Goal: Task Accomplishment & Management: Manage account settings

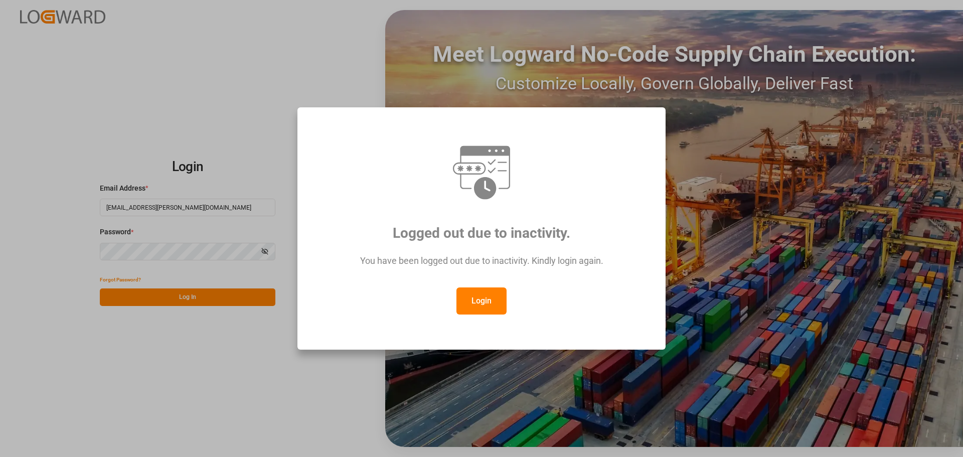
click at [480, 293] on button "Login" at bounding box center [482, 301] width 50 height 27
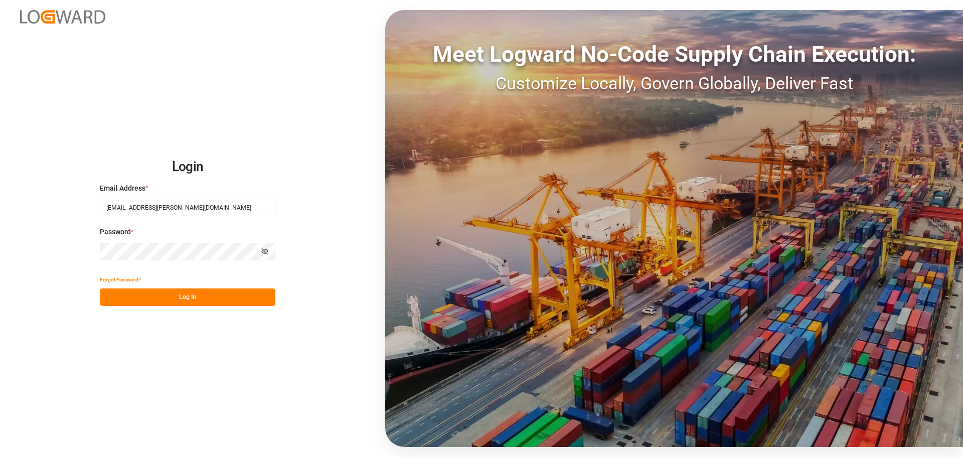
click at [154, 293] on button "Log In" at bounding box center [188, 298] width 176 height 18
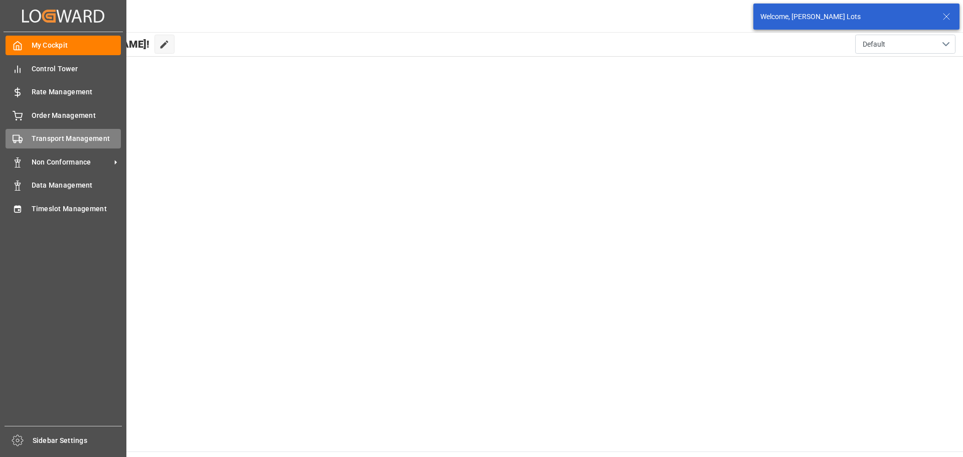
click at [56, 134] on span "Transport Management" at bounding box center [77, 138] width 90 height 11
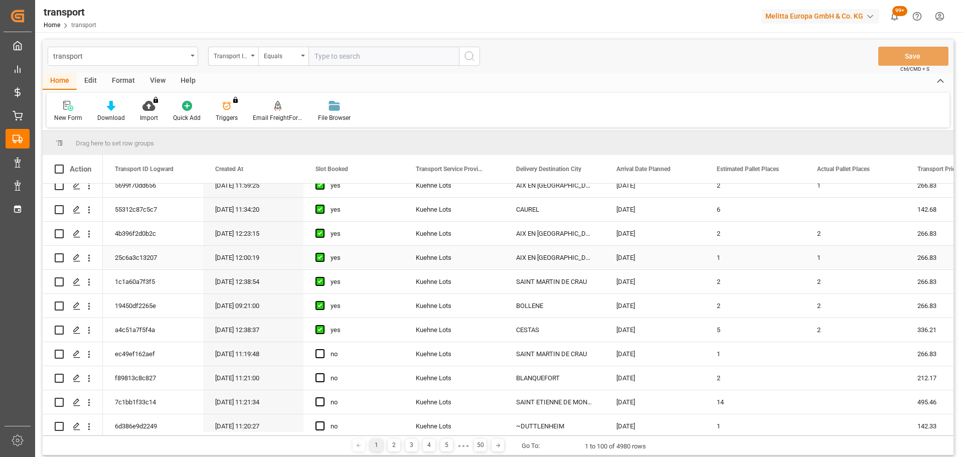
scroll to position [452, 0]
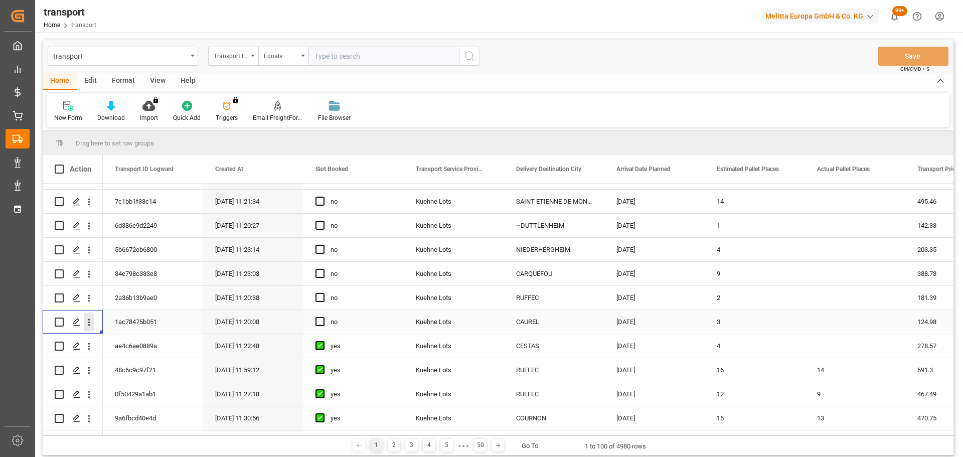
click at [88, 322] on icon "open menu" at bounding box center [89, 322] width 11 height 11
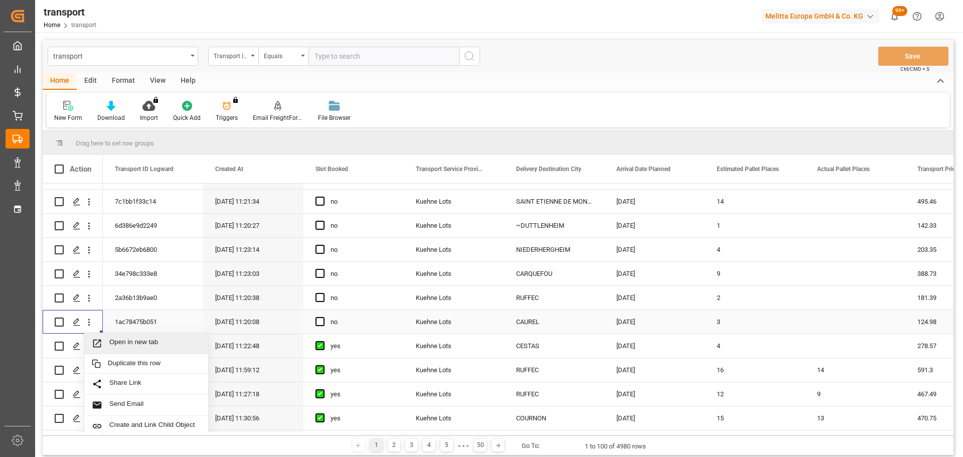
click at [130, 339] on span "Open in new tab" at bounding box center [154, 343] width 91 height 11
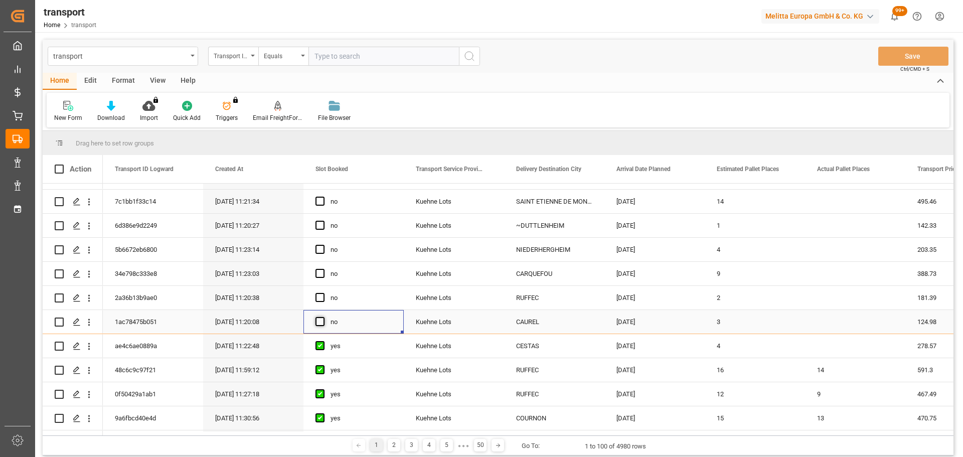
click at [317, 322] on span "Press SPACE to select this row." at bounding box center [320, 321] width 9 height 9
click at [323, 317] on input "Press SPACE to select this row." at bounding box center [323, 317] width 0 height 0
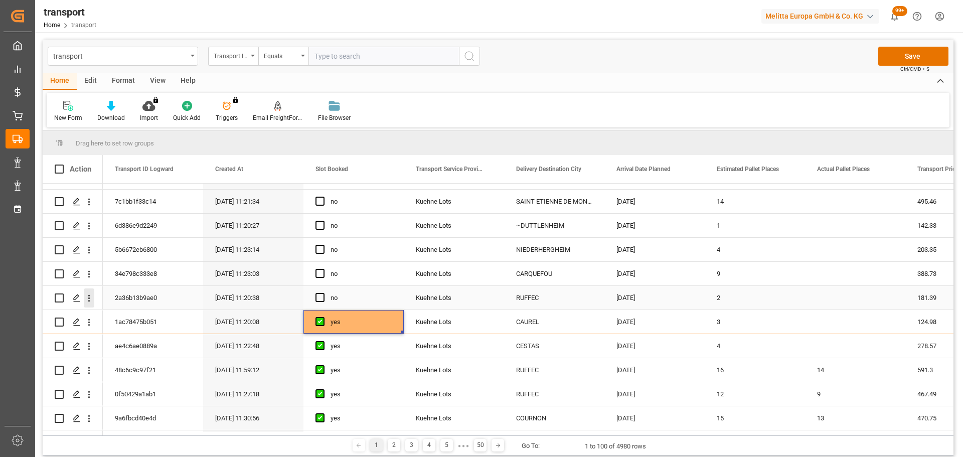
click at [91, 294] on icon "open menu" at bounding box center [89, 298] width 11 height 11
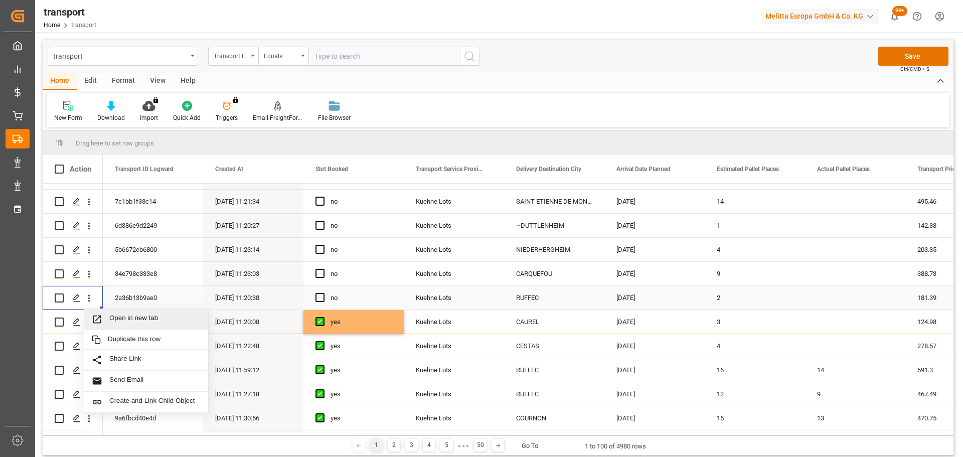
click at [131, 314] on div "Open in new tab" at bounding box center [146, 319] width 124 height 21
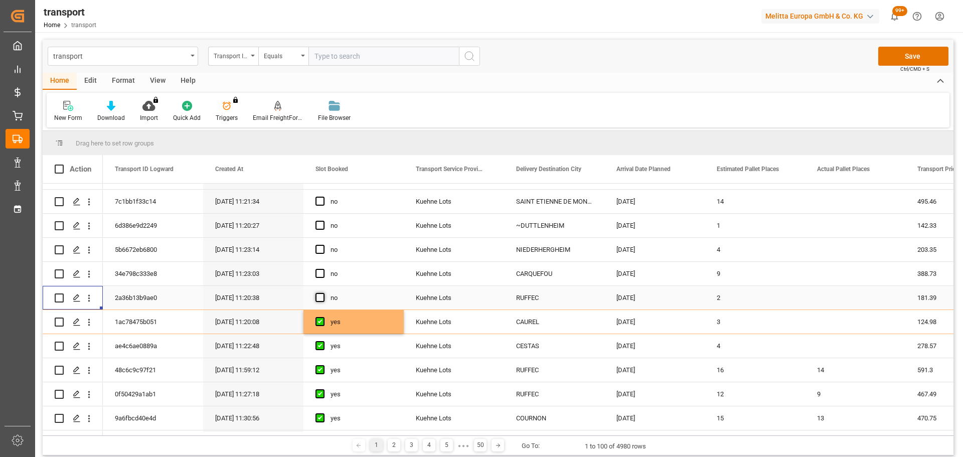
click at [322, 296] on span "Press SPACE to select this row." at bounding box center [320, 297] width 9 height 9
click at [323, 293] on input "Press SPACE to select this row." at bounding box center [323, 293] width 0 height 0
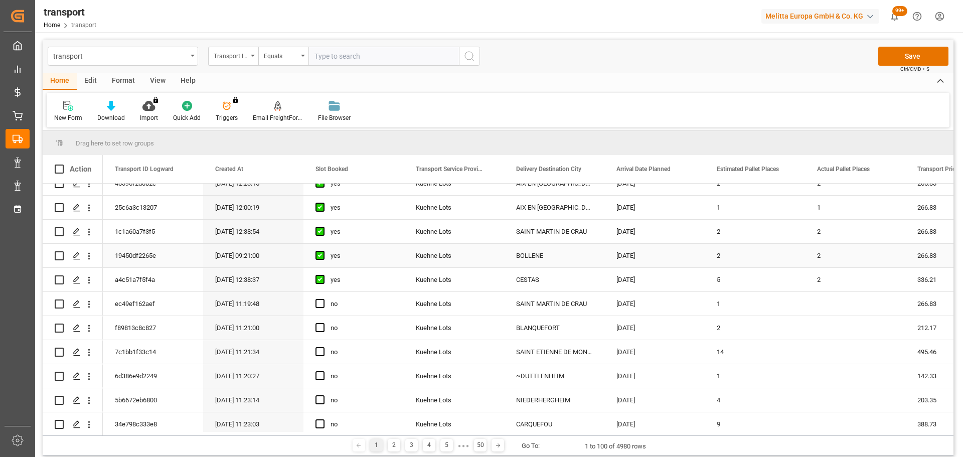
scroll to position [351, 0]
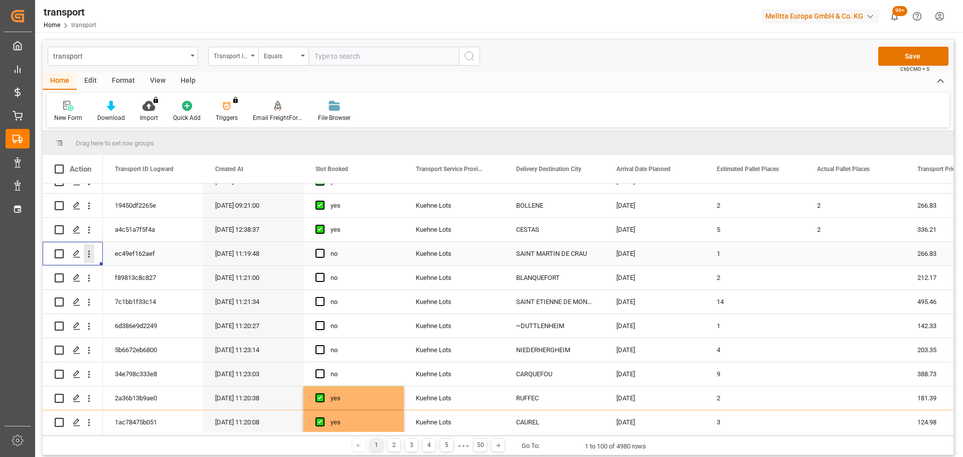
click at [88, 251] on icon "open menu" at bounding box center [89, 254] width 11 height 11
click at [125, 270] on span "Open in new tab" at bounding box center [154, 275] width 91 height 11
click at [321, 256] on span "Press SPACE to select this row." at bounding box center [320, 253] width 9 height 9
click at [323, 249] on input "Press SPACE to select this row." at bounding box center [323, 249] width 0 height 0
click at [87, 300] on icon "open menu" at bounding box center [89, 302] width 11 height 11
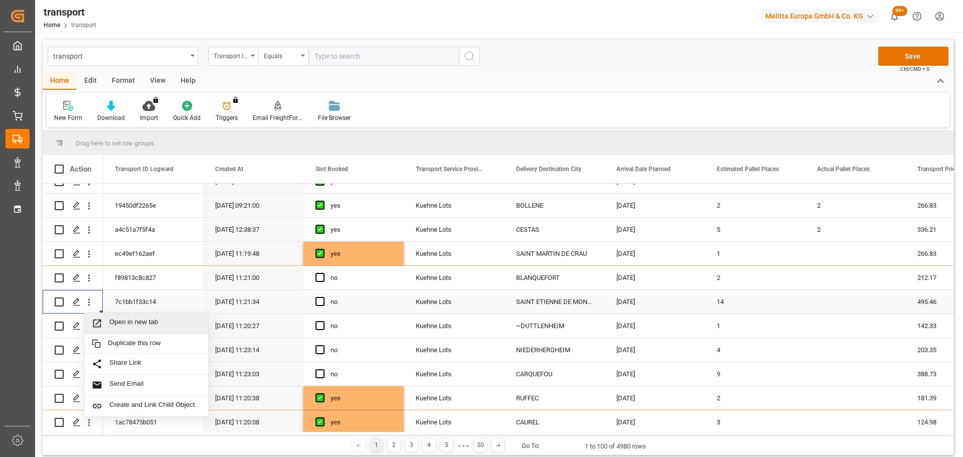
click at [131, 323] on span "Open in new tab" at bounding box center [154, 323] width 91 height 11
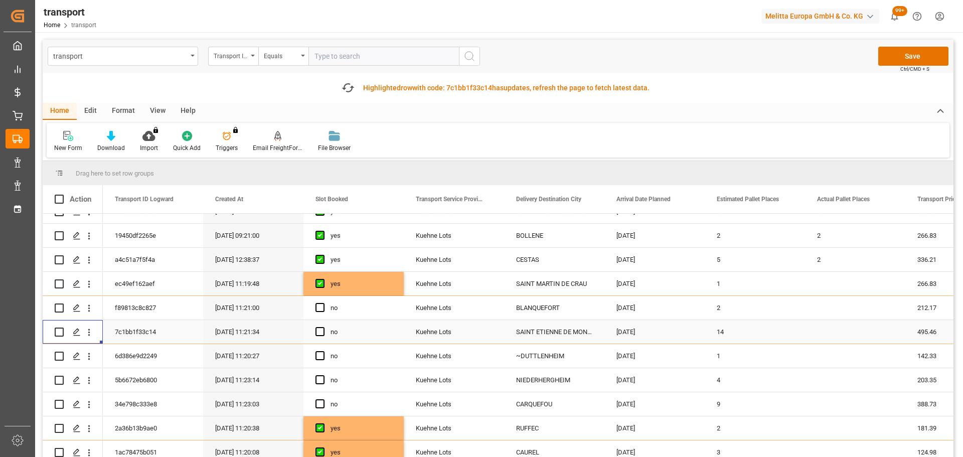
drag, startPoint x: 320, startPoint y: 329, endPoint x: 326, endPoint y: 330, distance: 5.7
click at [320, 328] on span "Press SPACE to select this row." at bounding box center [320, 331] width 9 height 9
click at [323, 327] on input "Press SPACE to select this row." at bounding box center [323, 327] width 0 height 0
click at [91, 402] on icon "open menu" at bounding box center [89, 404] width 11 height 11
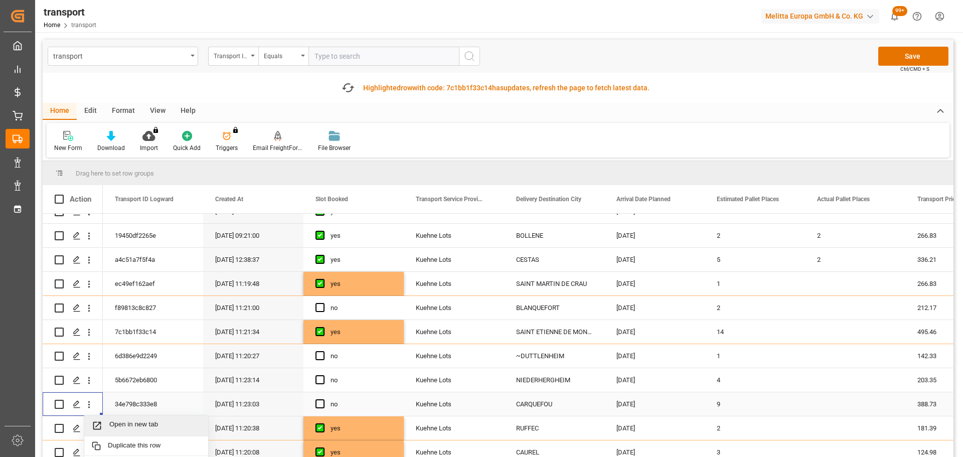
click at [134, 420] on div "Open in new tab" at bounding box center [146, 425] width 124 height 21
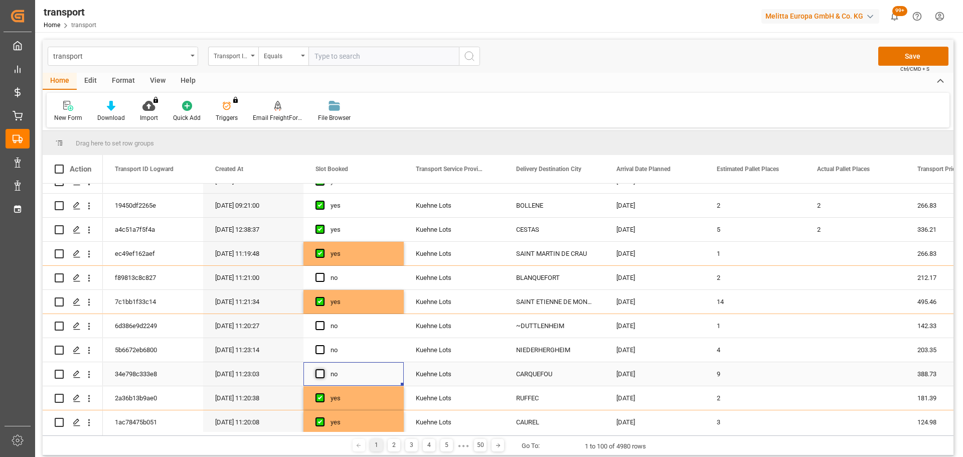
click at [318, 373] on span "Press SPACE to select this row." at bounding box center [320, 373] width 9 height 9
click at [323, 369] on input "Press SPACE to select this row." at bounding box center [323, 369] width 0 height 0
click at [89, 326] on icon "open menu" at bounding box center [89, 326] width 11 height 11
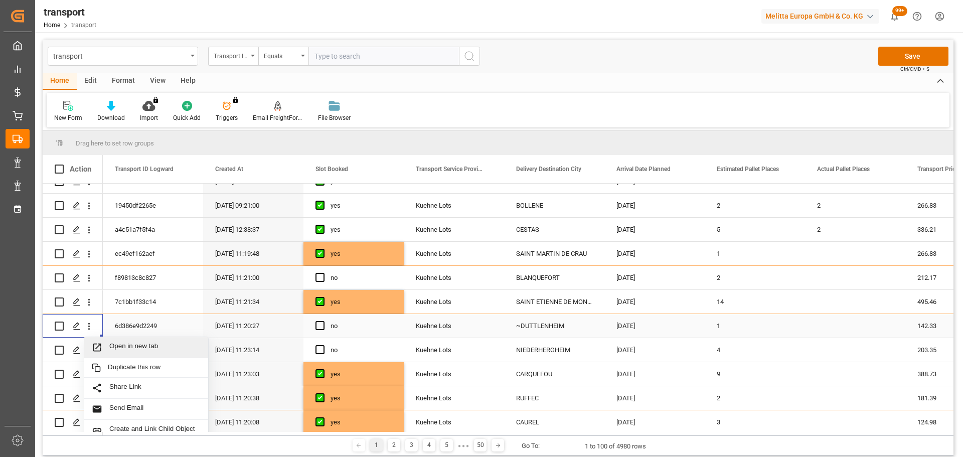
click at [157, 346] on span "Open in new tab" at bounding box center [154, 347] width 91 height 11
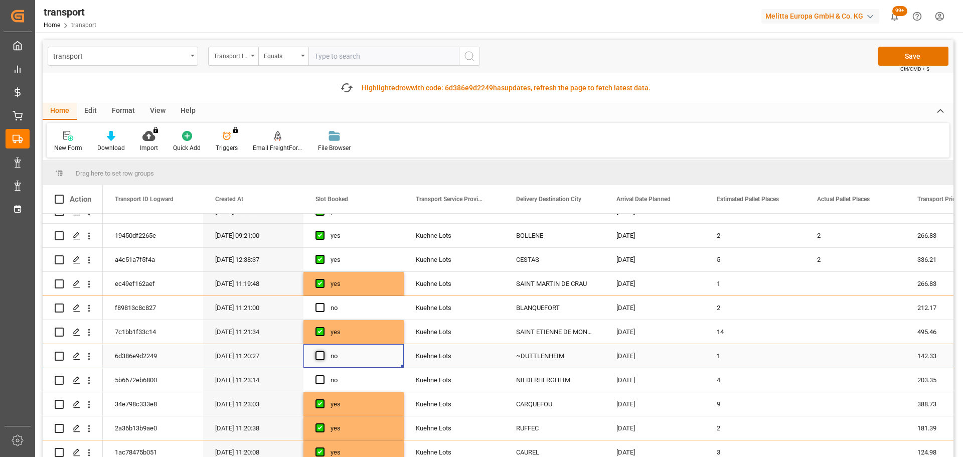
click at [318, 353] on span "Press SPACE to select this row." at bounding box center [320, 355] width 9 height 9
click at [323, 351] on input "Press SPACE to select this row." at bounding box center [323, 351] width 0 height 0
click at [86, 380] on icon "open menu" at bounding box center [89, 380] width 11 height 11
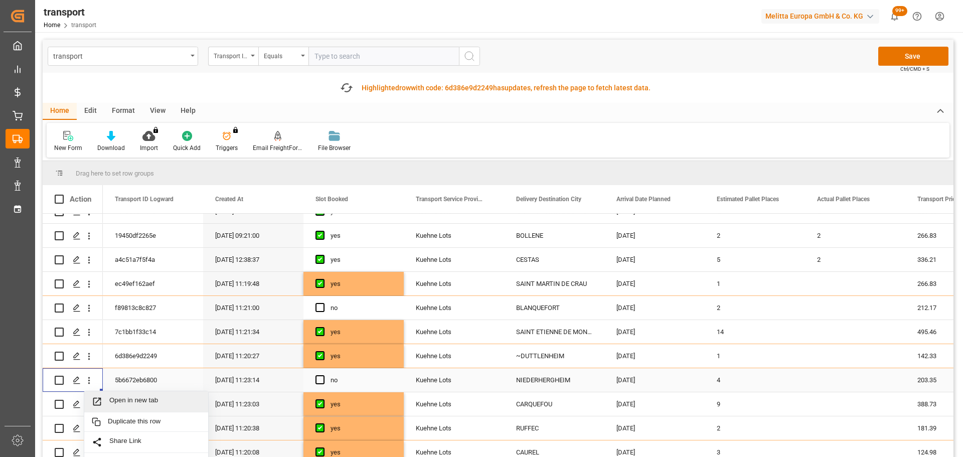
click at [132, 400] on span "Open in new tab" at bounding box center [154, 401] width 91 height 11
drag, startPoint x: 320, startPoint y: 381, endPoint x: 329, endPoint y: 358, distance: 25.3
click at [320, 381] on span "Press SPACE to select this row." at bounding box center [320, 379] width 9 height 9
click at [323, 375] on input "Press SPACE to select this row." at bounding box center [323, 375] width 0 height 0
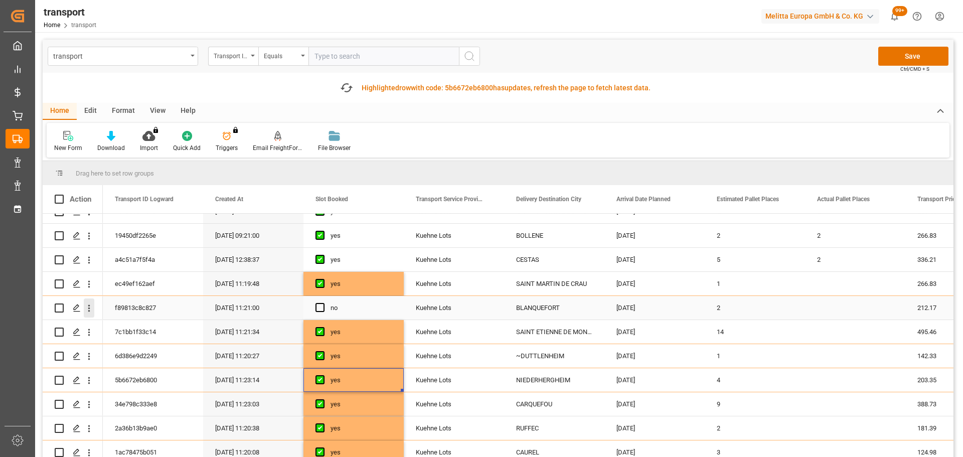
click at [88, 305] on icon "open menu" at bounding box center [89, 308] width 11 height 11
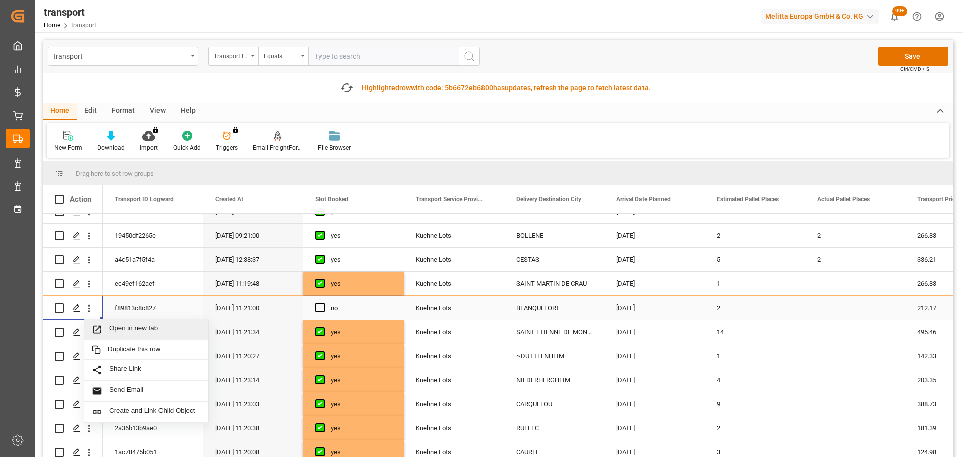
click at [162, 323] on div "Open in new tab" at bounding box center [146, 329] width 124 height 21
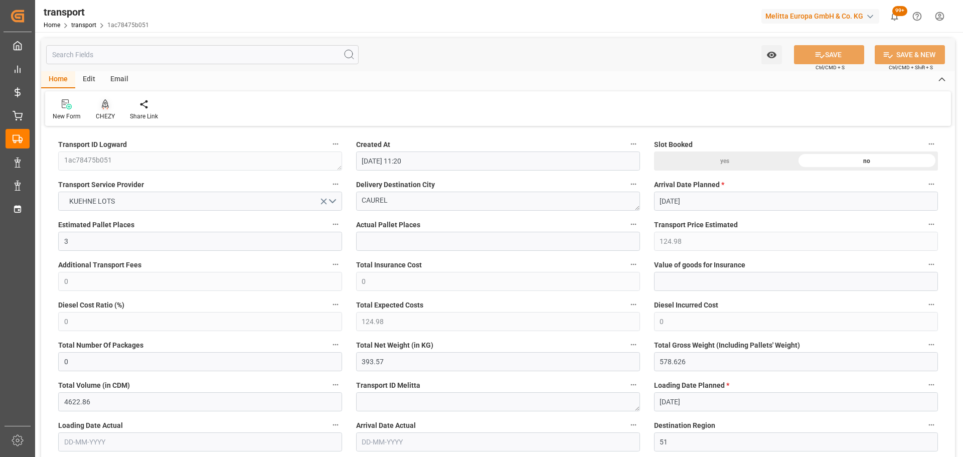
click at [109, 109] on div at bounding box center [105, 104] width 19 height 11
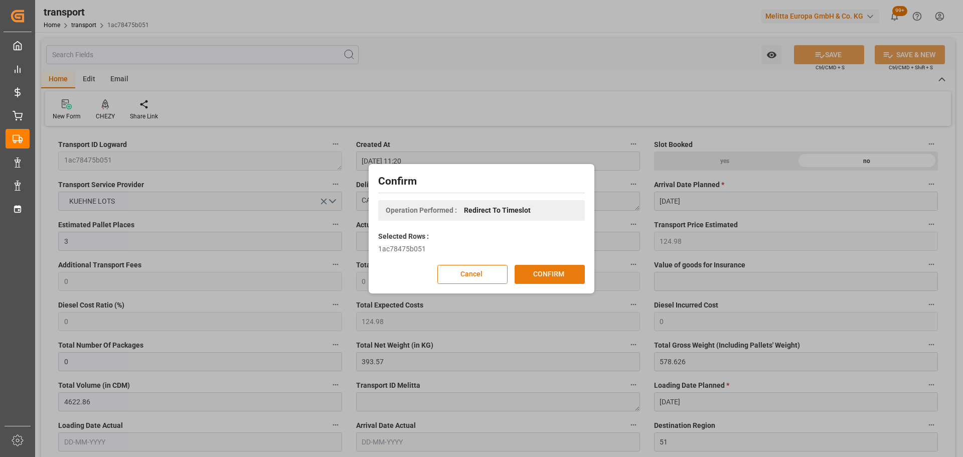
click at [565, 274] on button "CONFIRM" at bounding box center [550, 274] width 70 height 19
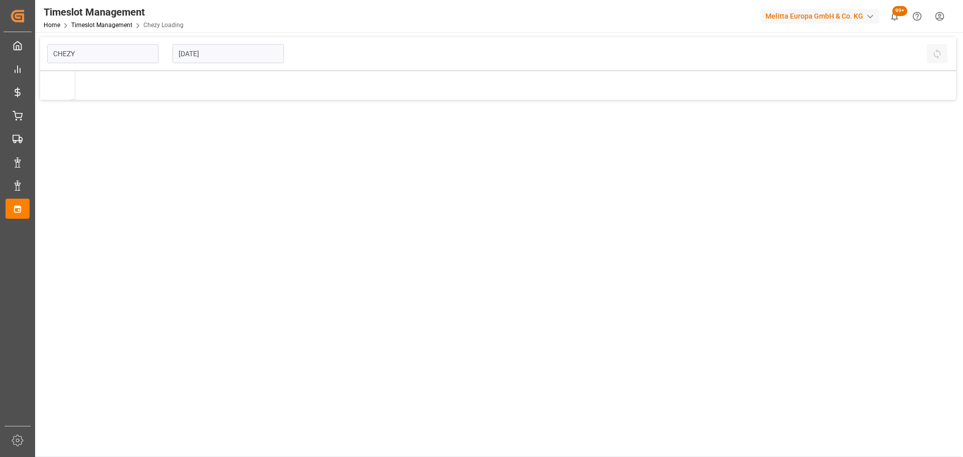
type input "Chezy Loading"
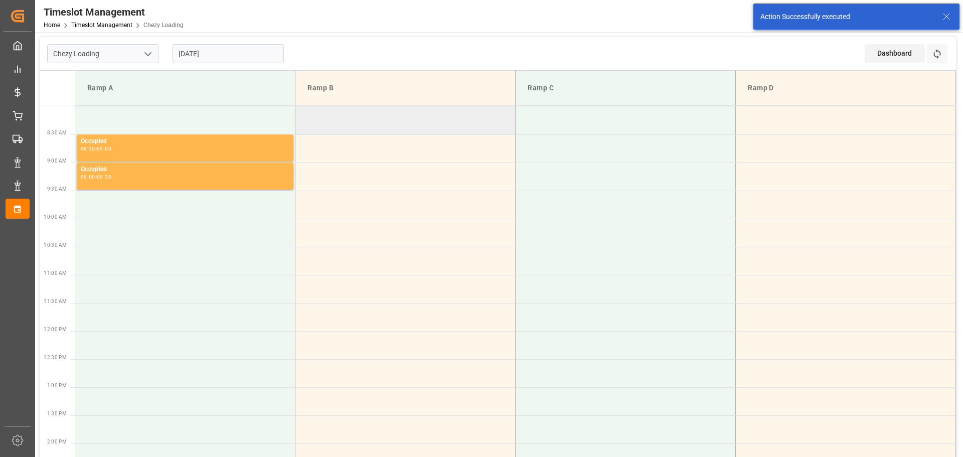
click at [304, 114] on td at bounding box center [406, 120] width 220 height 28
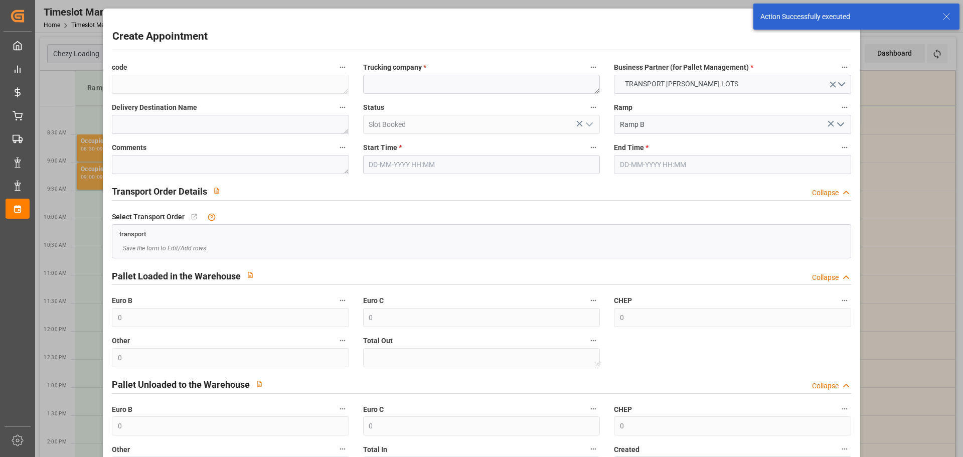
type input "05-09-2025 08:00"
type input "05-09-2025 08:15"
click at [409, 80] on textarea at bounding box center [481, 84] width 237 height 19
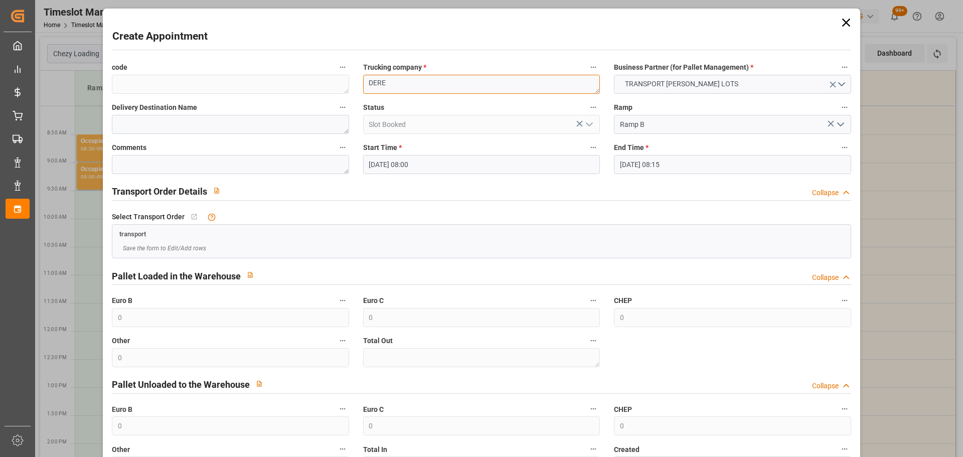
type textarea "DERE"
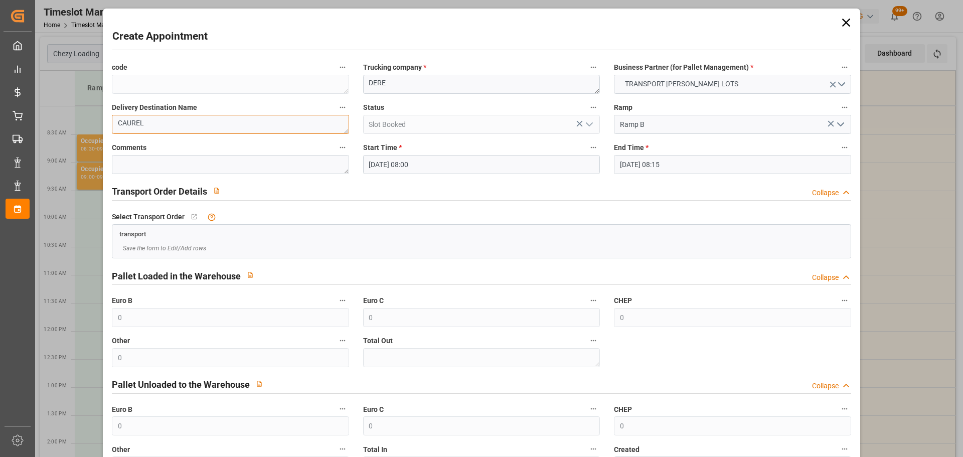
type textarea "CAUREL"
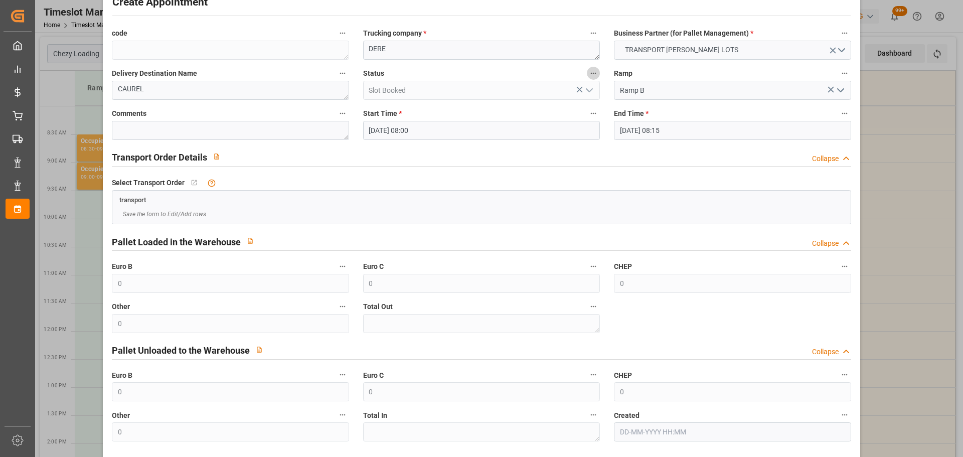
scroll to position [77, 0]
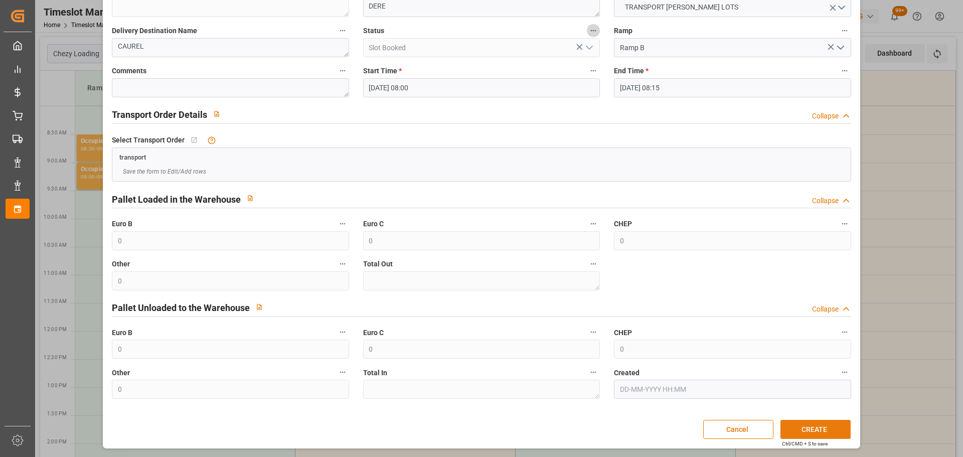
click at [805, 424] on button "CREATE" at bounding box center [816, 429] width 70 height 19
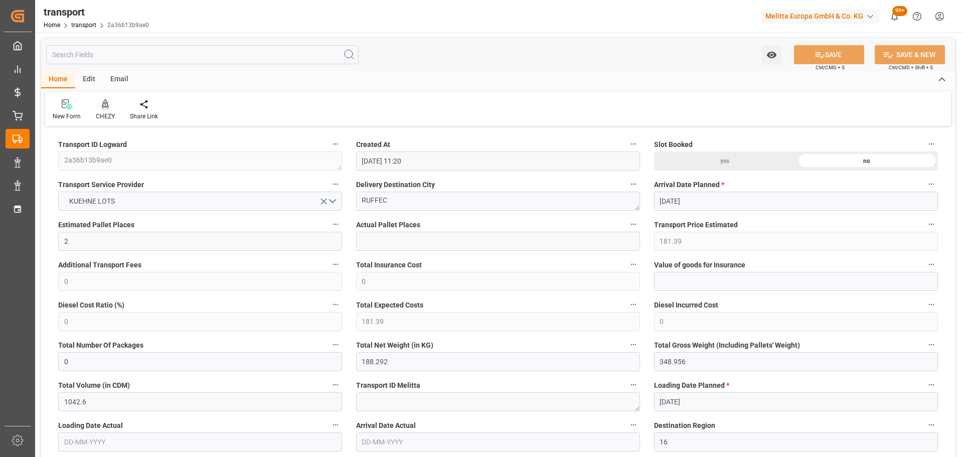
click at [108, 108] on icon at bounding box center [105, 104] width 7 height 10
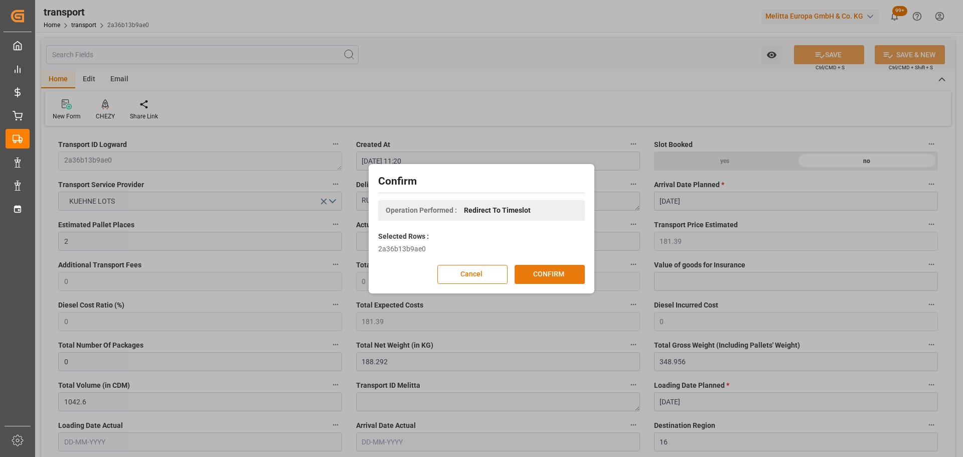
click at [547, 270] on button "CONFIRM" at bounding box center [550, 274] width 70 height 19
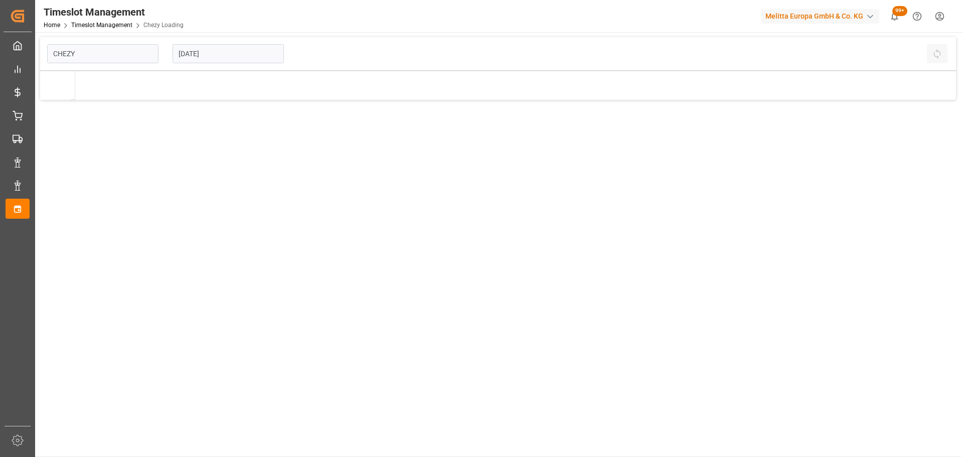
type input "Chezy Loading"
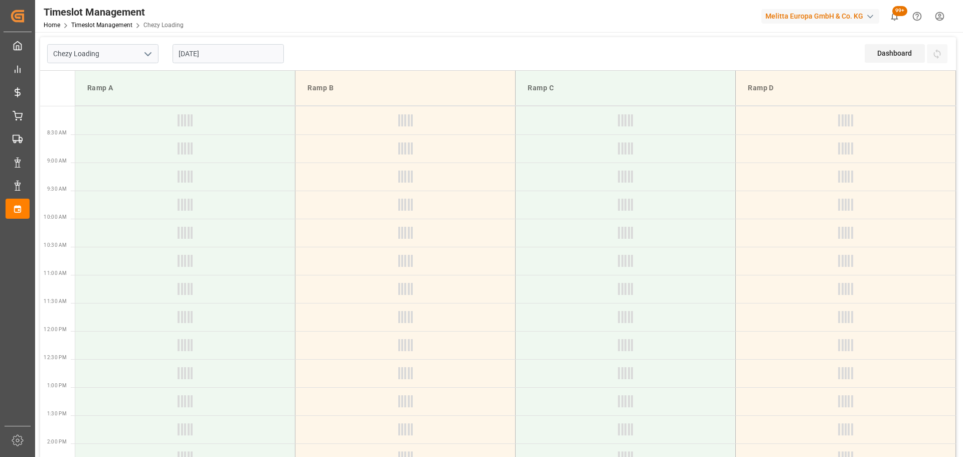
click at [220, 56] on input "[DATE]" at bounding box center [228, 53] width 111 height 19
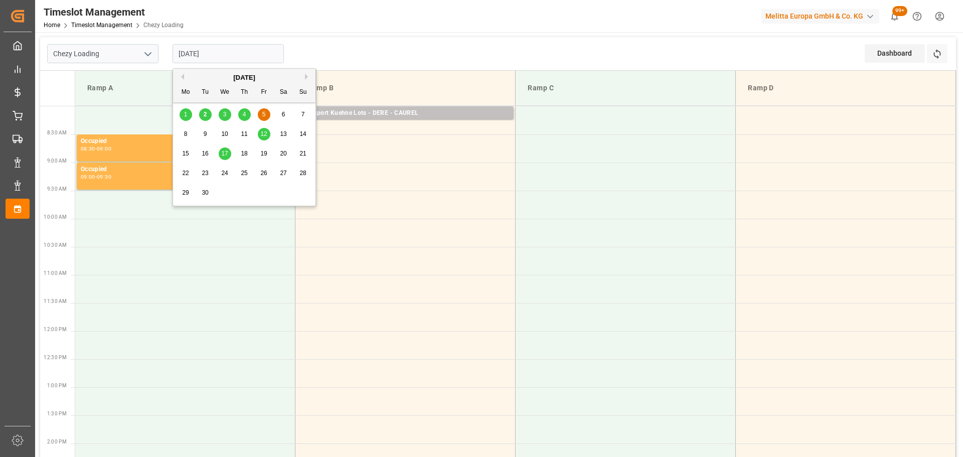
click at [227, 114] on div "3" at bounding box center [225, 115] width 13 height 12
type input "[DATE]"
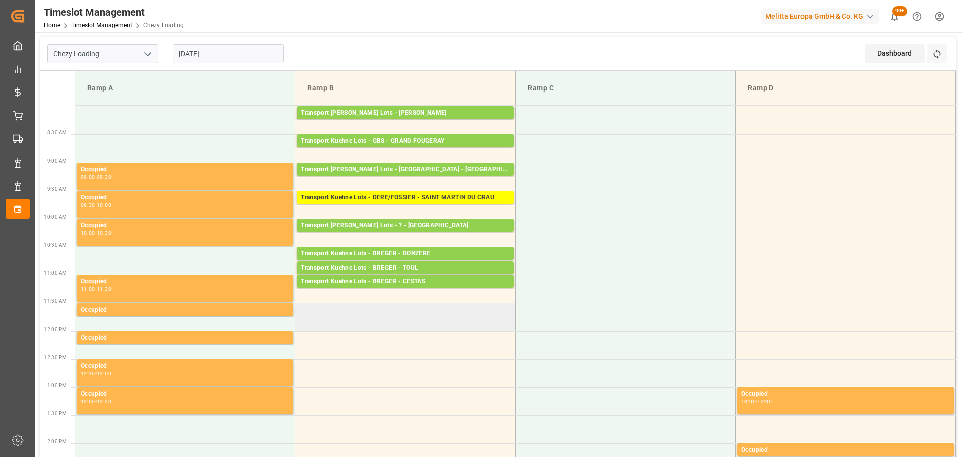
click at [301, 310] on td at bounding box center [406, 317] width 220 height 28
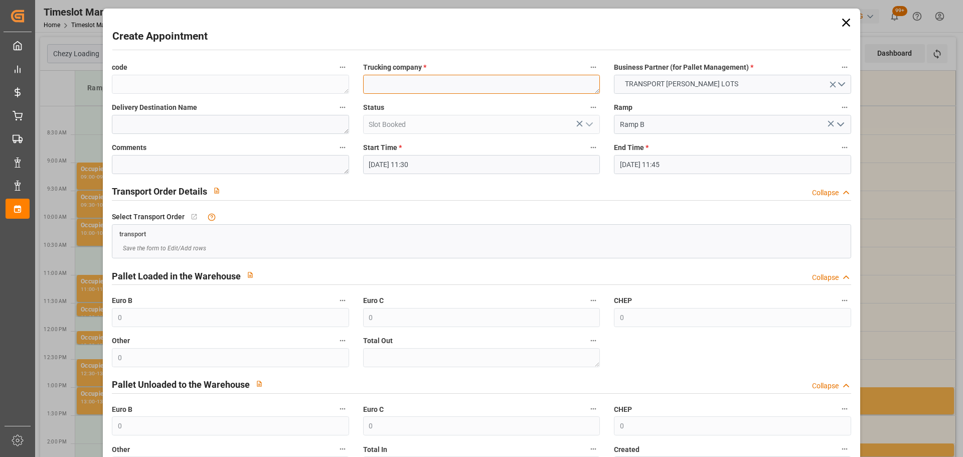
click at [394, 82] on textarea at bounding box center [481, 84] width 237 height 19
type textarea "FOURNIE"
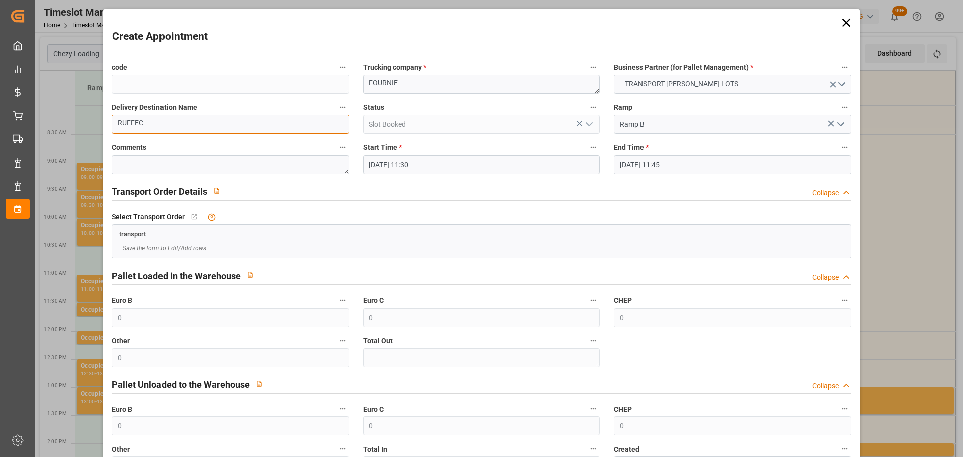
type textarea "RUFFEC"
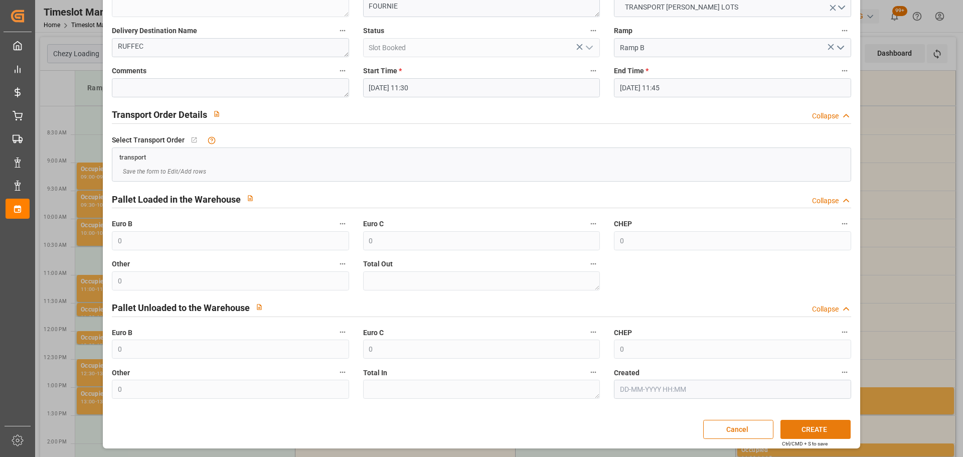
click at [812, 423] on button "CREATE" at bounding box center [816, 429] width 70 height 19
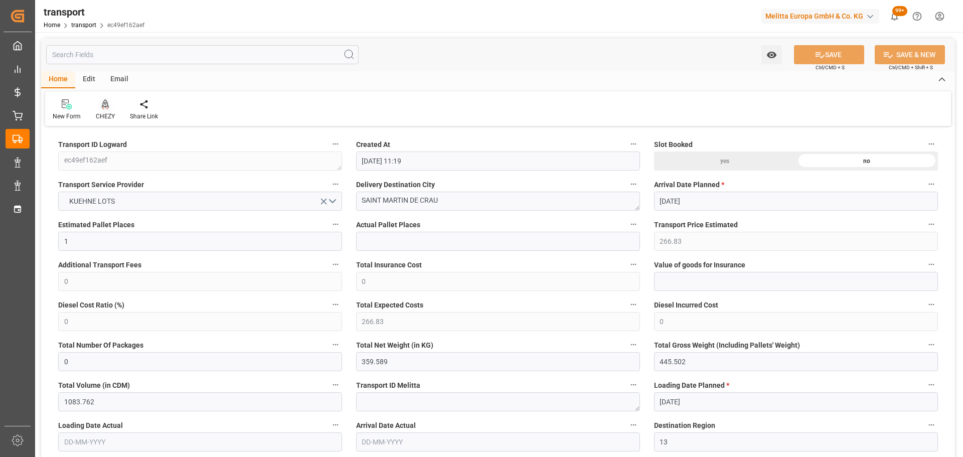
click at [104, 108] on icon at bounding box center [105, 104] width 7 height 10
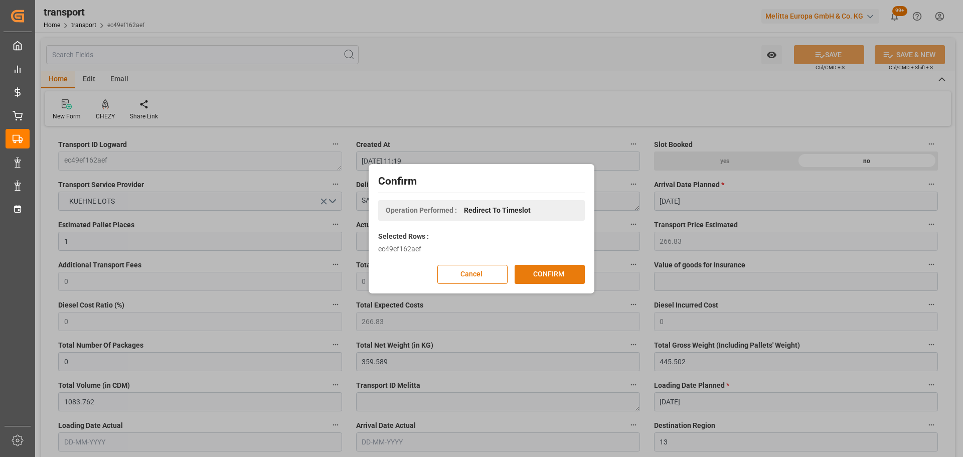
click at [541, 272] on button "CONFIRM" at bounding box center [550, 274] width 70 height 19
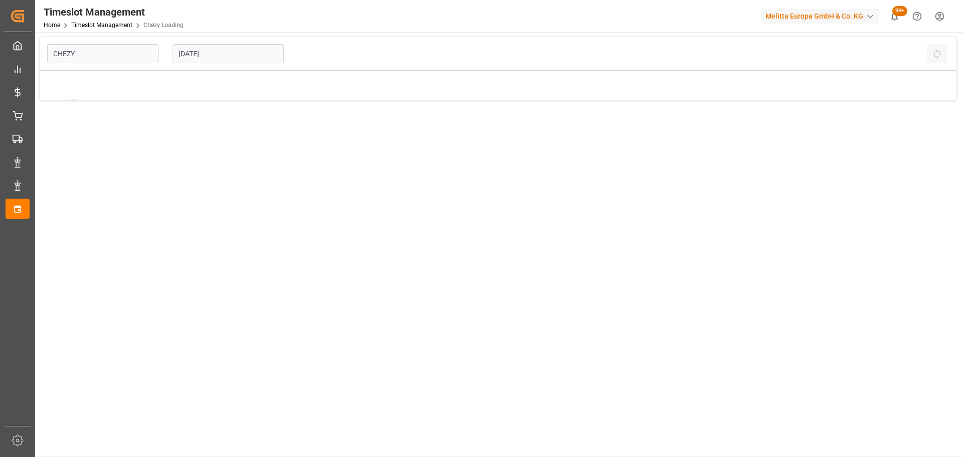
type input "Chezy Loading"
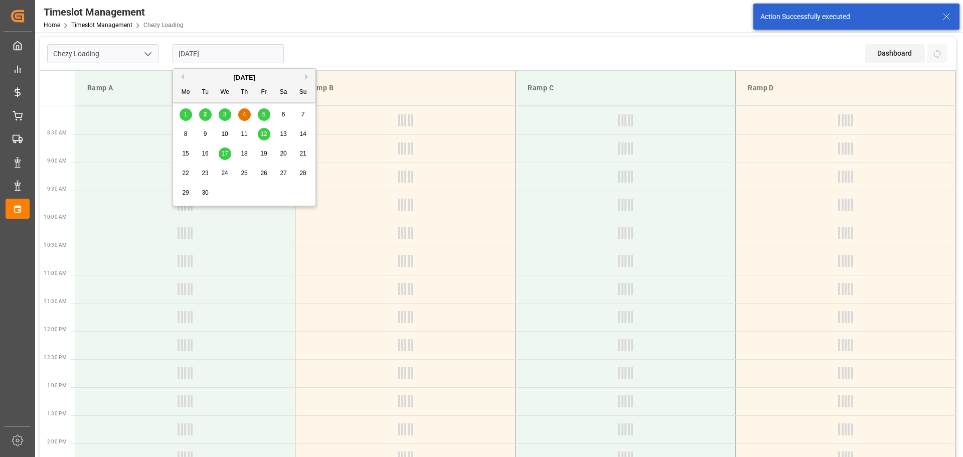
click at [204, 51] on input "04-09-2025" at bounding box center [228, 53] width 111 height 19
click at [227, 114] on div "3" at bounding box center [225, 115] width 13 height 12
type input "03-09-2025"
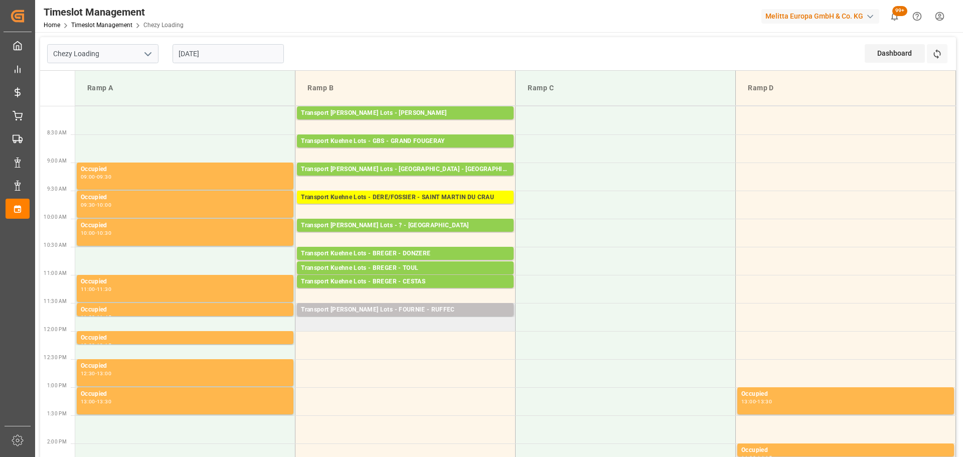
click at [301, 324] on td "Transport Kuehne Lots - FOURNIE - RUFFEC Pallets: ,TU: 67,City: RUFFEC,Arrival:…" at bounding box center [406, 317] width 220 height 28
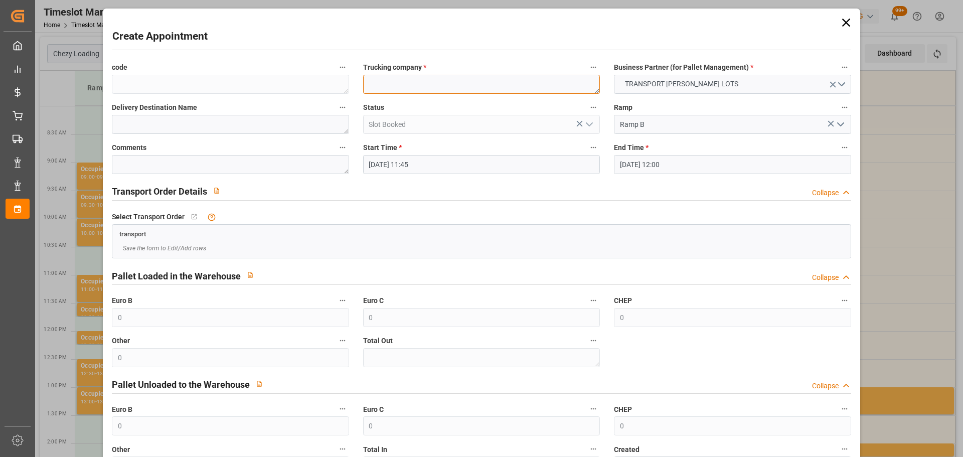
click at [438, 88] on textarea at bounding box center [481, 84] width 237 height 19
type textarea "FOURNIE"
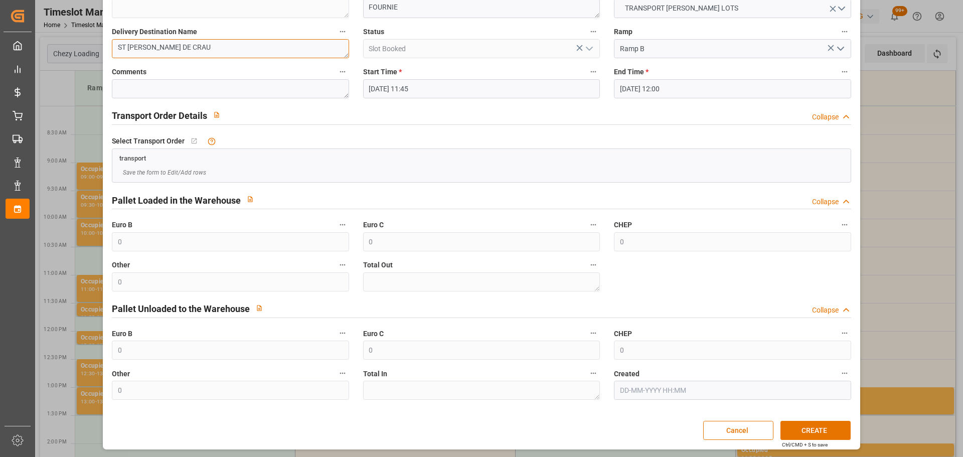
scroll to position [77, 0]
type textarea "ST MARTIN DE CRAU"
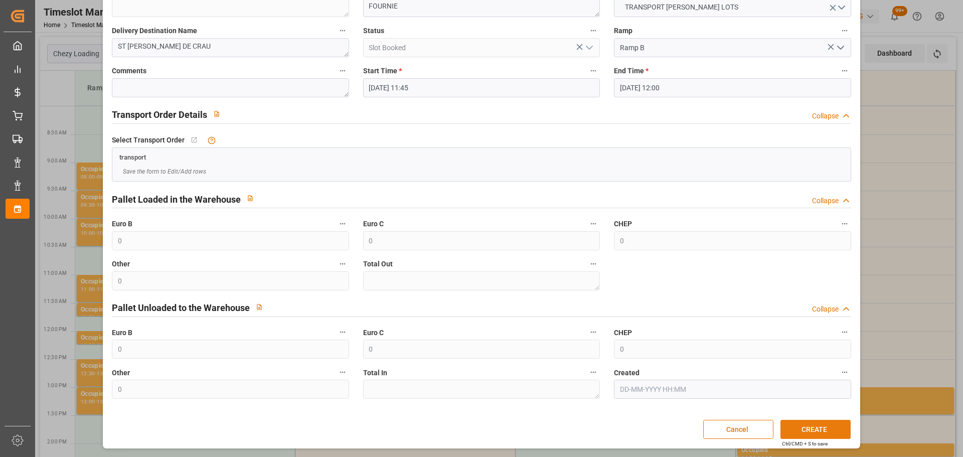
click at [818, 427] on button "CREATE" at bounding box center [816, 429] width 70 height 19
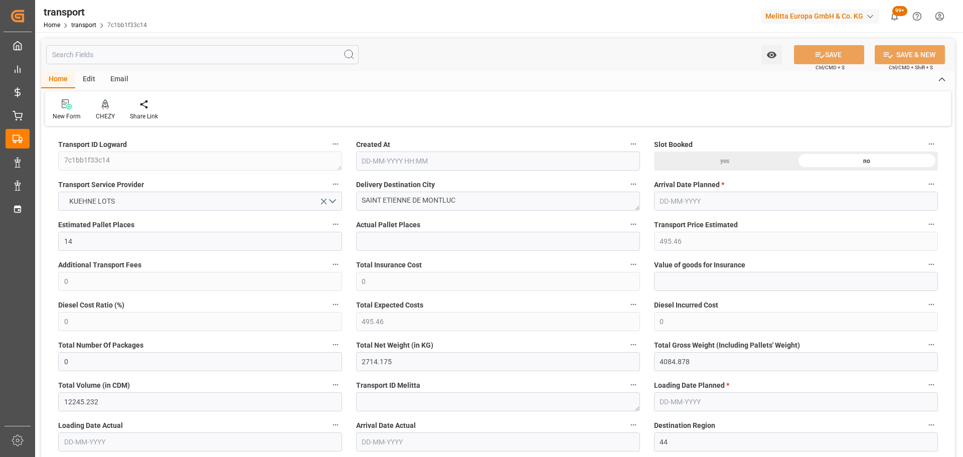
type input "[DATE] 11:21"
type input "[DATE]"
click at [106, 111] on div "CHEZY" at bounding box center [105, 110] width 34 height 22
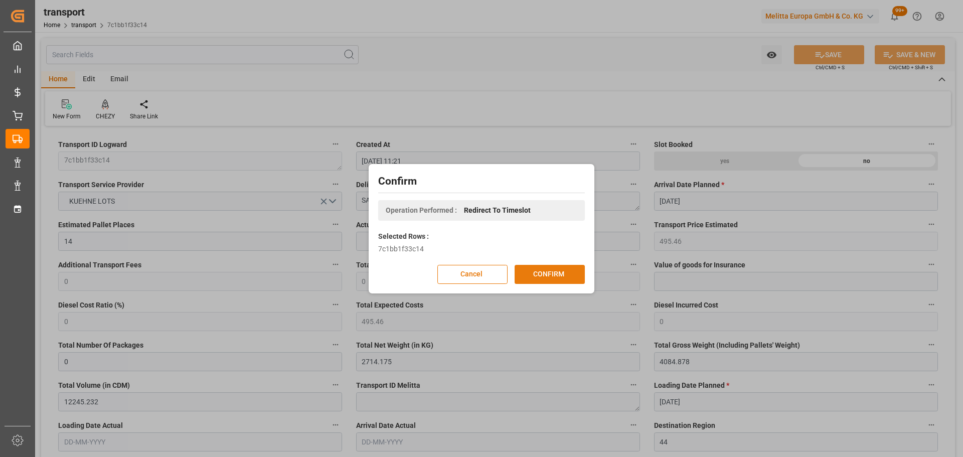
click at [566, 270] on button "CONFIRM" at bounding box center [550, 274] width 70 height 19
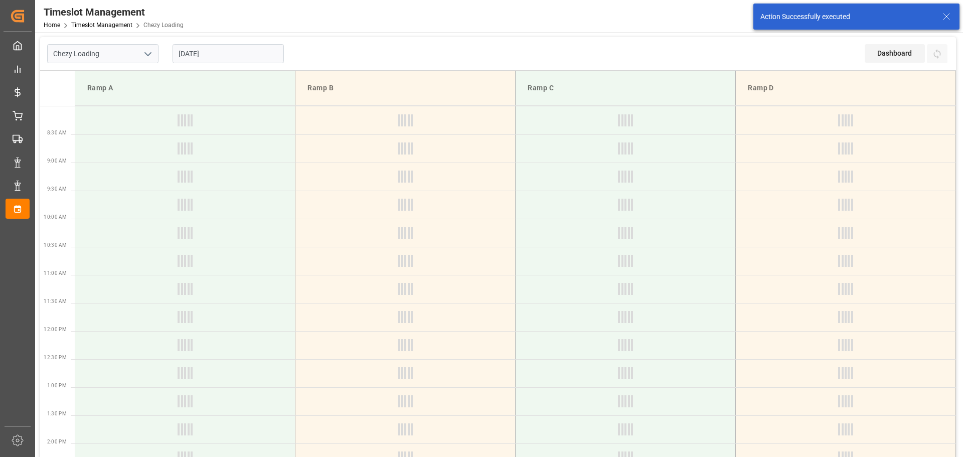
click at [218, 53] on input "[DATE]" at bounding box center [228, 53] width 111 height 19
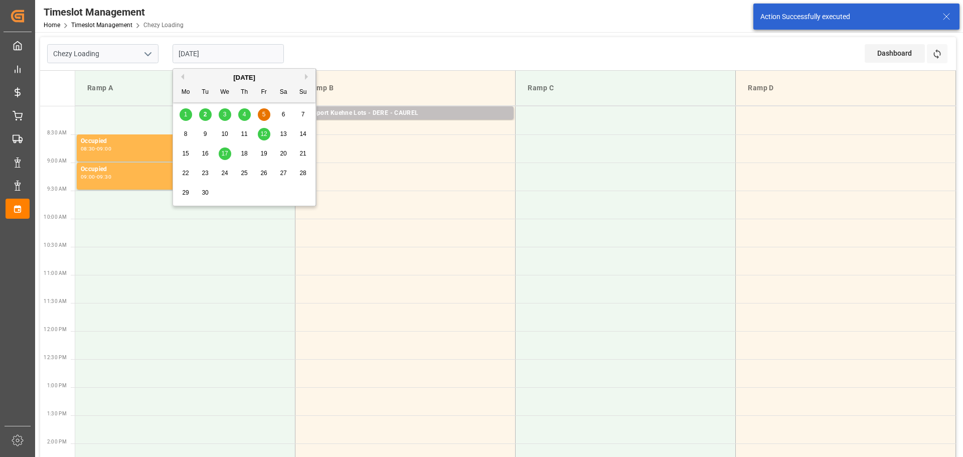
click at [190, 133] on div "8" at bounding box center [186, 134] width 13 height 12
type input "08-09-2025"
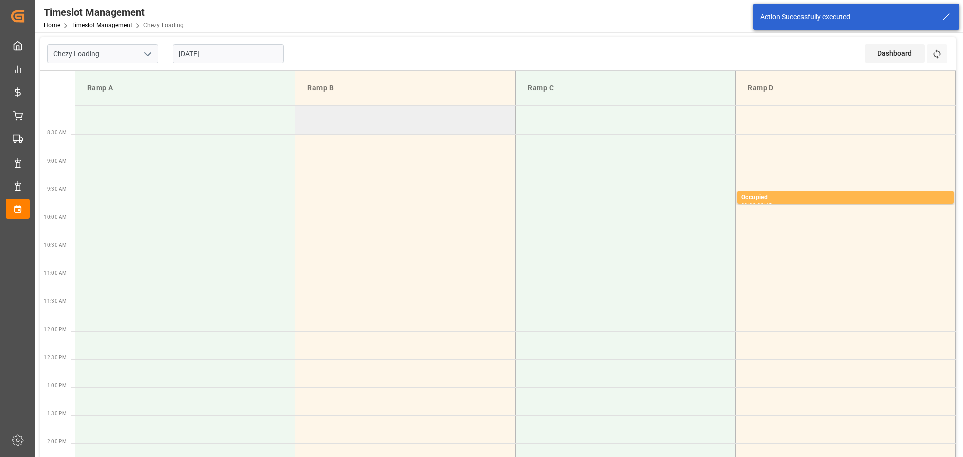
click at [303, 116] on td at bounding box center [406, 120] width 220 height 28
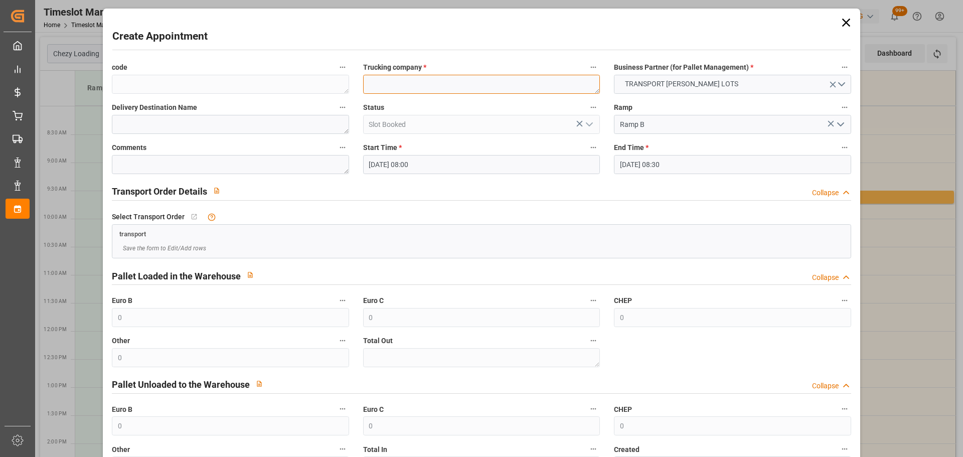
click at [384, 79] on textarea at bounding box center [481, 84] width 237 height 19
type textarea "ANTOINE"
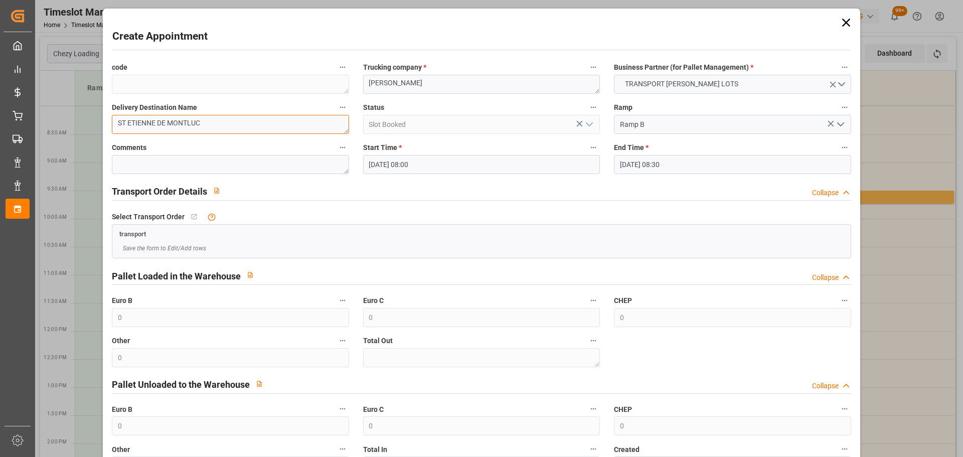
type textarea "ST ETIENNE DE MONTLUC"
click at [645, 164] on input "08-09-2025 08:30" at bounding box center [732, 164] width 237 height 19
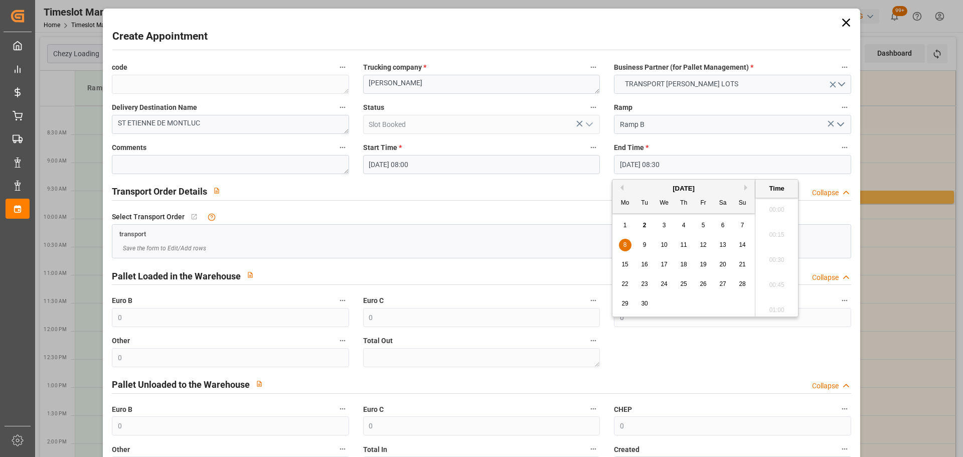
scroll to position [806, 0]
click at [625, 246] on span "8" at bounding box center [626, 244] width 4 height 7
click at [766, 227] on li "08:15" at bounding box center [777, 231] width 43 height 25
type input "08-09-2025 08:15"
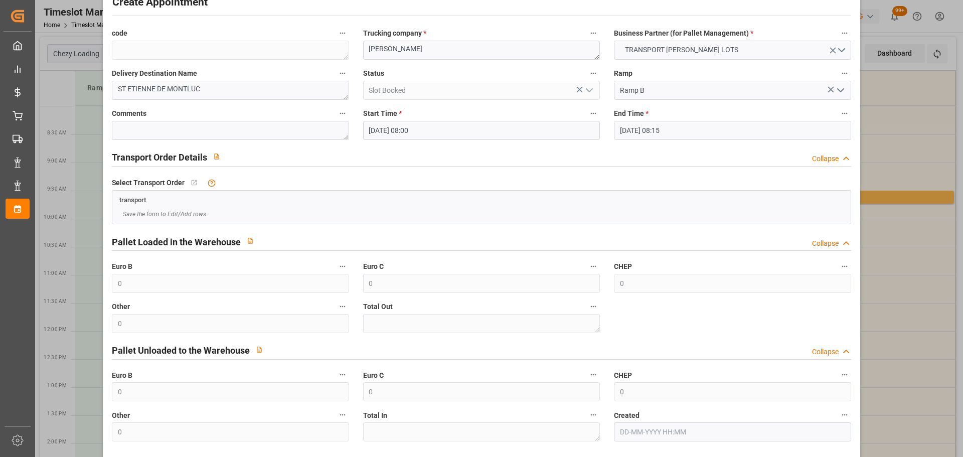
scroll to position [77, 0]
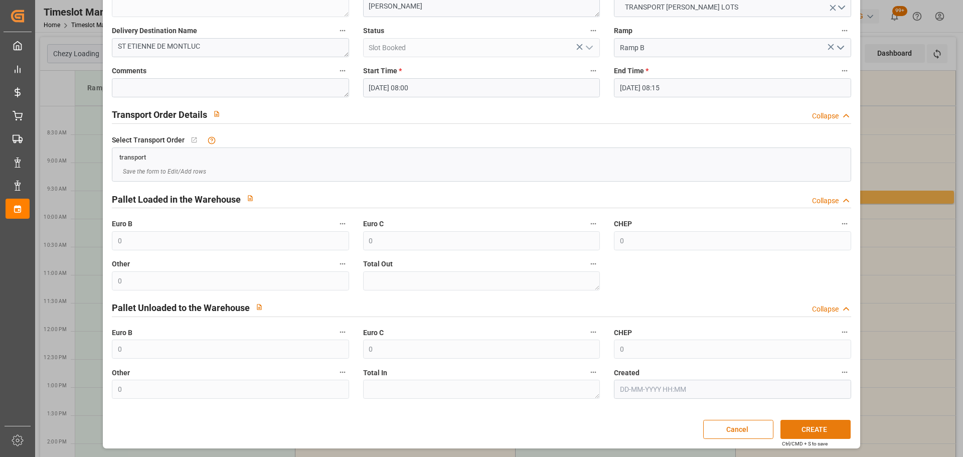
click at [822, 426] on button "CREATE" at bounding box center [816, 429] width 70 height 19
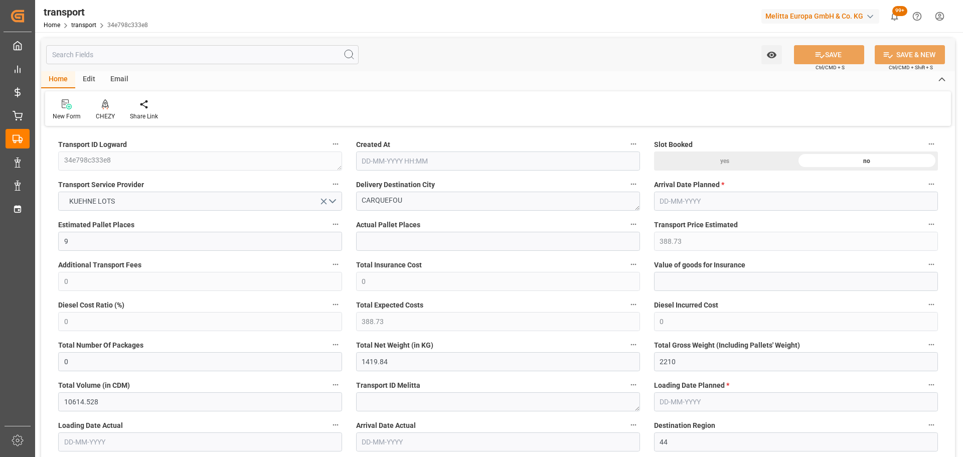
type input "[DATE] 11:23"
type input "[DATE]"
click at [106, 101] on icon at bounding box center [105, 103] width 7 height 9
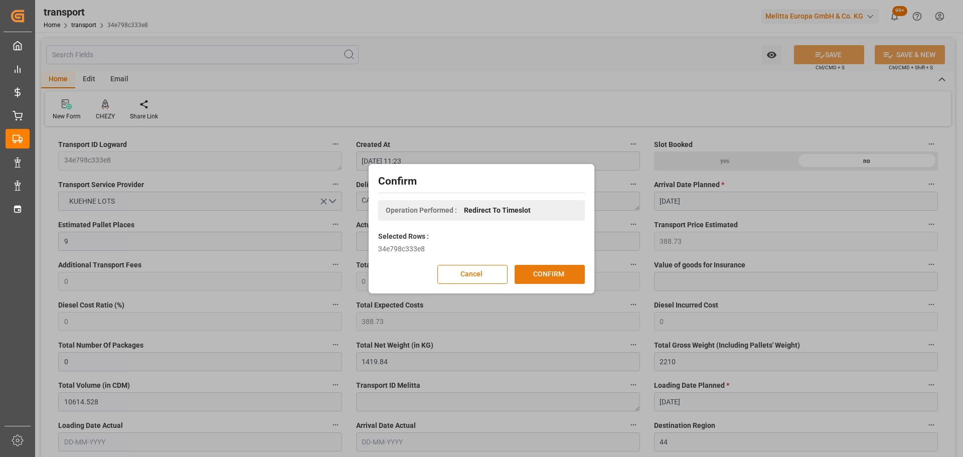
click at [531, 270] on button "CONFIRM" at bounding box center [550, 274] width 70 height 19
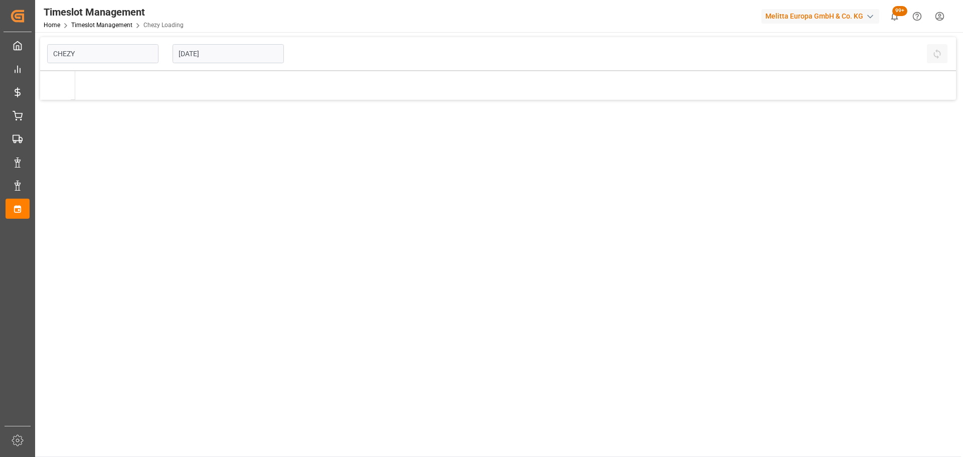
type input "Chezy Loading"
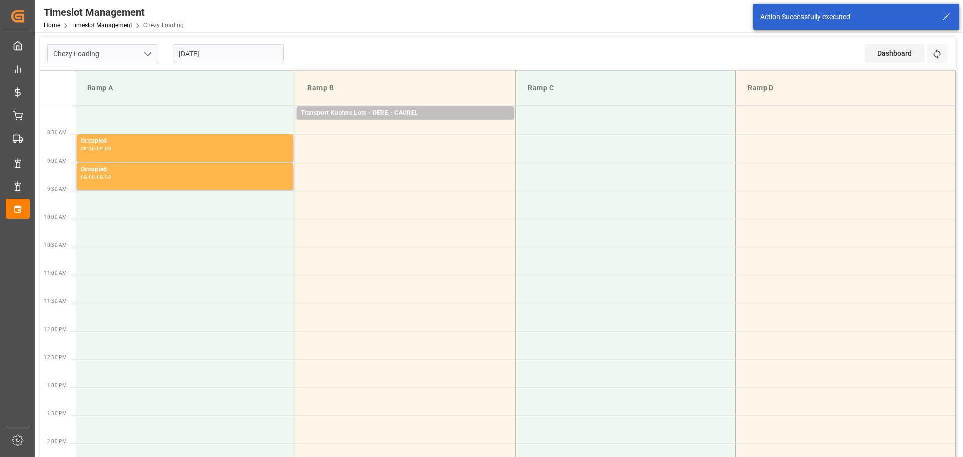
click at [216, 44] on input "[DATE]" at bounding box center [228, 53] width 111 height 19
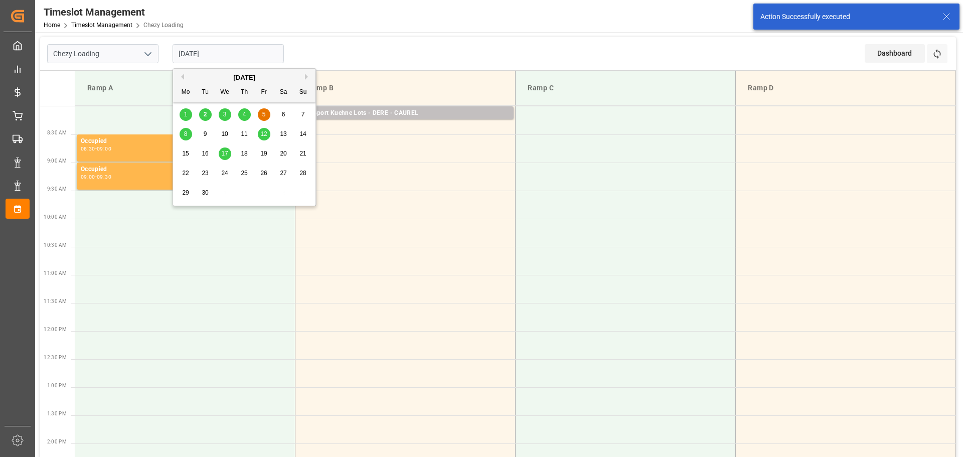
click at [187, 133] on span "8" at bounding box center [186, 133] width 4 height 7
type input "[DATE]"
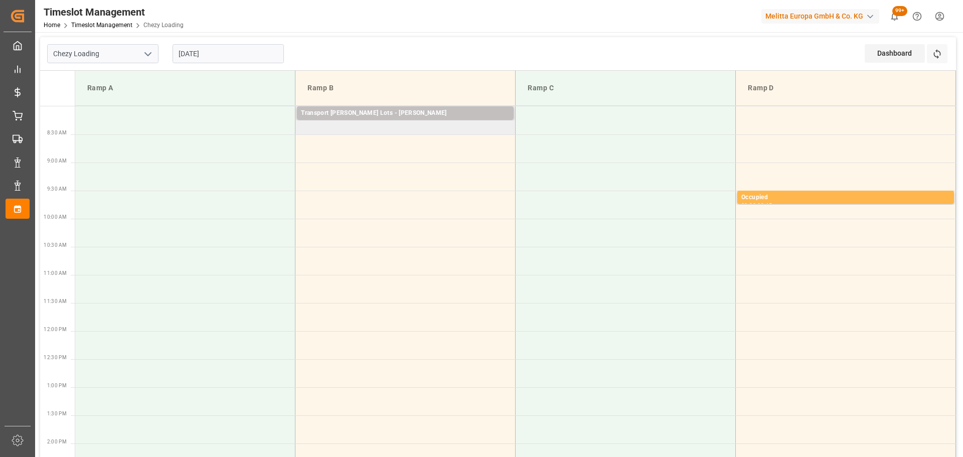
click at [305, 128] on td "Transport Kuehne Lots - ANTOINE - SAINT ETIENNE DE MONTLUC Pallets: 2,TU: 1006,…" at bounding box center [406, 120] width 220 height 28
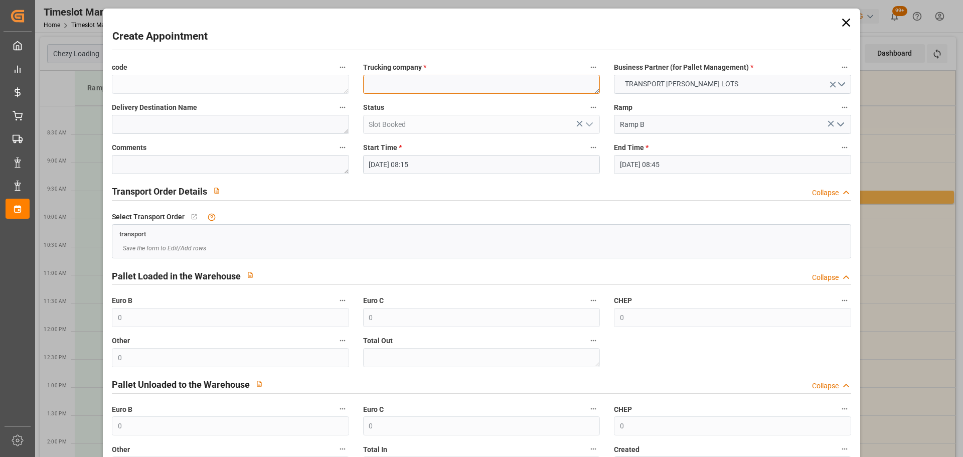
click at [373, 83] on textarea at bounding box center [481, 84] width 237 height 19
type textarea "ANTOINE"
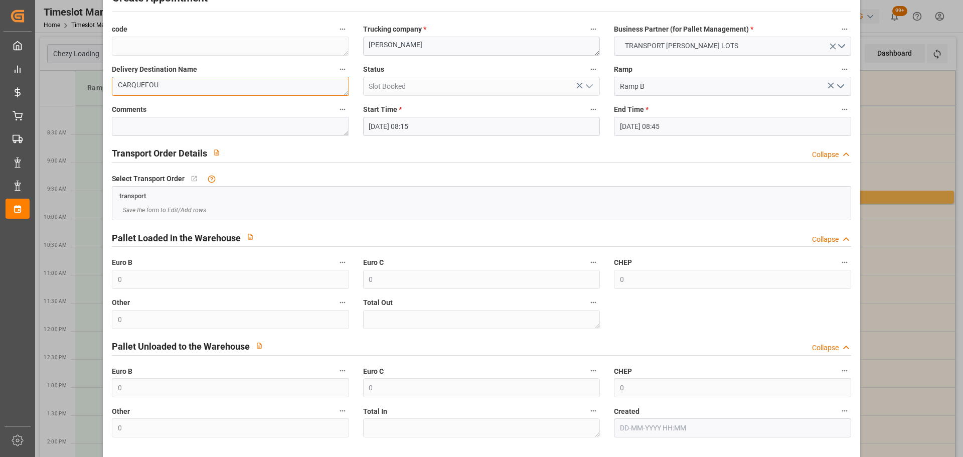
scroll to position [77, 0]
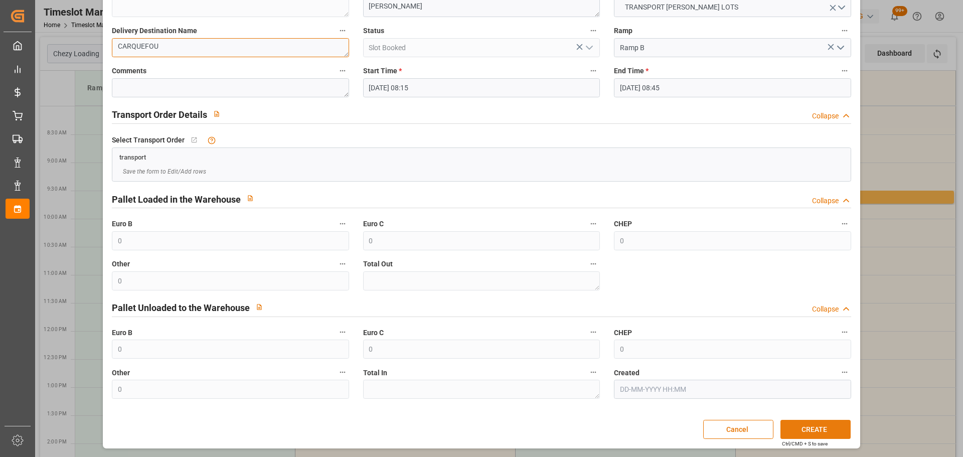
type textarea "CARQUEFOU"
click at [816, 423] on button "CREATE" at bounding box center [816, 429] width 70 height 19
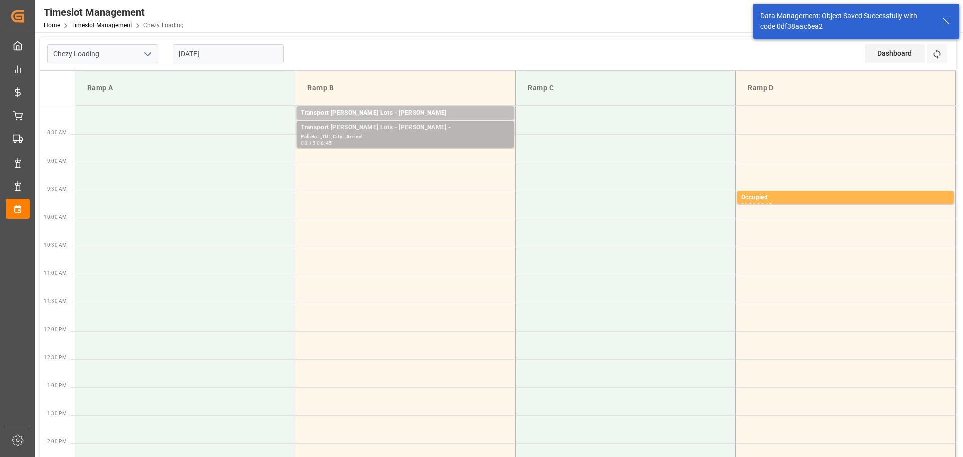
click at [400, 124] on div "Transport Kuehne Lots - ANTOINE -" at bounding box center [405, 128] width 209 height 10
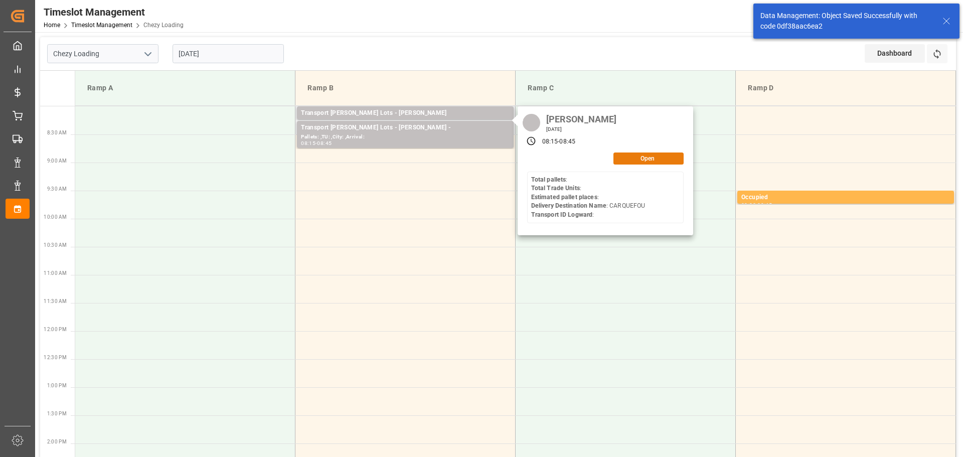
click at [631, 161] on button "Open" at bounding box center [649, 159] width 70 height 12
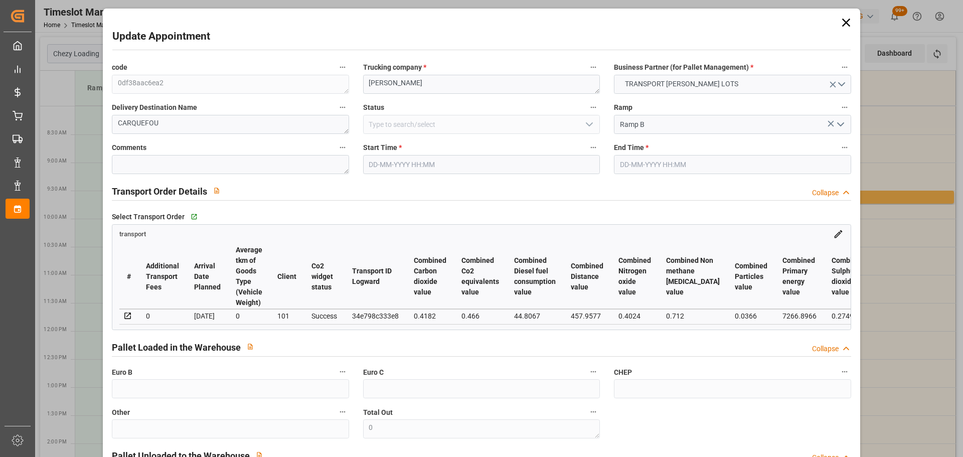
type input "08-09-2025 08:15"
type input "08-09-2025 08:45"
type input "02-09-2025 13:36"
type input "[DATE] 11:23"
type input "[DATE]"
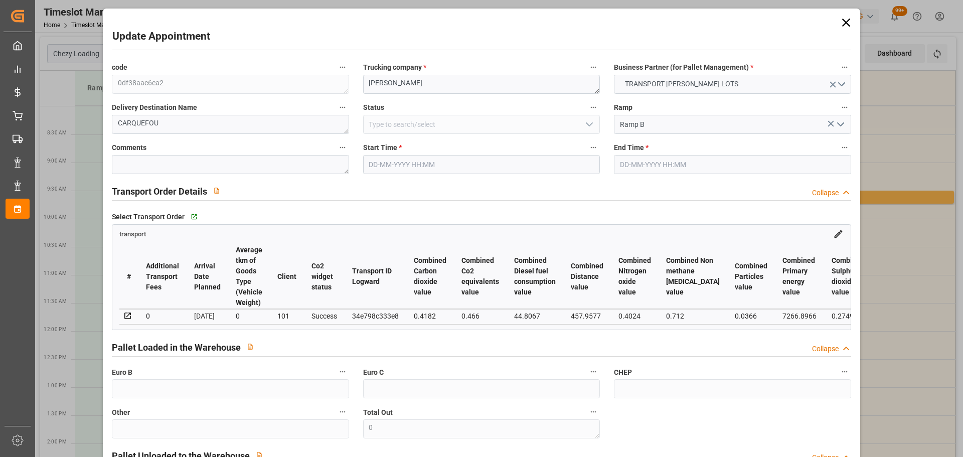
type input "05-09-2025"
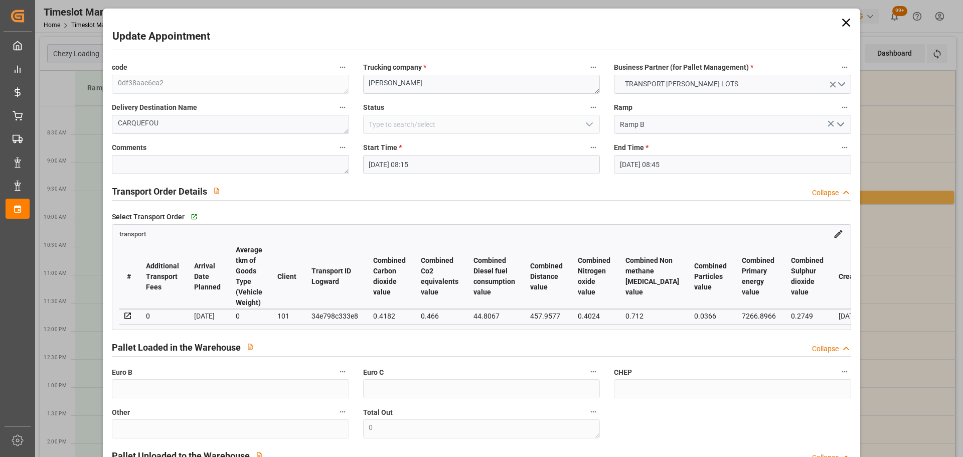
click at [650, 161] on input "08-09-2025 08:45" at bounding box center [732, 164] width 237 height 19
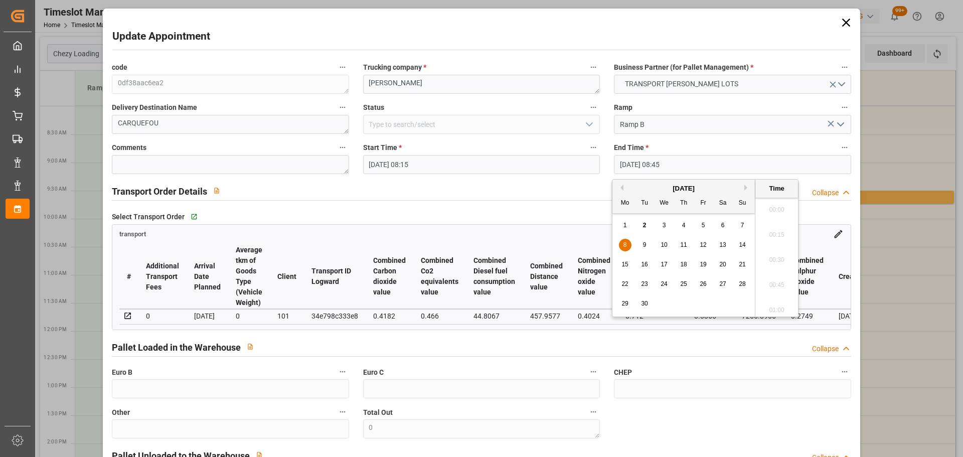
scroll to position [831, 0]
click at [622, 243] on div "8" at bounding box center [625, 245] width 13 height 12
click at [781, 226] on li "08:30" at bounding box center [777, 231] width 43 height 25
type input "08-09-2025 08:30"
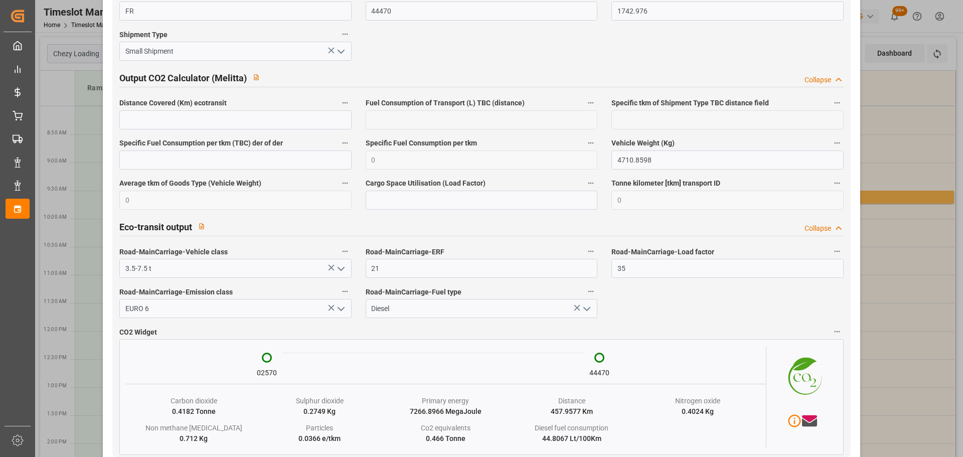
scroll to position [1659, 0]
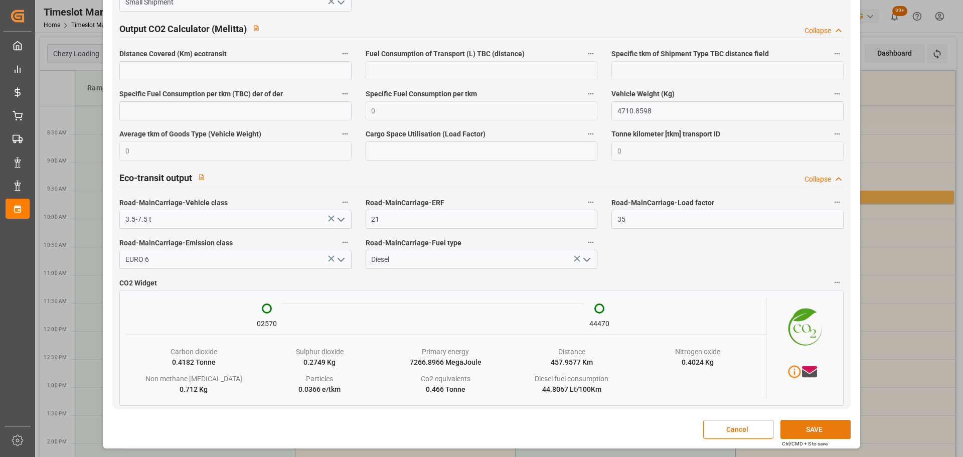
click at [808, 428] on button "SAVE" at bounding box center [816, 429] width 70 height 19
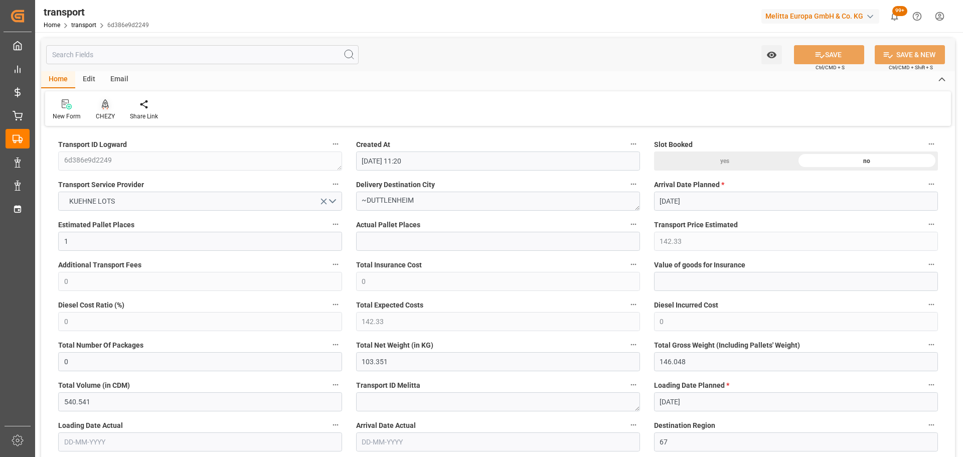
click at [103, 115] on div "CHEZY" at bounding box center [105, 116] width 19 height 9
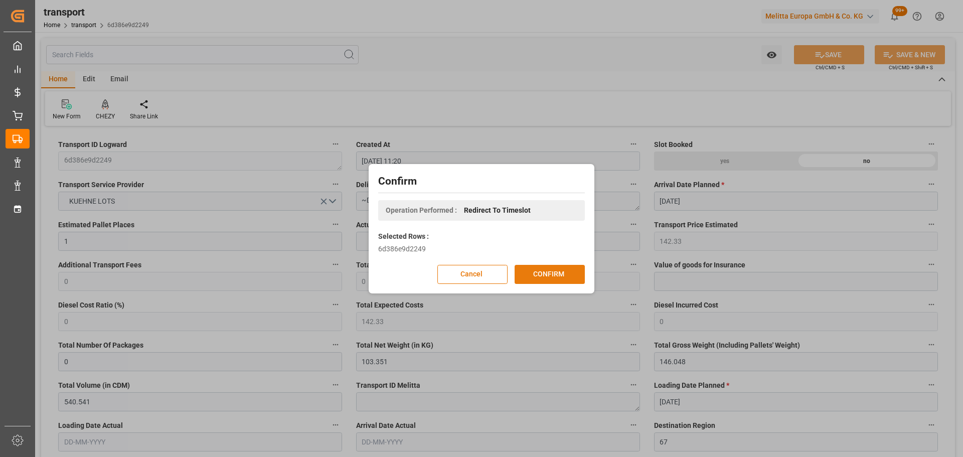
click at [542, 269] on button "CONFIRM" at bounding box center [550, 274] width 70 height 19
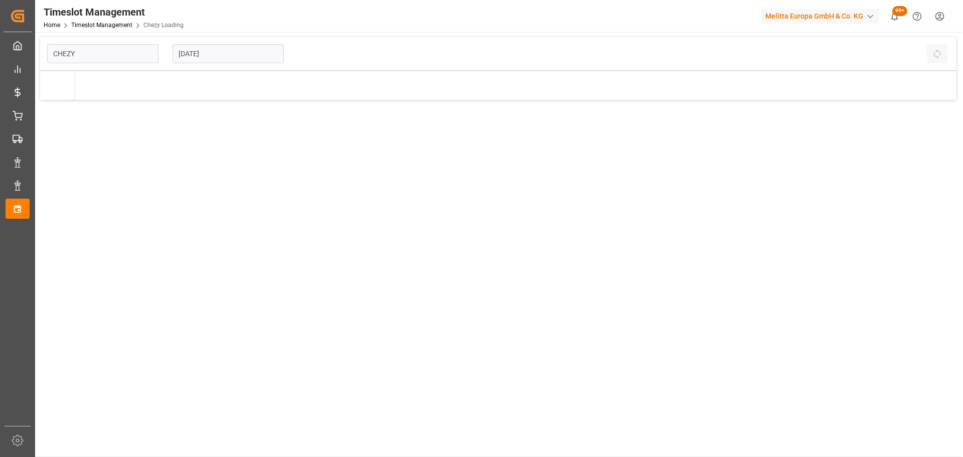
type input "Chezy Loading"
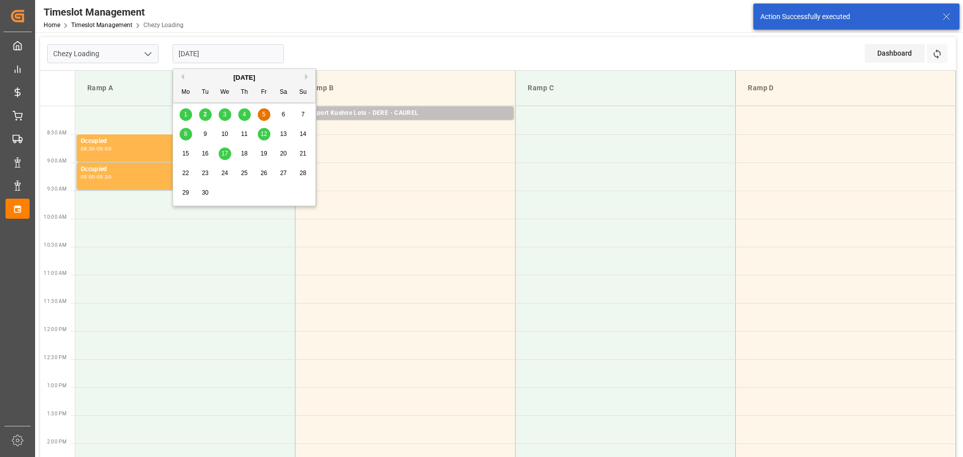
click at [194, 54] on input "[DATE]" at bounding box center [228, 53] width 111 height 19
click at [241, 113] on div "4" at bounding box center [244, 115] width 13 height 12
type input "[DATE]"
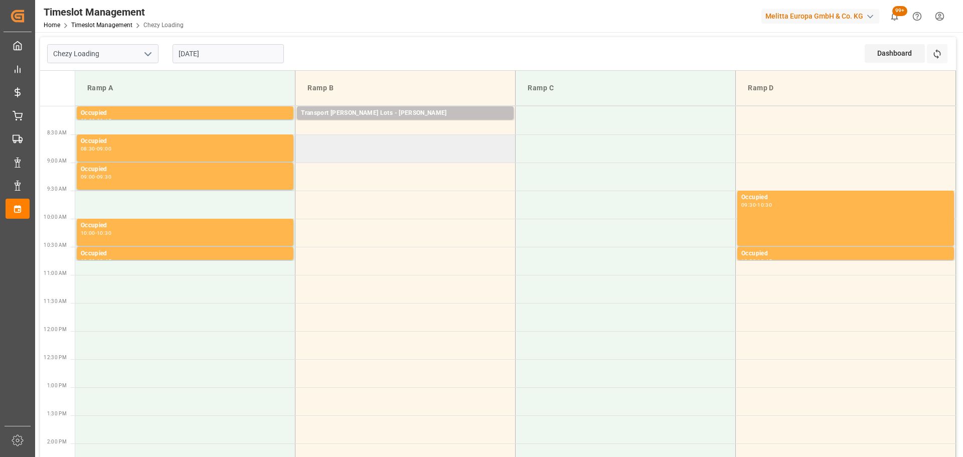
click at [301, 143] on td at bounding box center [406, 148] width 220 height 28
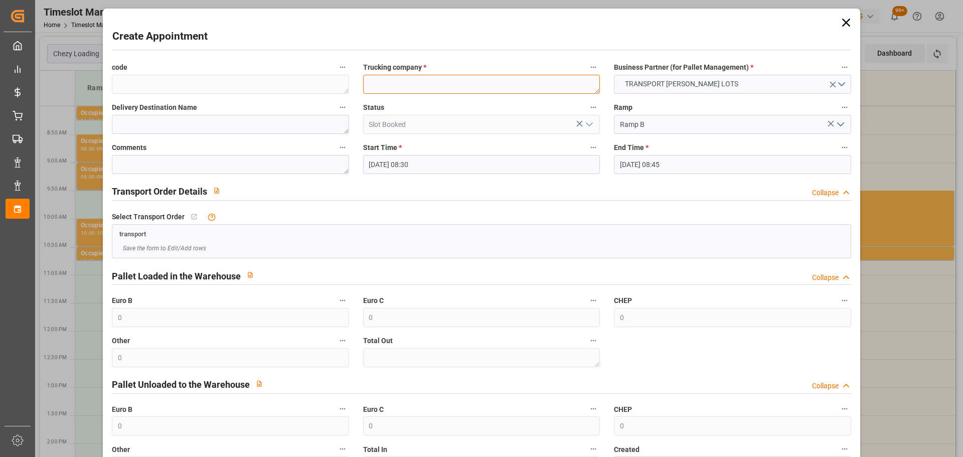
click at [383, 86] on textarea at bounding box center [481, 84] width 237 height 19
type textarea "SAVERNE"
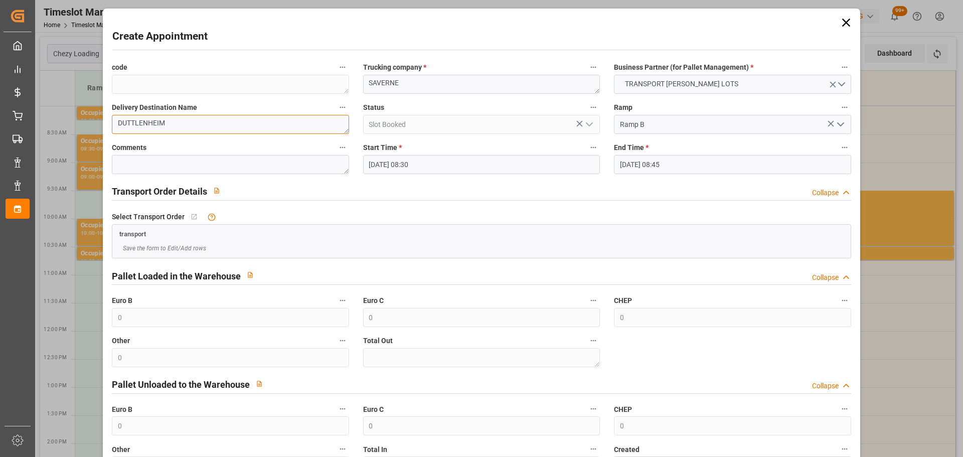
scroll to position [77, 0]
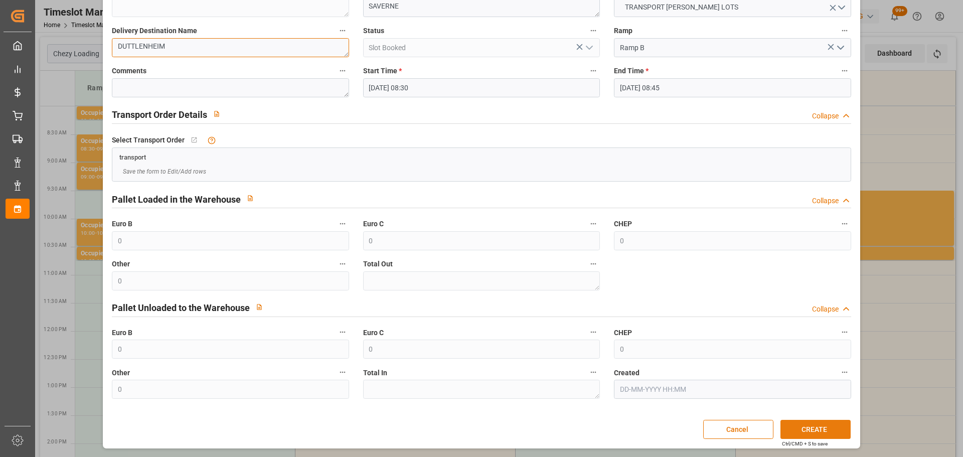
type textarea "DUTTLENHEIM"
click at [800, 428] on button "CREATE" at bounding box center [816, 429] width 70 height 19
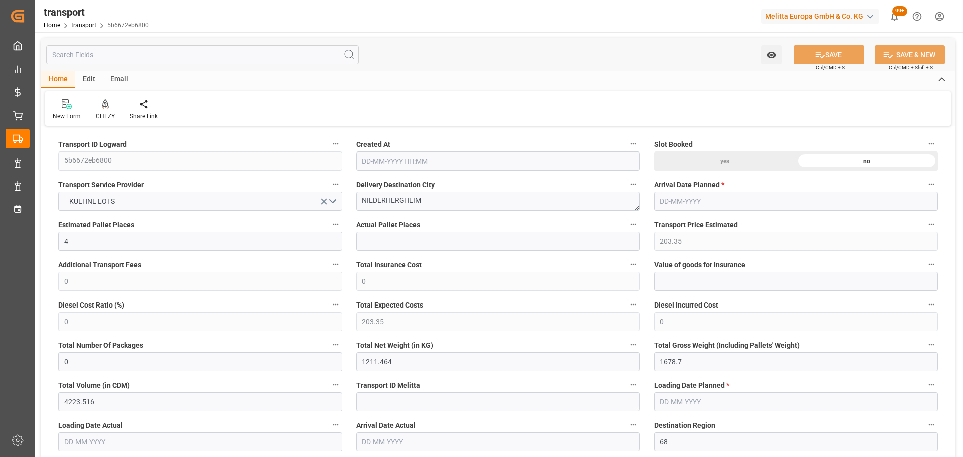
type input "[DATE] 11:23"
type input "[DATE]"
click at [106, 111] on div "CHEZY" at bounding box center [105, 110] width 34 height 22
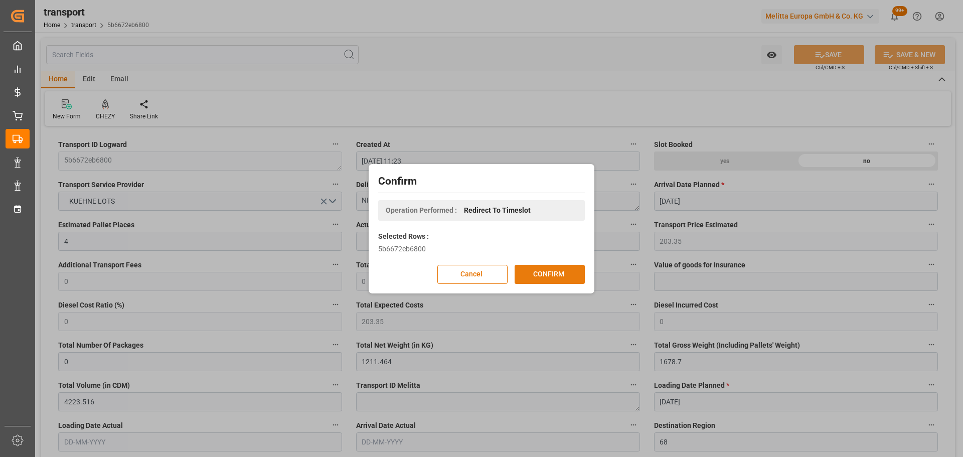
click at [559, 273] on button "CONFIRM" at bounding box center [550, 274] width 70 height 19
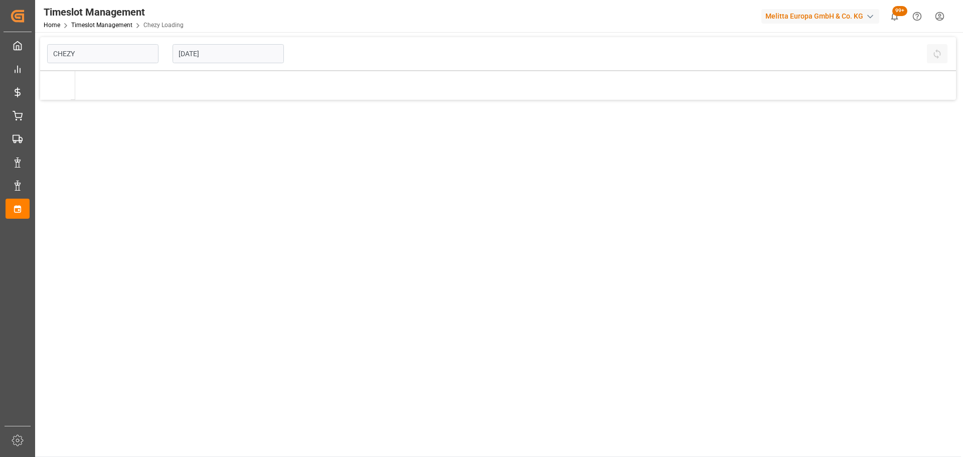
type input "Chezy Loading"
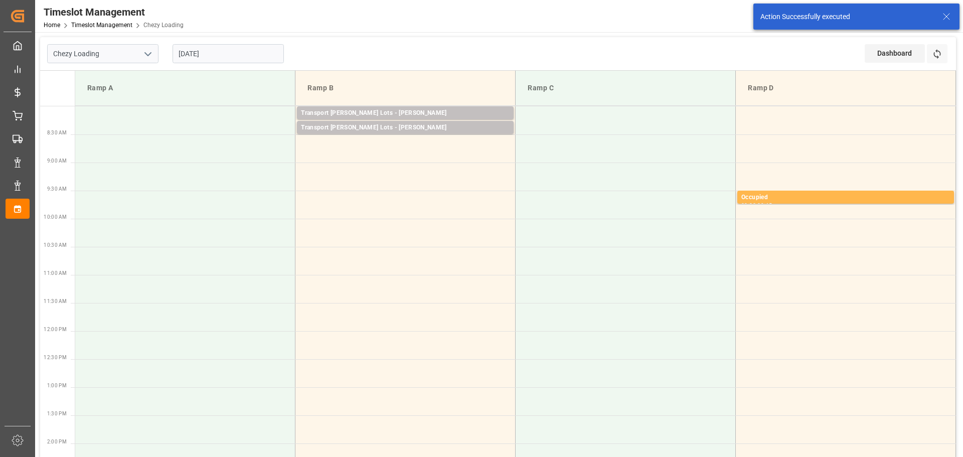
click at [219, 49] on input "08-09-2025" at bounding box center [228, 53] width 111 height 19
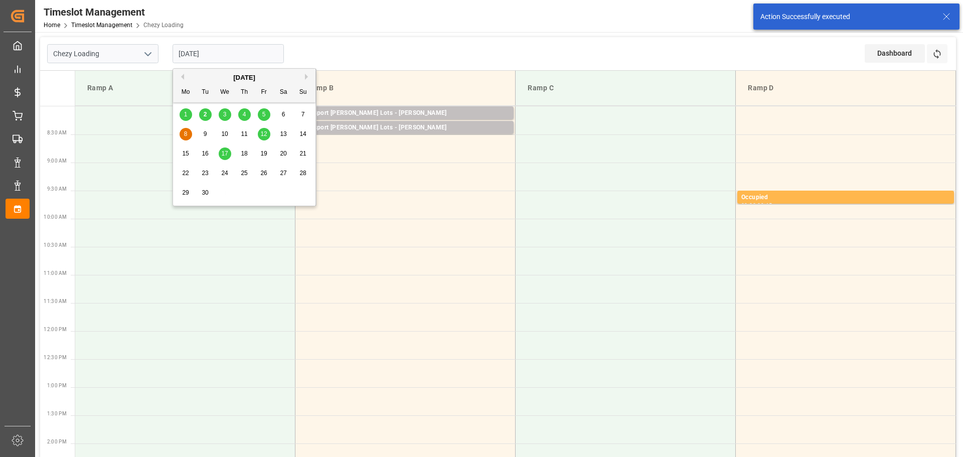
click at [245, 112] on span "4" at bounding box center [245, 114] width 4 height 7
type input "04-09-2025"
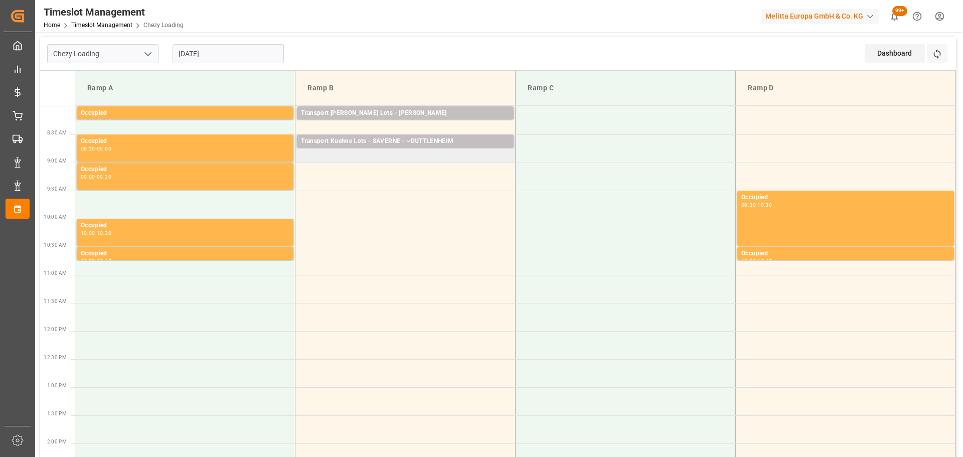
click at [305, 157] on td "Transport Kuehne Lots - SAVERNE - ~DUTTLENHEIM Pallets: ,TU: 62,City: ~DUTTLENH…" at bounding box center [406, 148] width 220 height 28
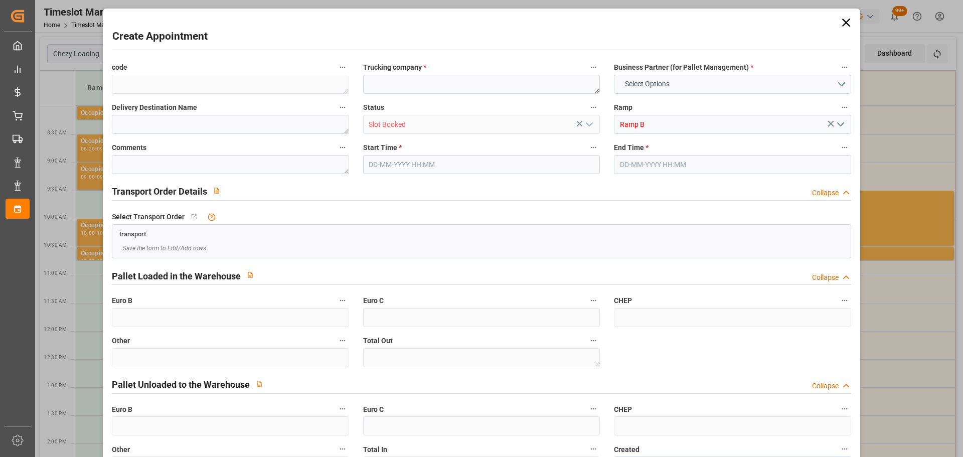
type input "0"
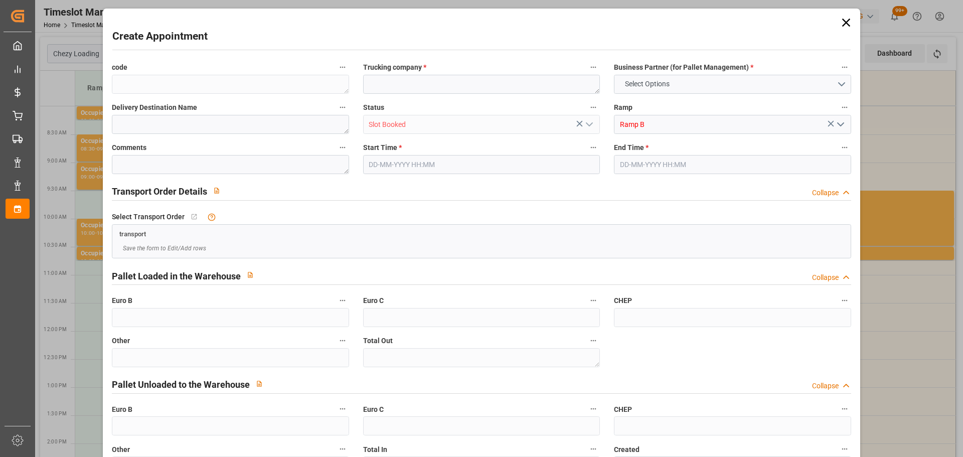
type input "0"
type input "04-09-2025 08:45"
click at [637, 166] on input "04-09-2025 09:15" at bounding box center [732, 164] width 237 height 19
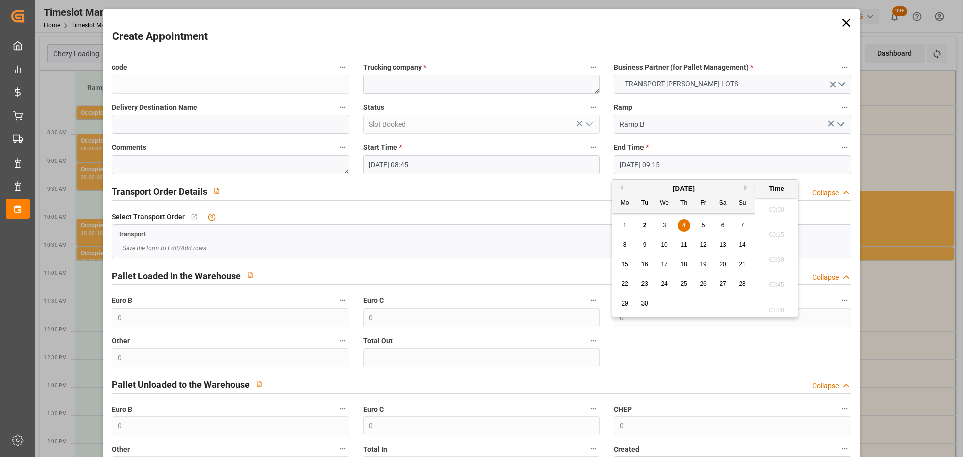
scroll to position [882, 0]
click at [689, 224] on div "4" at bounding box center [684, 226] width 13 height 12
click at [773, 231] on li "09:00" at bounding box center [777, 231] width 43 height 25
type input "04-09-2025 09:00"
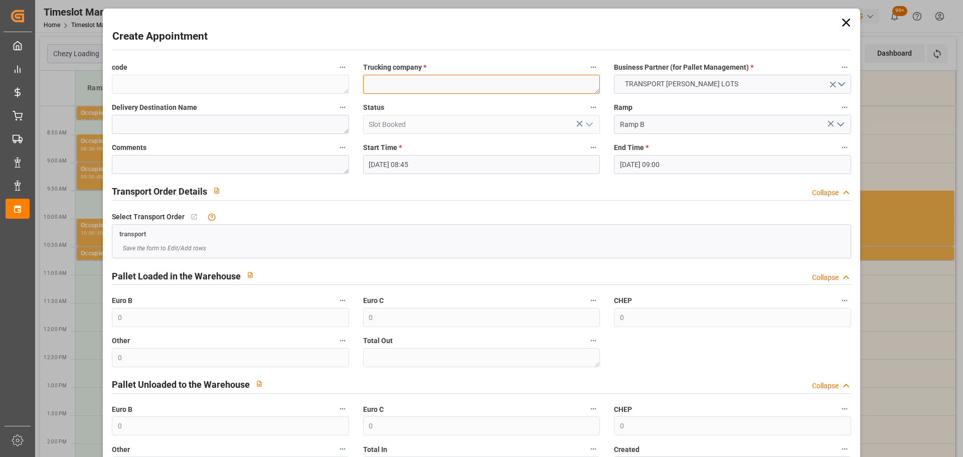
click at [463, 88] on textarea at bounding box center [481, 84] width 237 height 19
type textarea "SAVERNE"
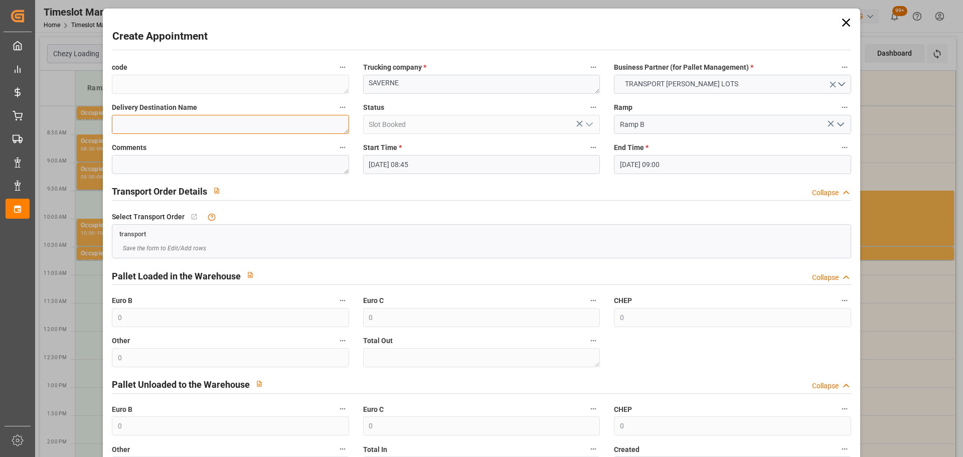
click at [138, 120] on textarea at bounding box center [230, 124] width 237 height 19
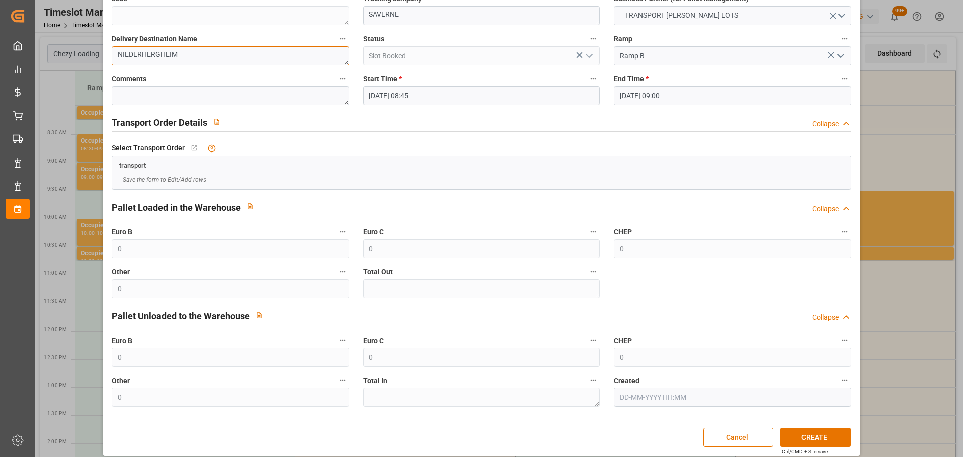
scroll to position [77, 0]
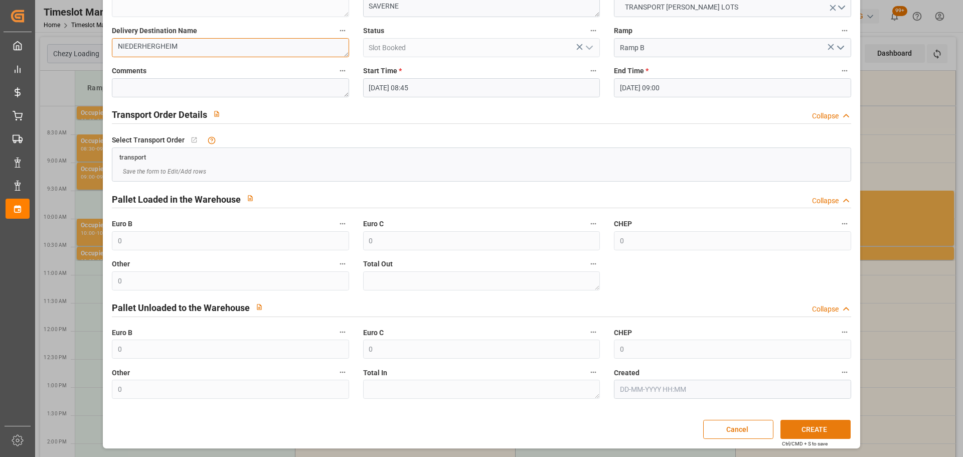
type textarea "NIEDERHERGHEIM"
click at [805, 428] on button "CREATE" at bounding box center [816, 429] width 70 height 19
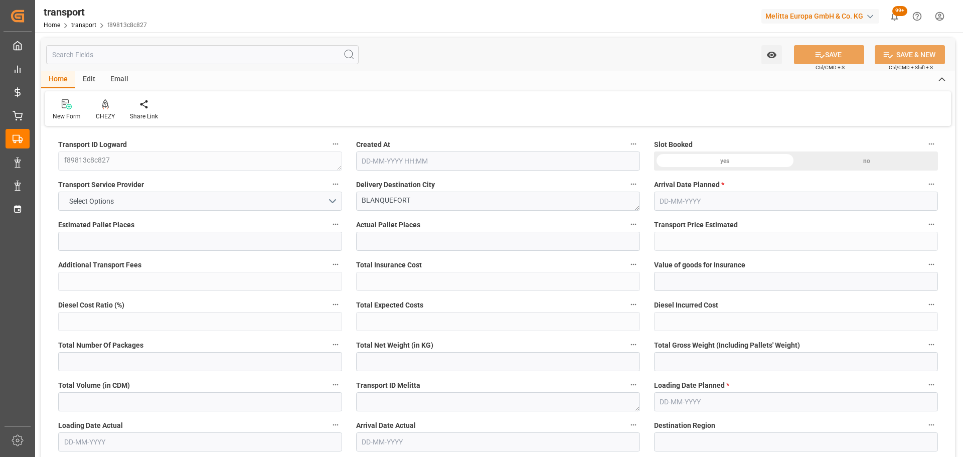
type input "2"
type input "212.17"
type input "0"
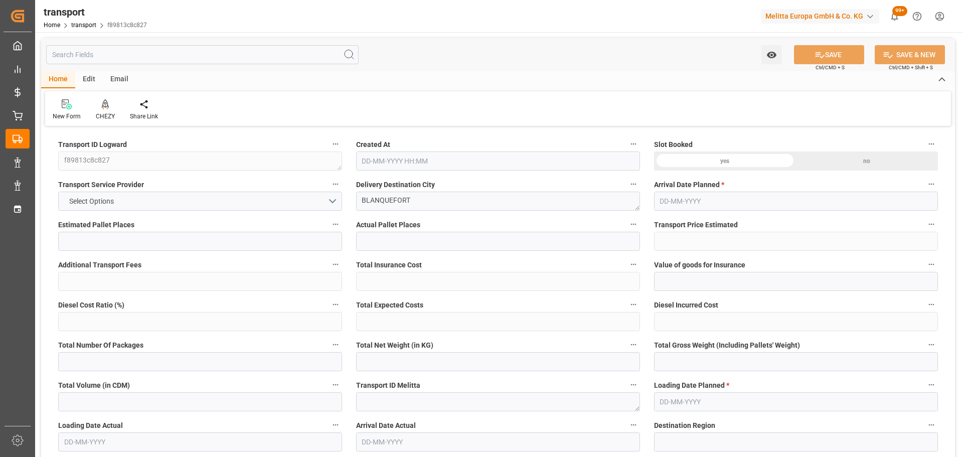
type input "212.17"
type input "0"
type input "172.253"
type input "386.462"
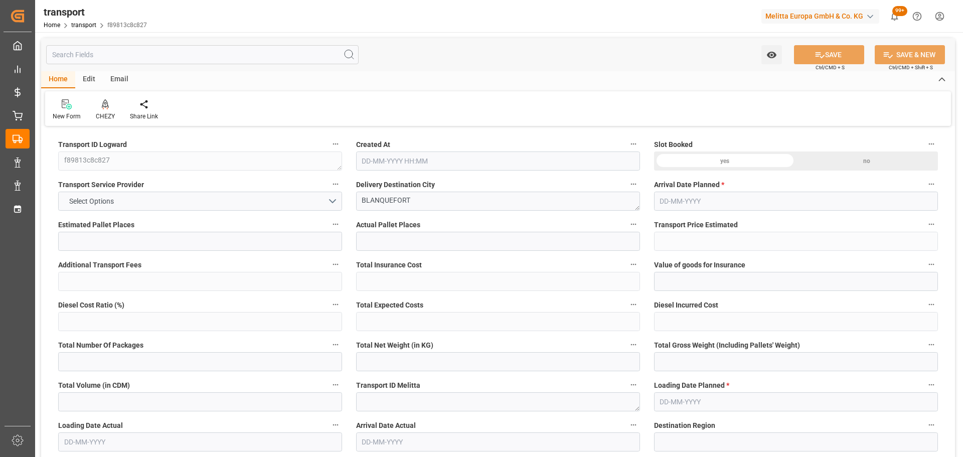
type input "774.631"
type input "33"
type input "0"
type input "91"
type input "8"
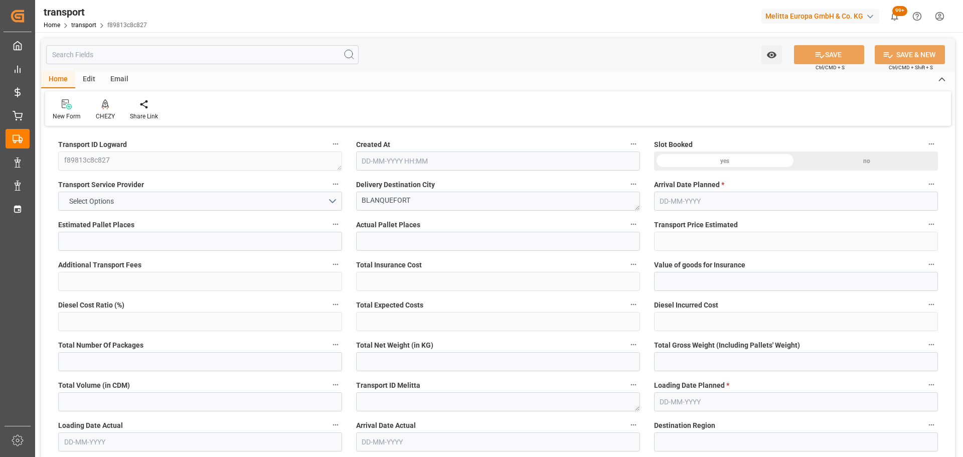
type input "101"
type input "202.462"
type input "0"
type input "4710.8598"
type input "0"
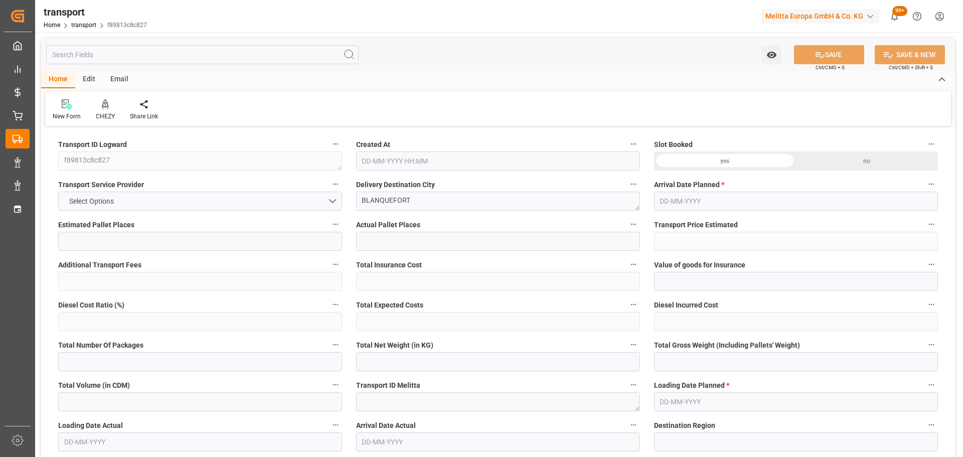
type input "0"
type input "21"
type input "35"
type input "[DATE] 11:21"
type input "[DATE]"
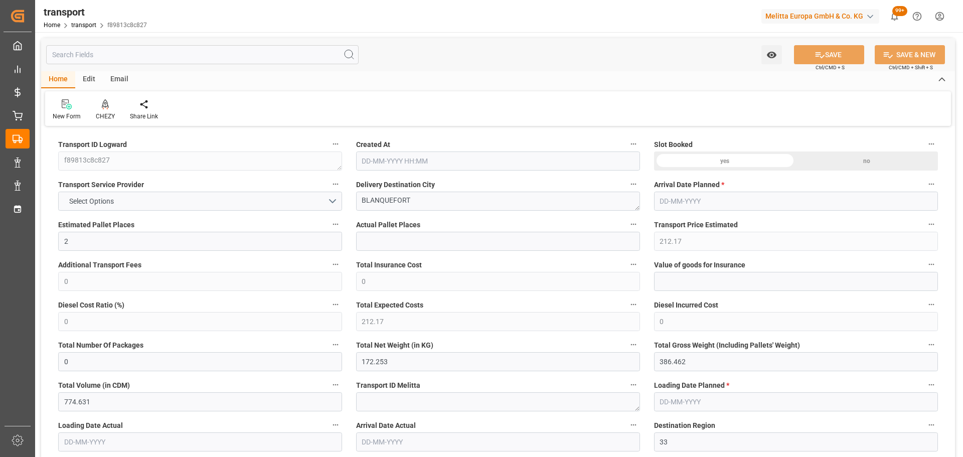
type input "[DATE]"
click at [106, 108] on icon at bounding box center [105, 104] width 7 height 10
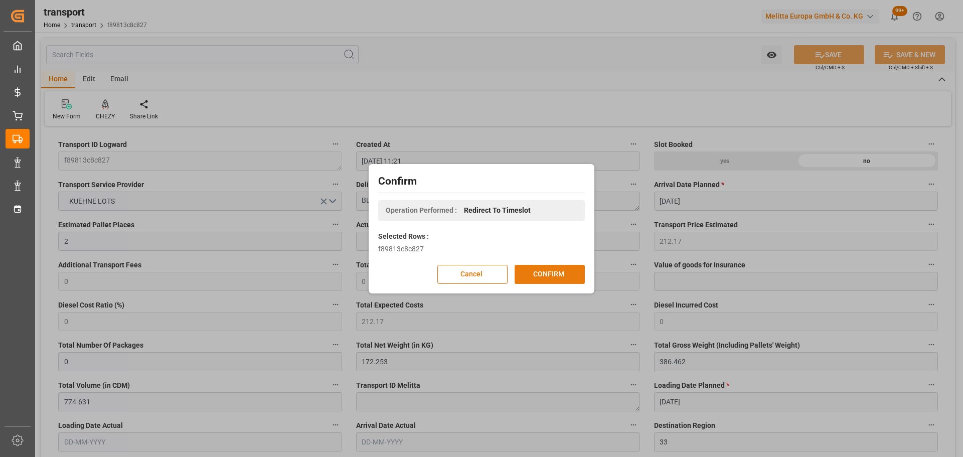
click at [544, 275] on button "CONFIRM" at bounding box center [550, 274] width 70 height 19
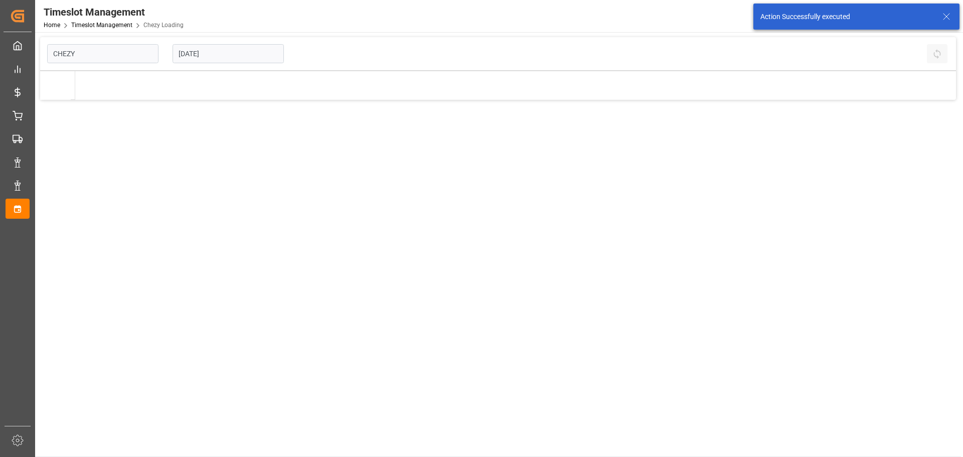
type input "Chezy Loading"
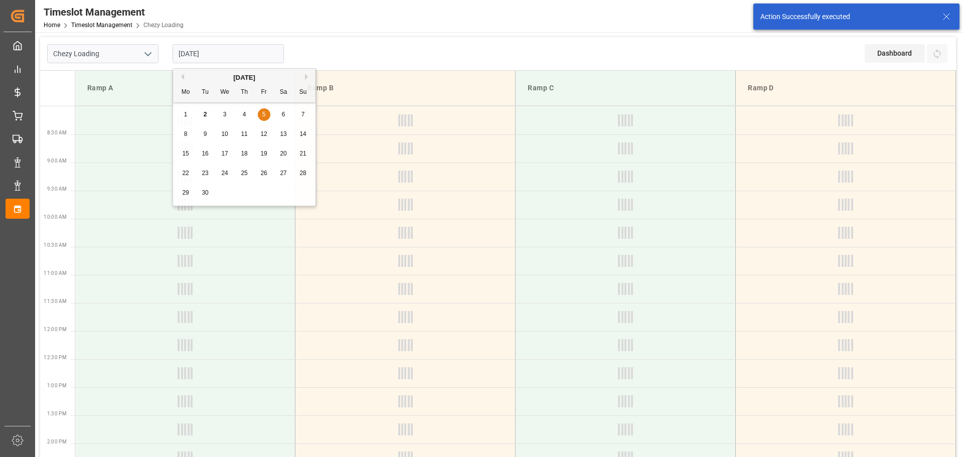
click at [197, 54] on input "[DATE]" at bounding box center [228, 53] width 111 height 19
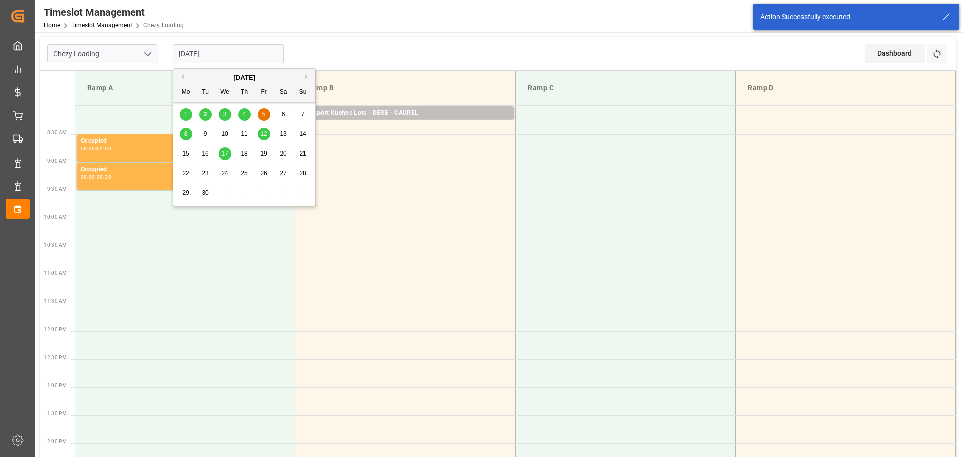
click at [246, 112] on div "4" at bounding box center [244, 115] width 13 height 12
type input "[DATE]"
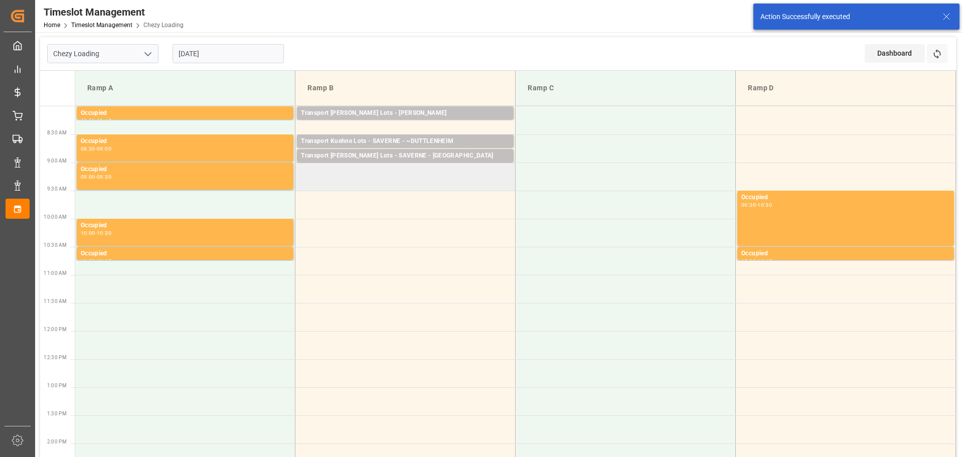
click at [306, 186] on td at bounding box center [406, 177] width 220 height 28
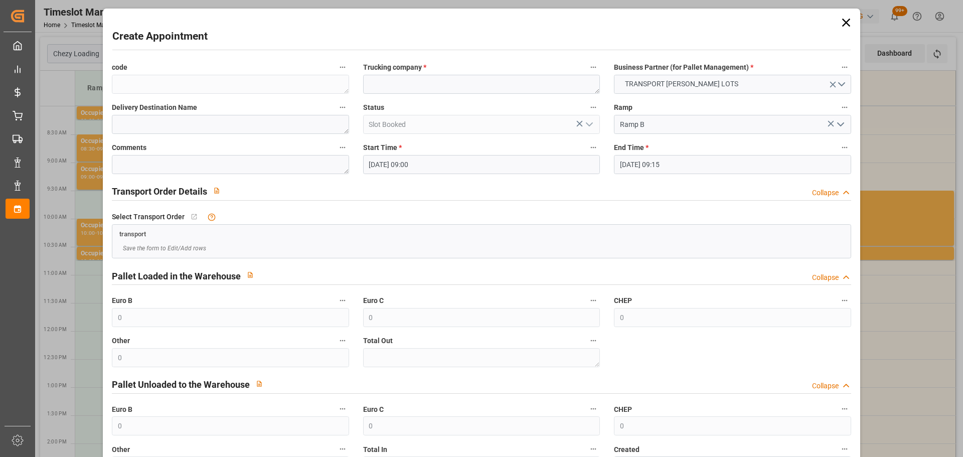
click at [413, 164] on input "04-09-2025 09:00" at bounding box center [481, 164] width 237 height 19
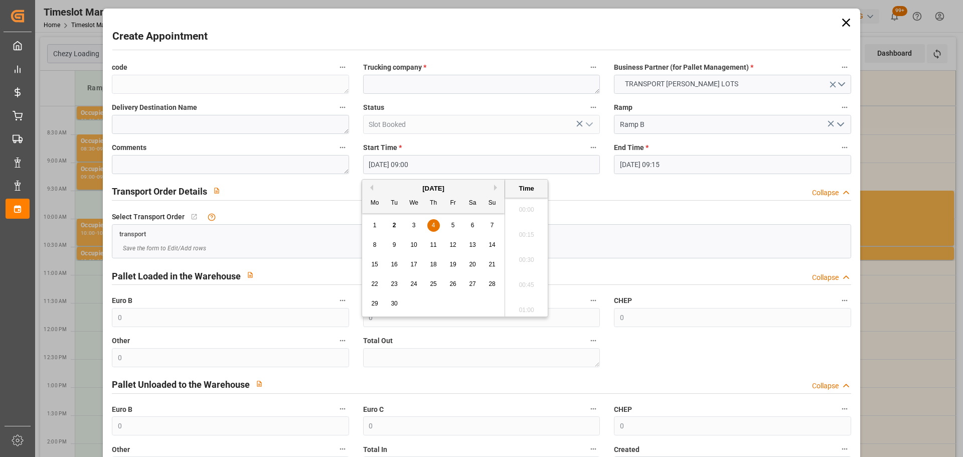
scroll to position [856, 0]
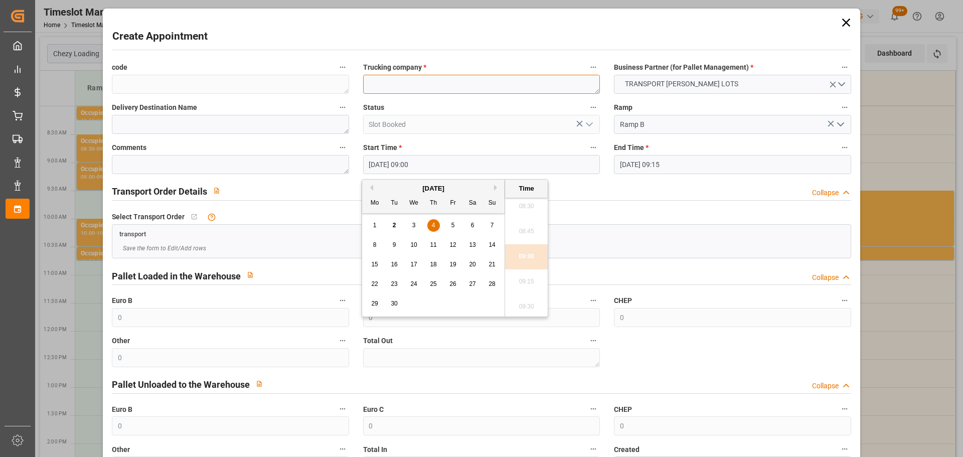
click at [403, 86] on textarea at bounding box center [481, 84] width 237 height 19
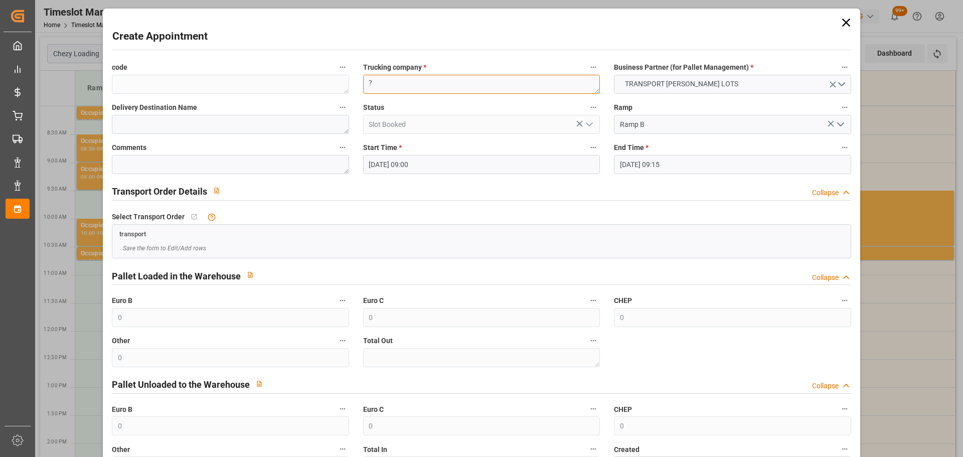
type textarea "?"
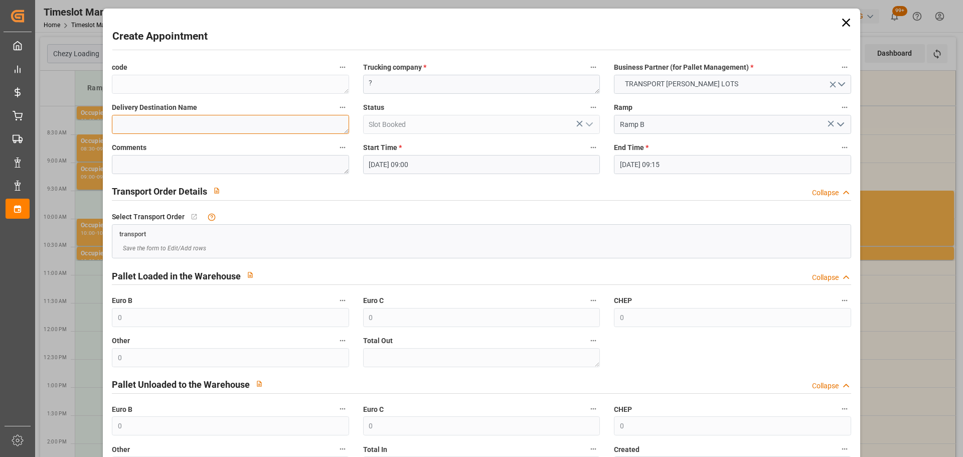
drag, startPoint x: 285, startPoint y: 129, endPoint x: 284, endPoint y: 135, distance: 5.6
click at [285, 129] on textarea at bounding box center [230, 124] width 237 height 19
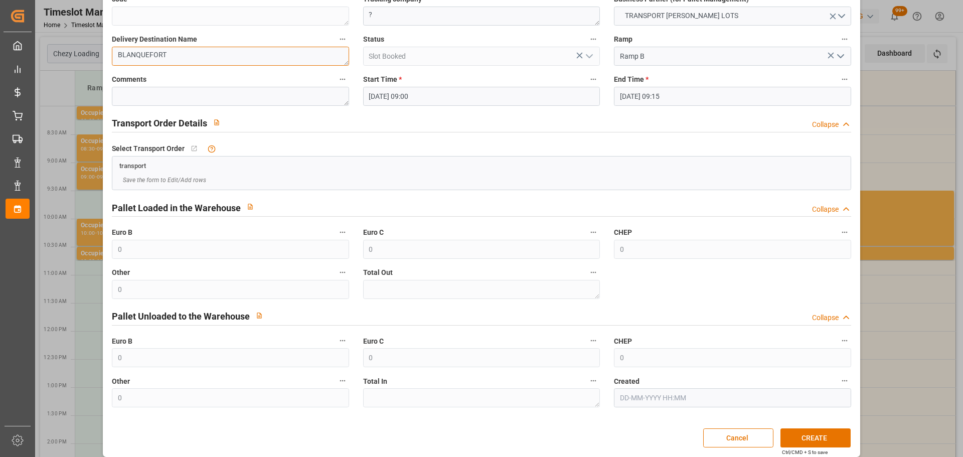
scroll to position [77, 0]
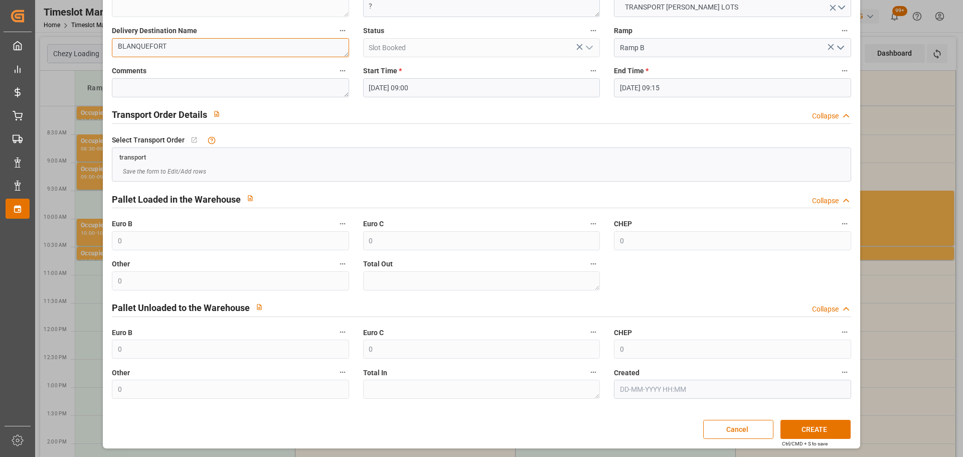
type textarea "BLANQUEFORT"
click at [815, 428] on button "CREATE" at bounding box center [816, 429] width 70 height 19
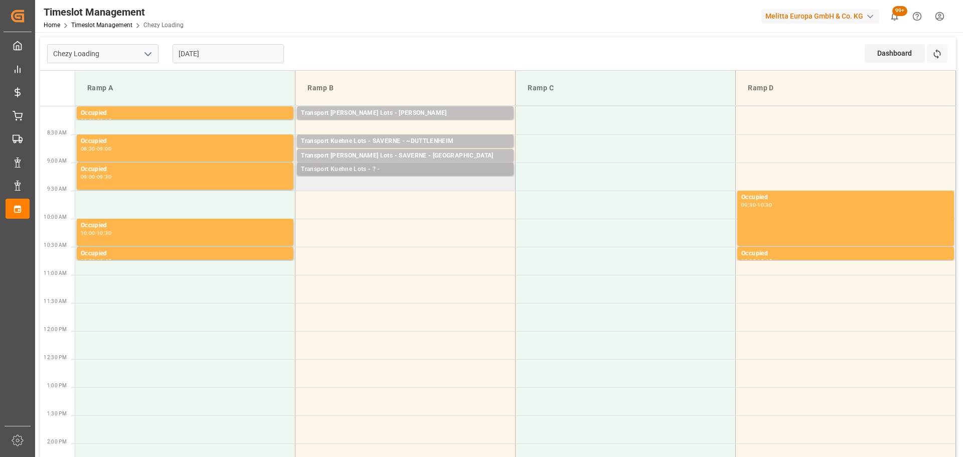
click at [369, 167] on div "Transport Kuehne Lots - ? -" at bounding box center [405, 170] width 209 height 10
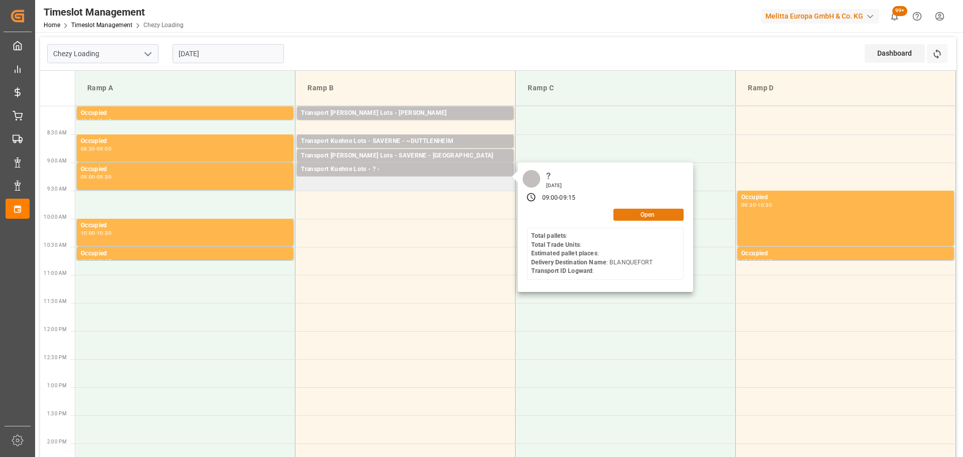
click at [660, 213] on button "Open" at bounding box center [649, 215] width 70 height 12
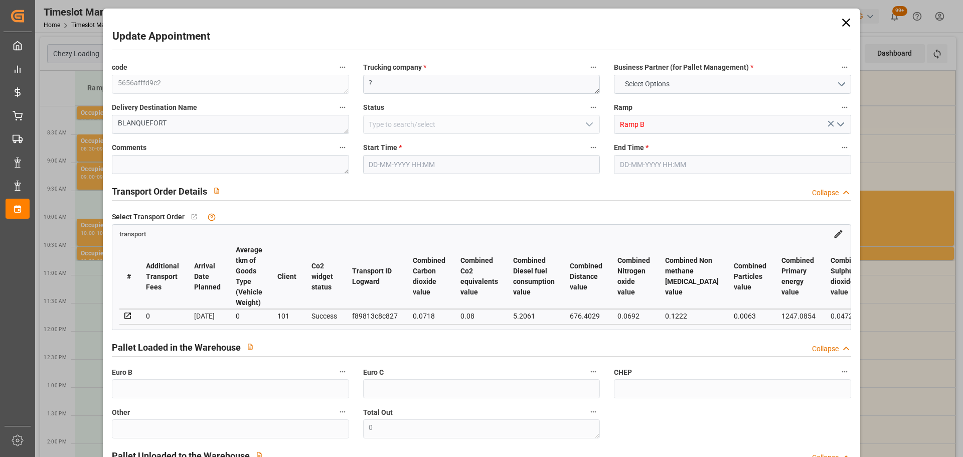
type input "2"
type input "212.17"
type input "0"
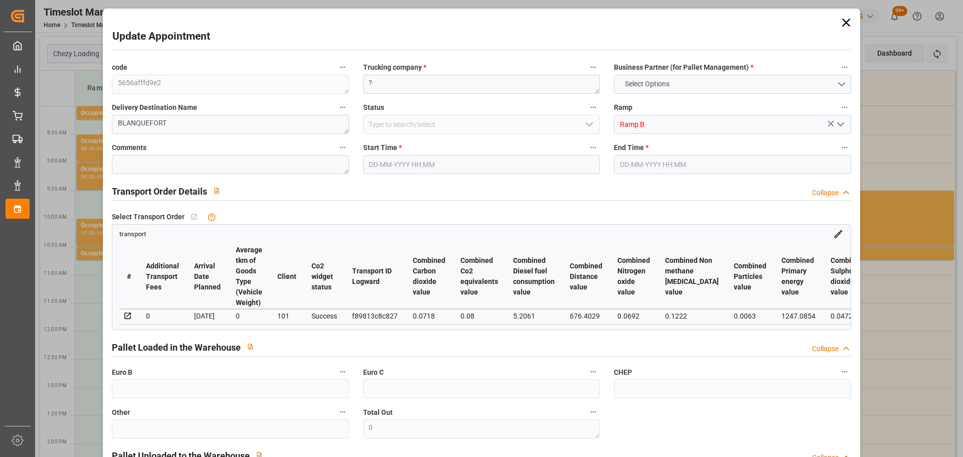
type input "212.17"
type input "0"
type input "172.253"
type input "386.462"
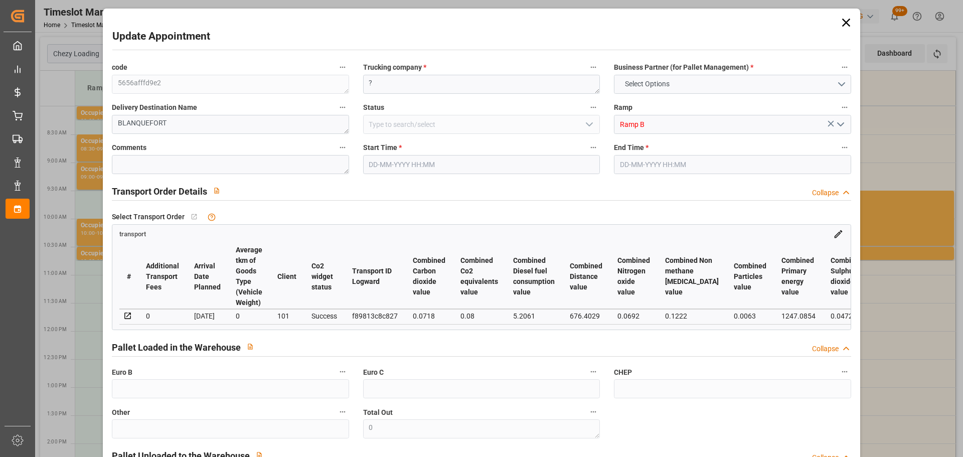
type input "774.631"
type input "33"
type input "0"
type input "91"
type input "8"
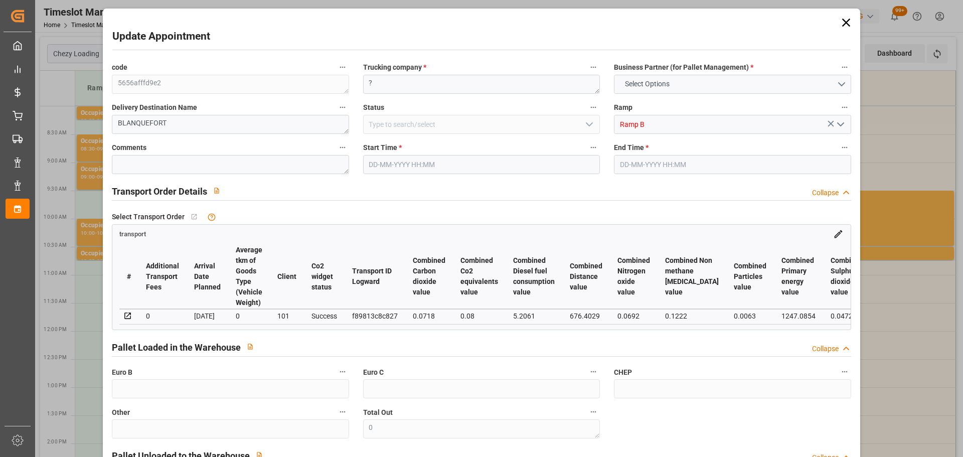
type input "101"
type input "202.462"
type input "0"
type input "4710.8598"
type input "0"
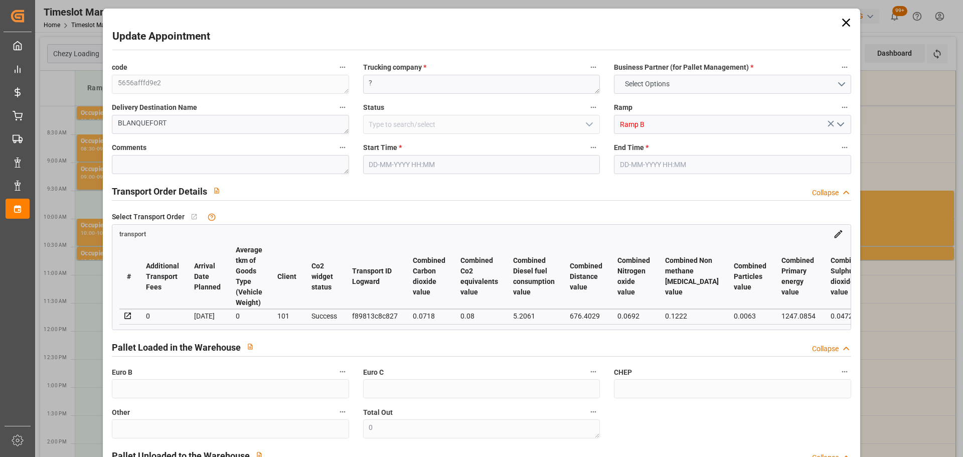
type input "0"
type input "21"
type input "35"
type input "04-09-2025 09:00"
type input "[DATE] 09:15"
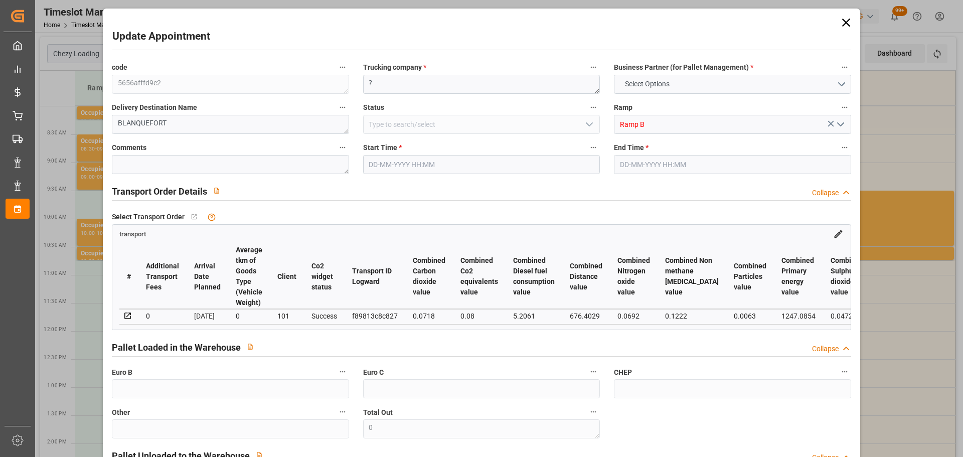
type input "[DATE] 13:43"
type input "[DATE] 11:21"
type input "[DATE]"
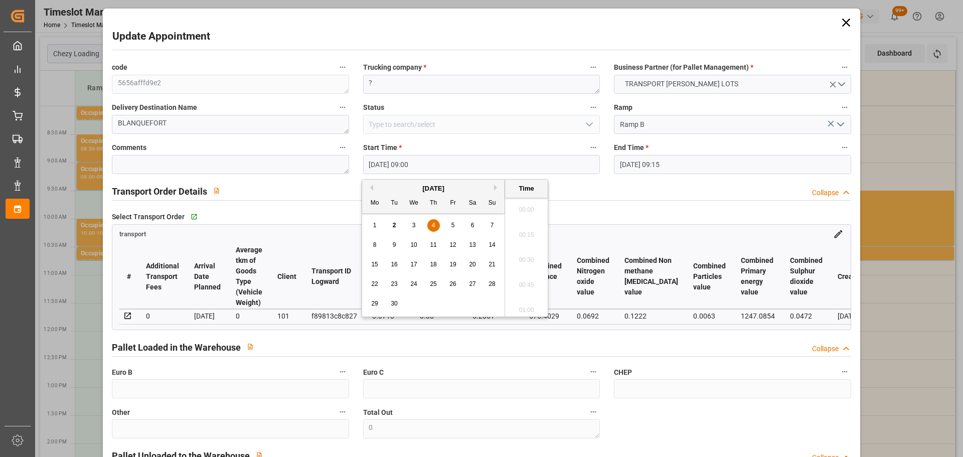
click at [385, 166] on input "04-09-2025 09:00" at bounding box center [481, 164] width 237 height 19
click at [437, 224] on div "4" at bounding box center [433, 226] width 13 height 12
click at [530, 276] on li "09:15" at bounding box center [526, 281] width 43 height 25
type input "[DATE] 09:15"
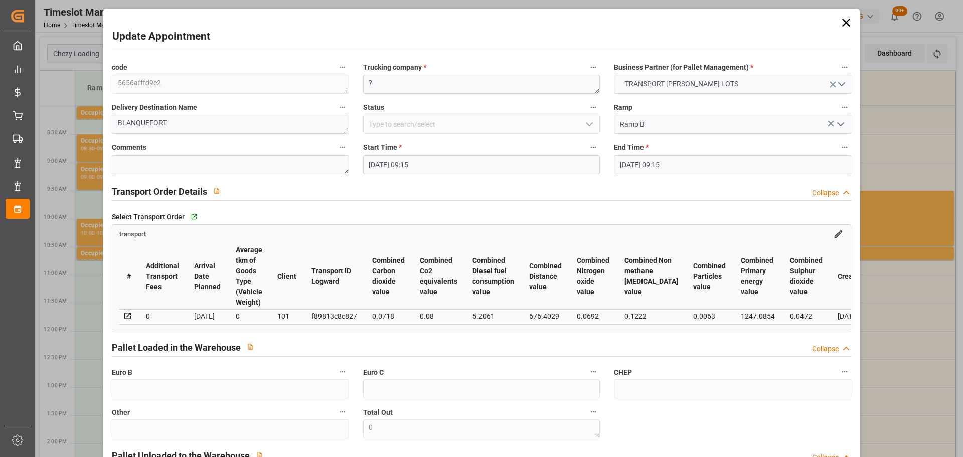
click at [637, 164] on input "[DATE] 09:15" at bounding box center [732, 164] width 237 height 19
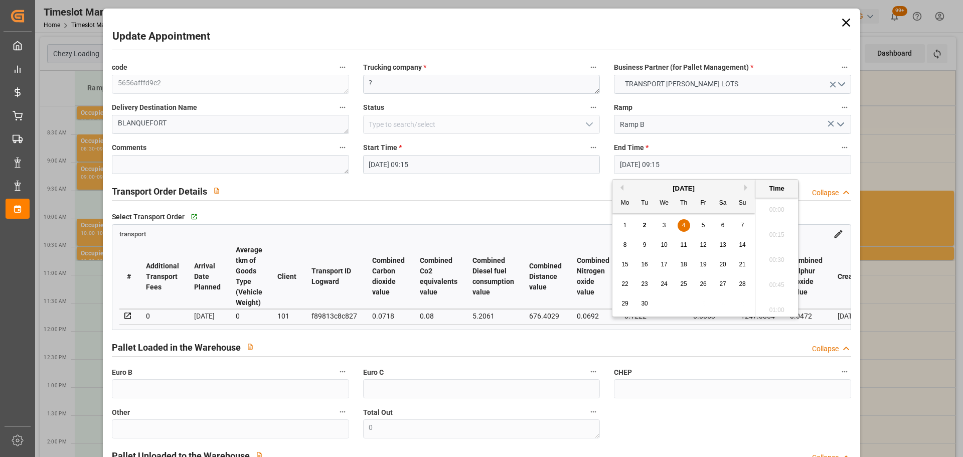
scroll to position [882, 0]
click at [686, 221] on div "4" at bounding box center [684, 226] width 13 height 12
click at [773, 283] on li "09:30" at bounding box center [777, 281] width 43 height 25
type input "[DATE] 09:30"
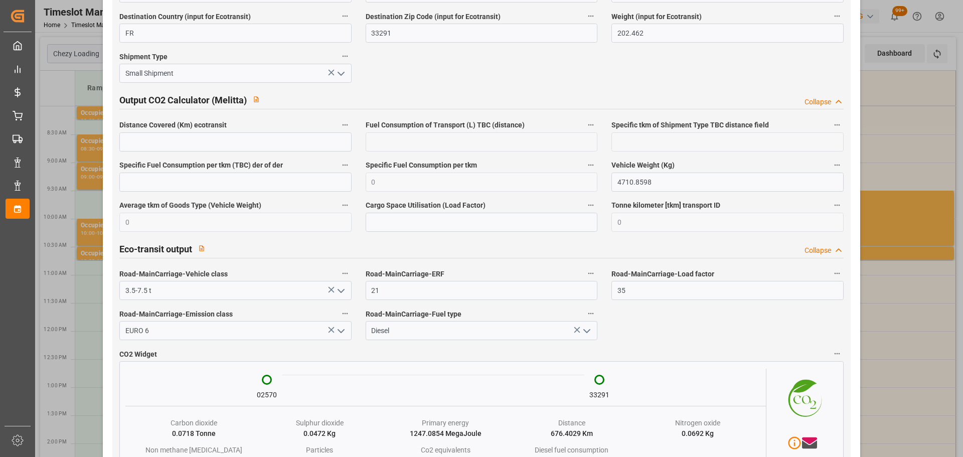
scroll to position [1659, 0]
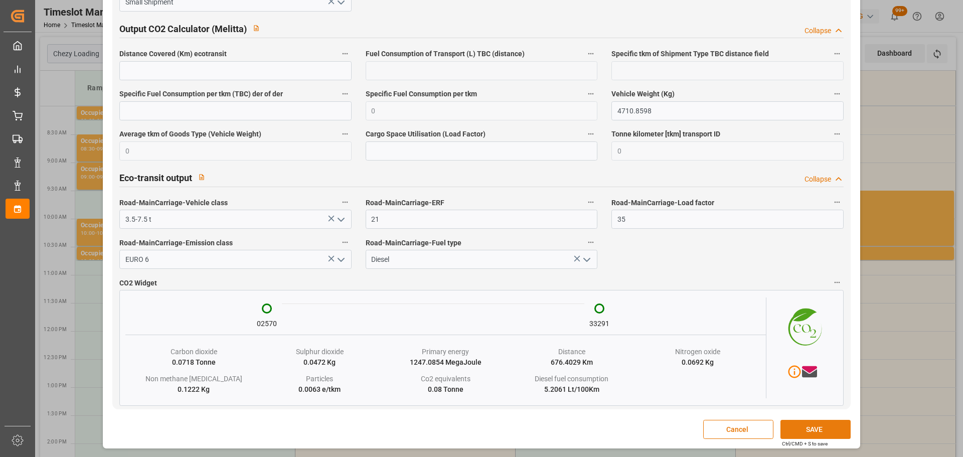
click at [802, 427] on button "SAVE" at bounding box center [816, 429] width 70 height 19
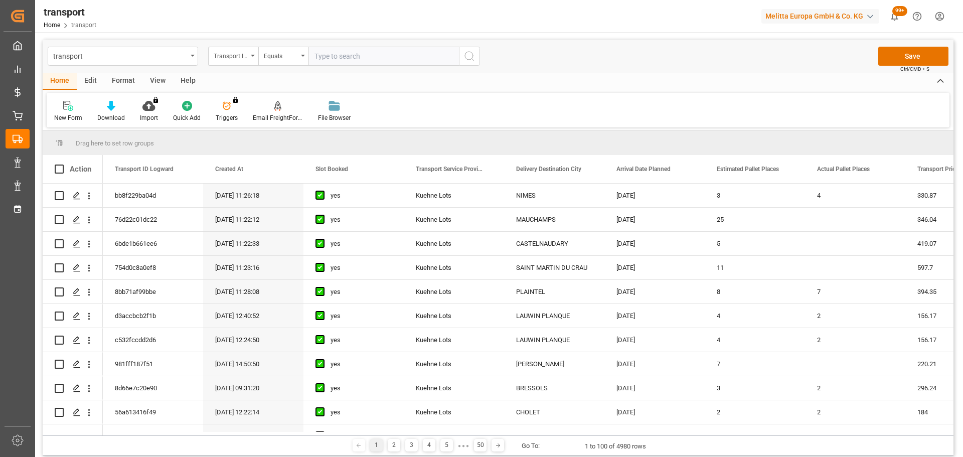
scroll to position [351, 0]
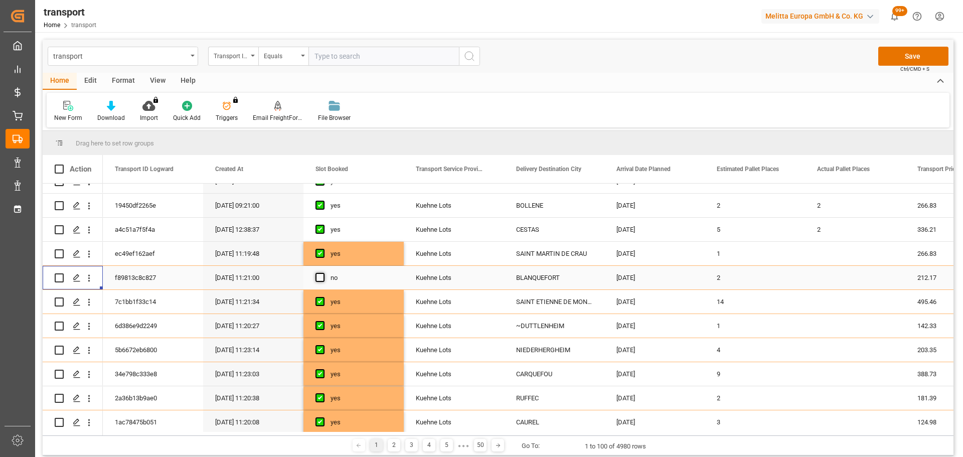
click at [318, 274] on span "Press SPACE to select this row." at bounding box center [320, 277] width 9 height 9
click at [323, 273] on input "Press SPACE to select this row." at bounding box center [323, 273] width 0 height 0
click at [916, 53] on button "Save" at bounding box center [914, 56] width 70 height 19
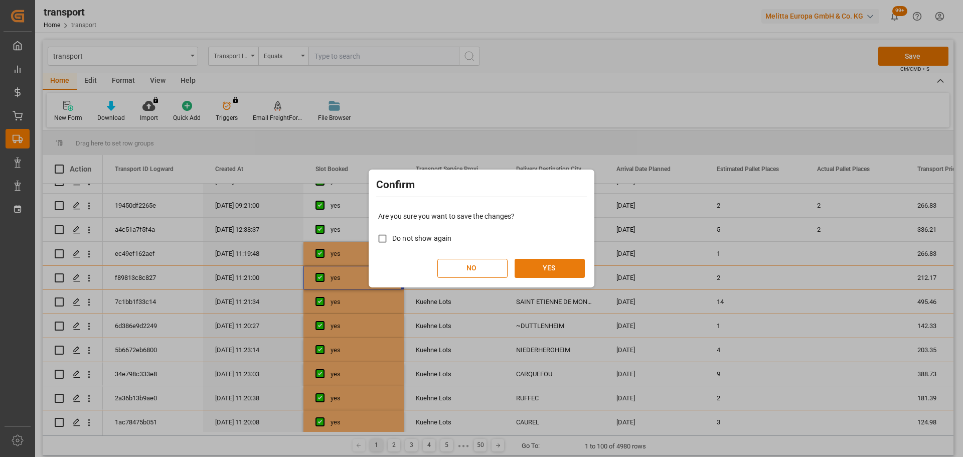
click at [549, 270] on button "YES" at bounding box center [550, 268] width 70 height 19
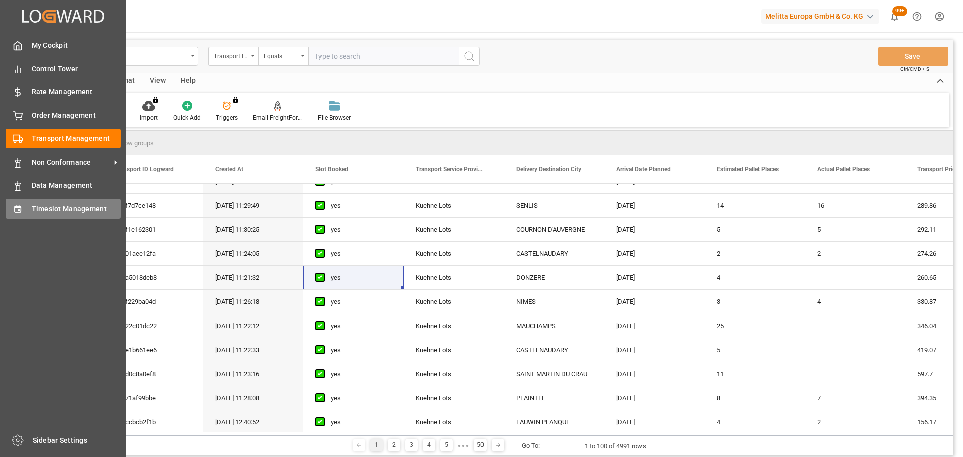
click at [32, 207] on span "Timeslot Management" at bounding box center [77, 209] width 90 height 11
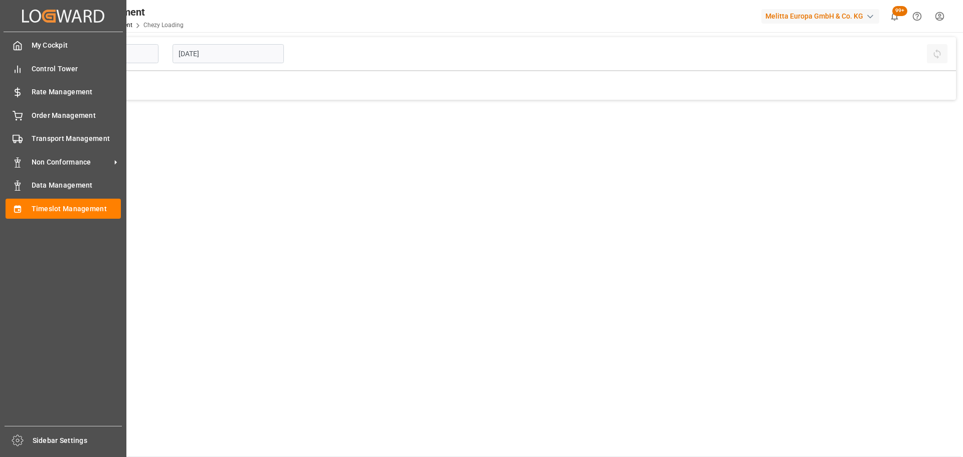
type input "Chezy Loading"
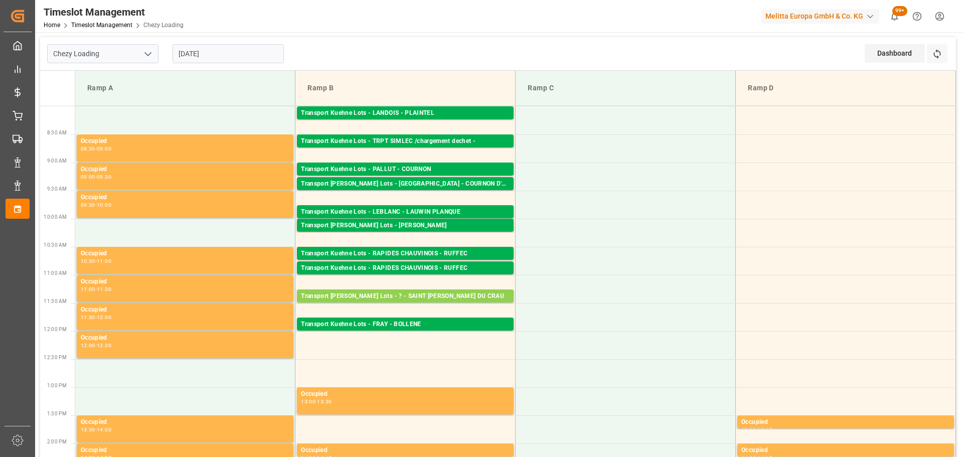
click at [201, 52] on input "[DATE]" at bounding box center [228, 53] width 111 height 19
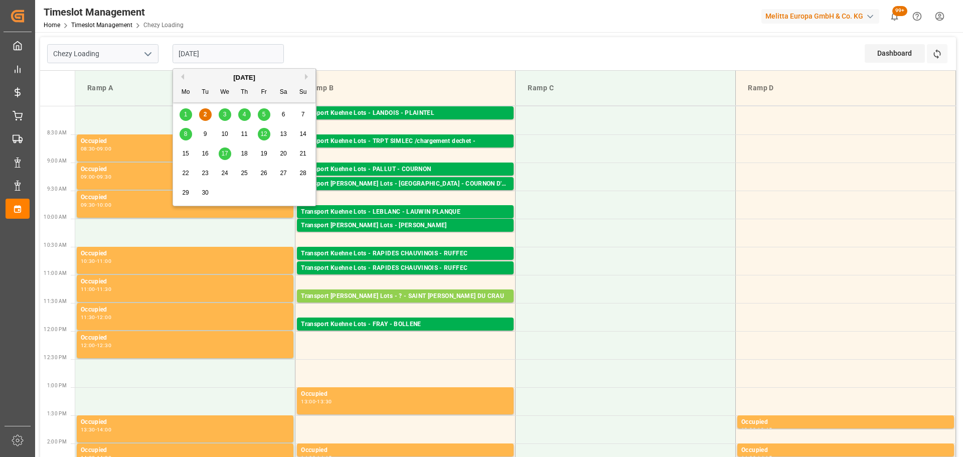
click at [228, 113] on div "3" at bounding box center [225, 115] width 13 height 12
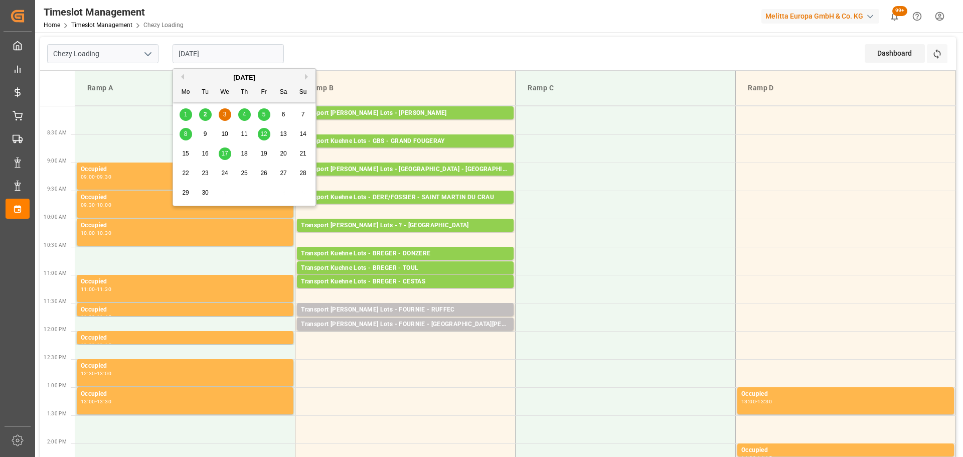
click at [190, 49] on input "[DATE]" at bounding box center [228, 53] width 111 height 19
click at [204, 112] on span "2" at bounding box center [206, 114] width 4 height 7
type input "[DATE]"
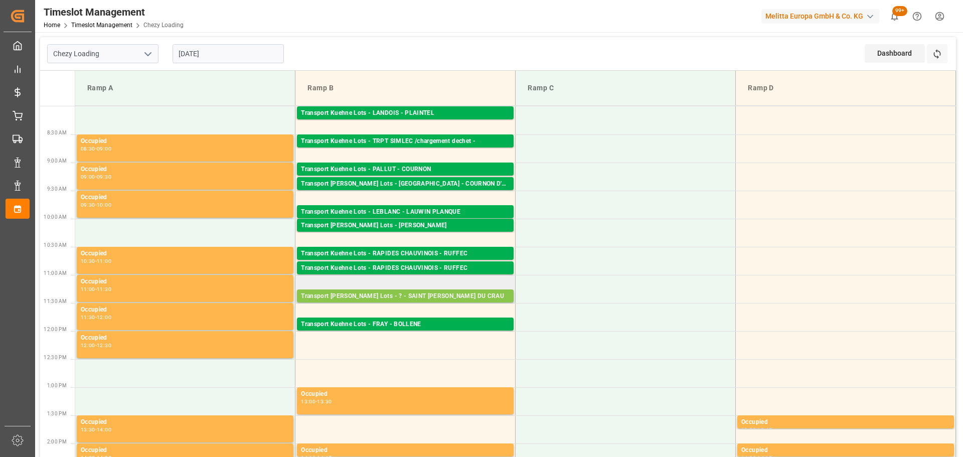
click at [376, 294] on div "Transport [PERSON_NAME] Lots - ? - SAINT [PERSON_NAME] DU CRAU" at bounding box center [405, 297] width 209 height 10
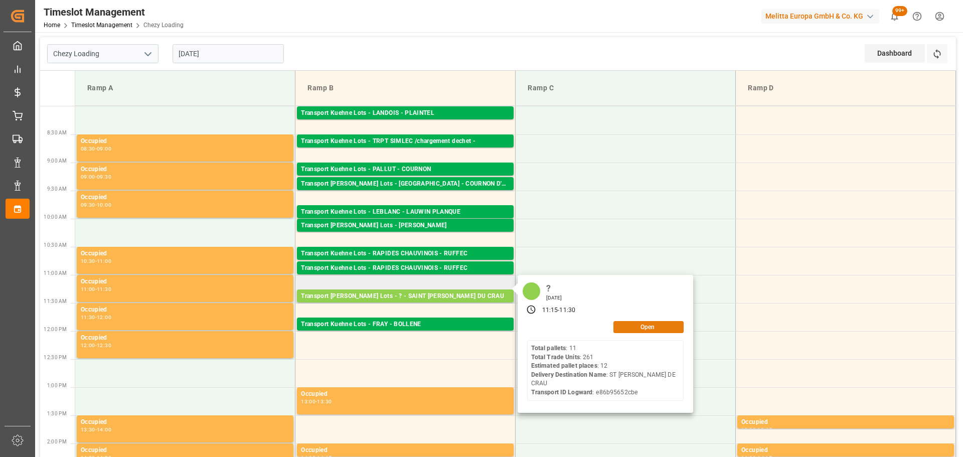
click at [628, 330] on button "Open" at bounding box center [649, 327] width 70 height 12
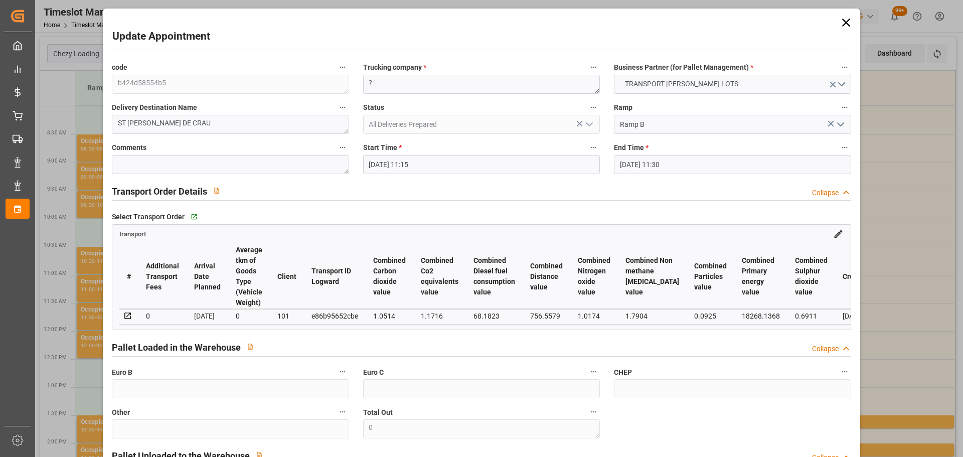
click at [413, 161] on input "[DATE] 11:15" at bounding box center [481, 164] width 237 height 19
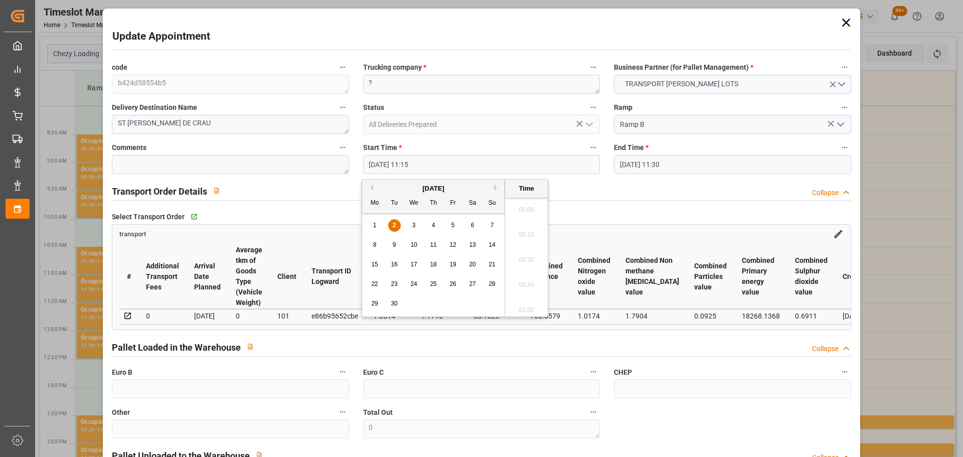
scroll to position [1082, 0]
click at [413, 224] on span "3" at bounding box center [414, 225] width 4 height 7
click at [528, 252] on li "12:15" at bounding box center [526, 256] width 43 height 25
type input "[DATE] 12:15"
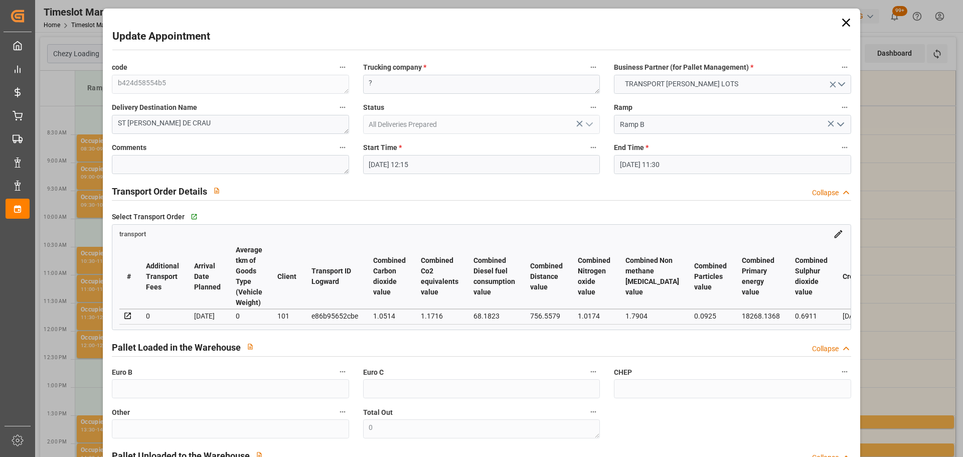
click at [636, 164] on input "[DATE] 11:30" at bounding box center [732, 164] width 237 height 19
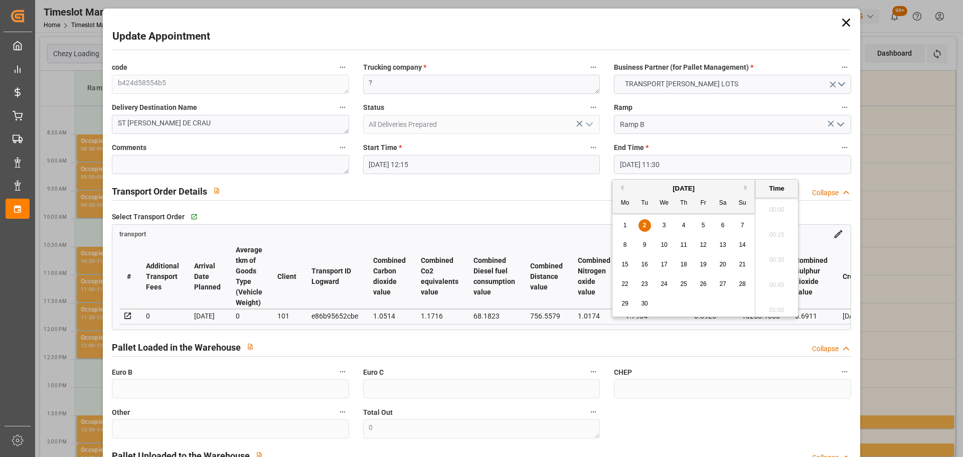
scroll to position [1107, 0]
click at [667, 223] on div "3" at bounding box center [664, 226] width 13 height 12
click at [776, 253] on li "12:30" at bounding box center [777, 256] width 43 height 25
type input "[DATE] 12:30"
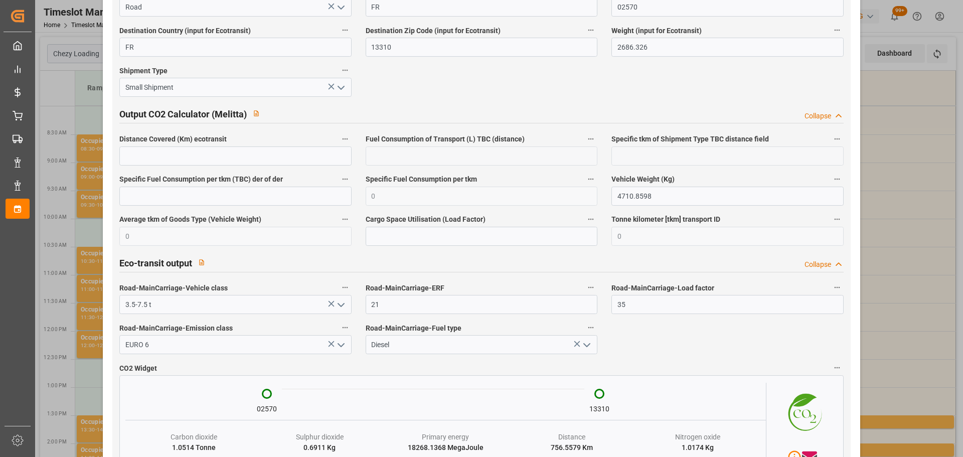
scroll to position [1674, 0]
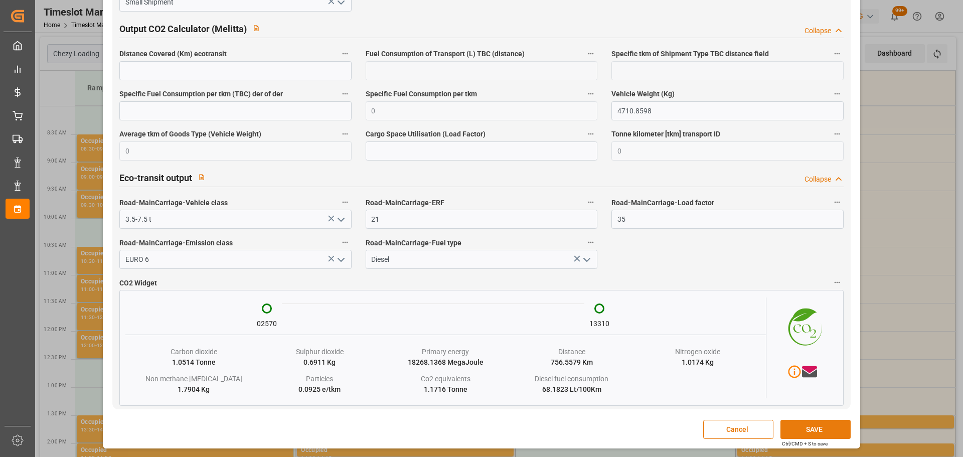
click at [796, 428] on button "SAVE" at bounding box center [816, 429] width 70 height 19
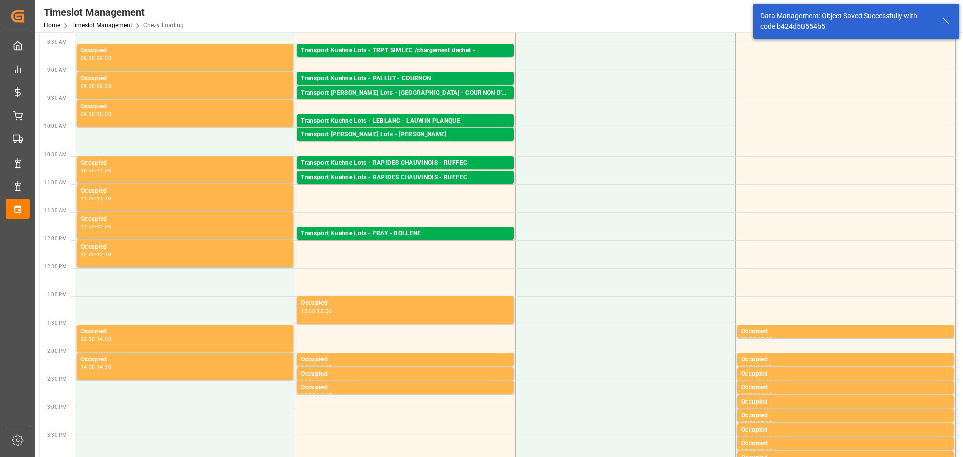
scroll to position [0, 0]
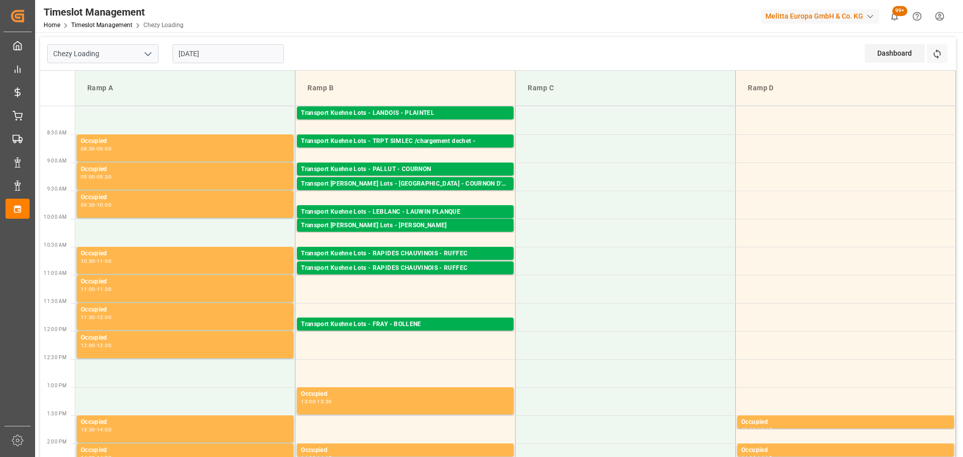
click at [217, 52] on input "[DATE]" at bounding box center [228, 53] width 111 height 19
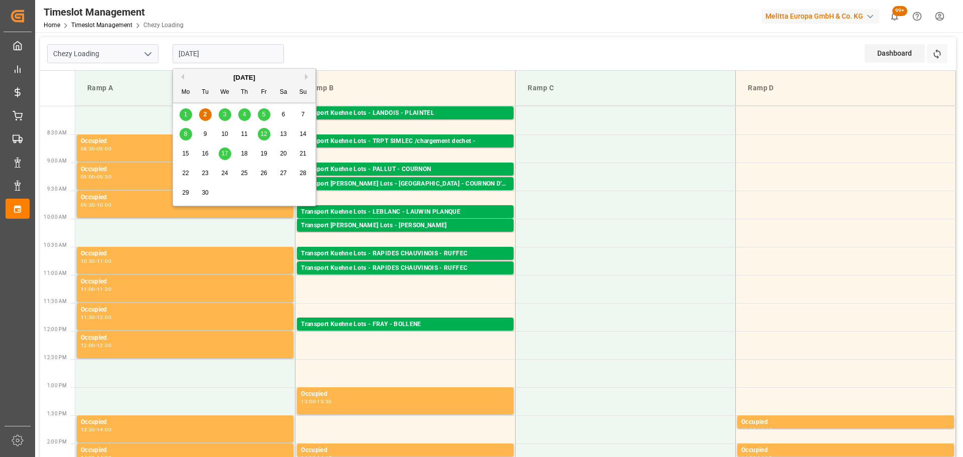
click at [224, 113] on span "3" at bounding box center [225, 114] width 4 height 7
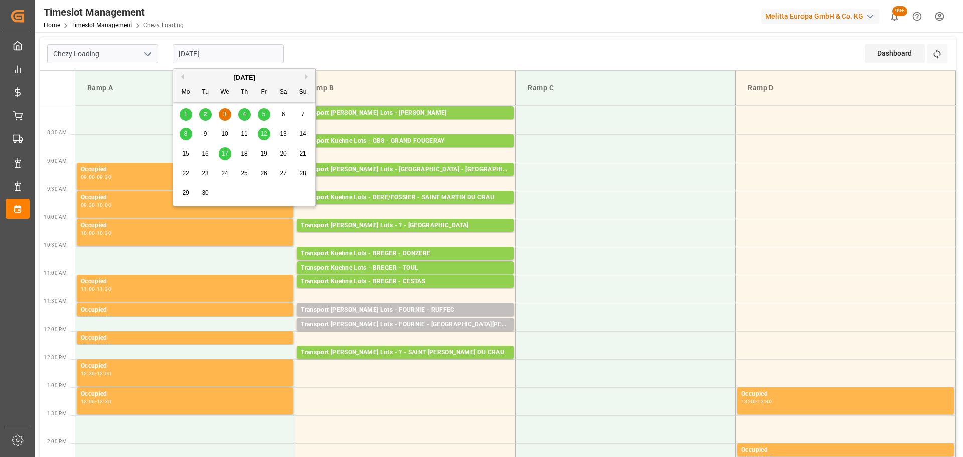
click at [201, 51] on input "[DATE]" at bounding box center [228, 53] width 111 height 19
click at [244, 113] on span "4" at bounding box center [245, 114] width 4 height 7
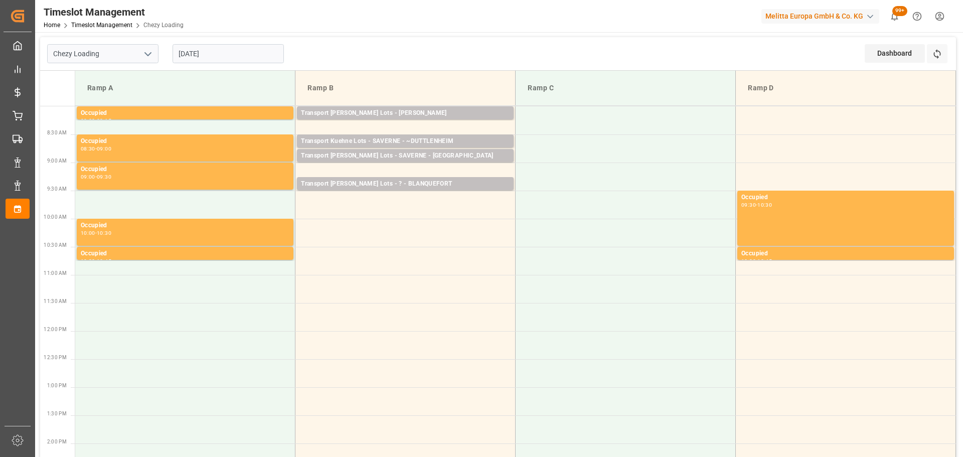
click at [211, 55] on input "[DATE]" at bounding box center [228, 53] width 111 height 19
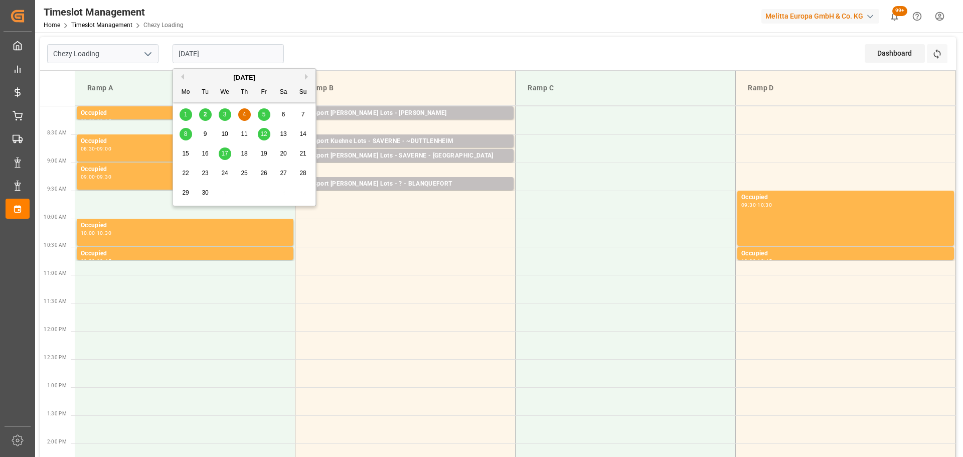
click at [223, 113] on span "3" at bounding box center [225, 114] width 4 height 7
type input "[DATE]"
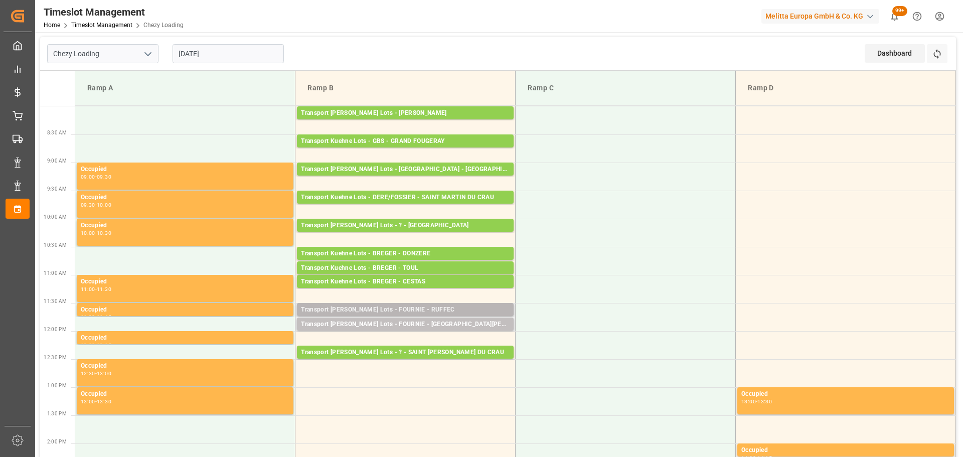
click at [420, 308] on div "Transport [PERSON_NAME] Lots - FOURNIE - RUFFEC" at bounding box center [405, 310] width 209 height 10
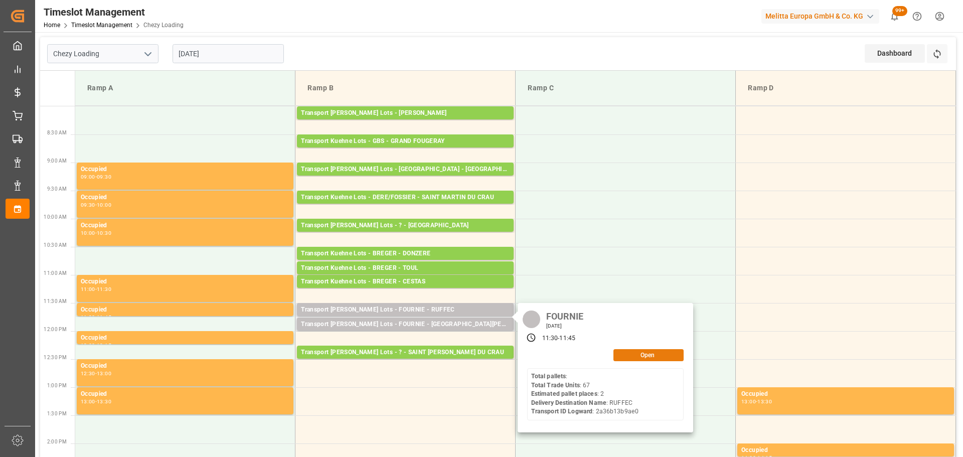
click at [654, 352] on button "Open" at bounding box center [649, 355] width 70 height 12
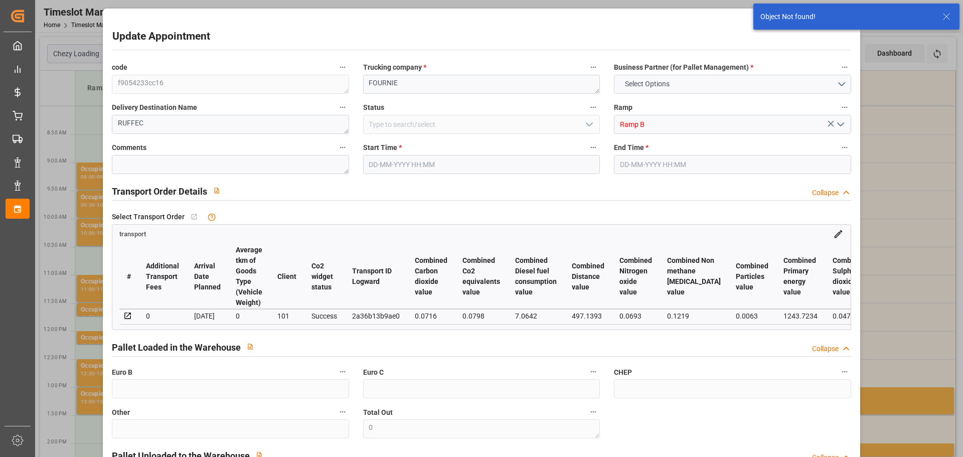
type input "12"
type input "629.72"
type input "0"
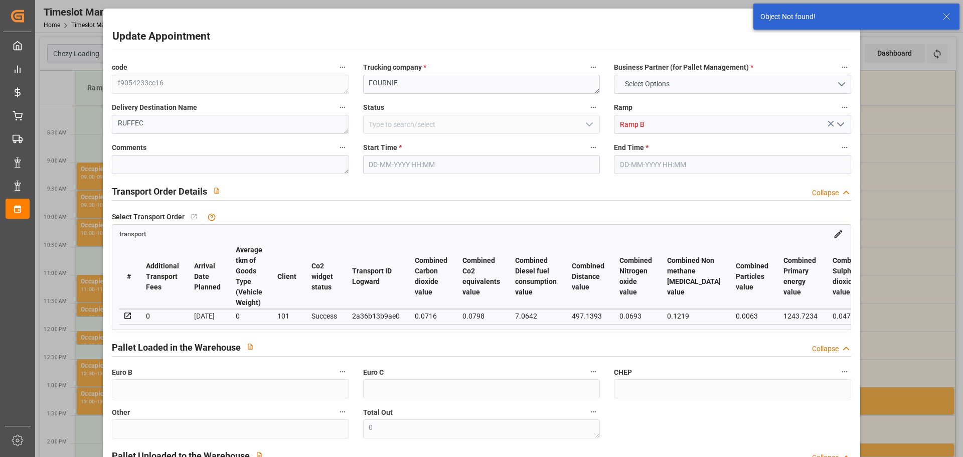
type input "629.72"
type input "0"
type input "14"
type input "2335.018"
type input "3045.302"
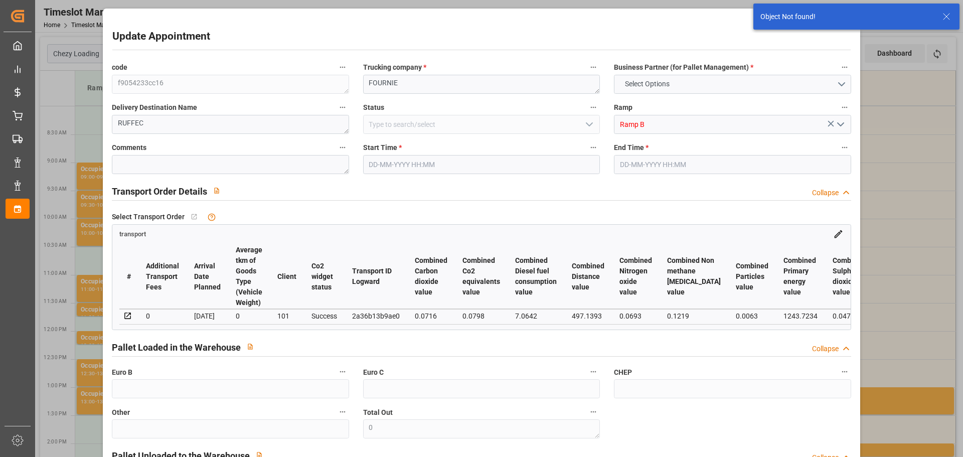
type input "13290.52"
type input "13"
type input "11"
type input "261"
type input "14"
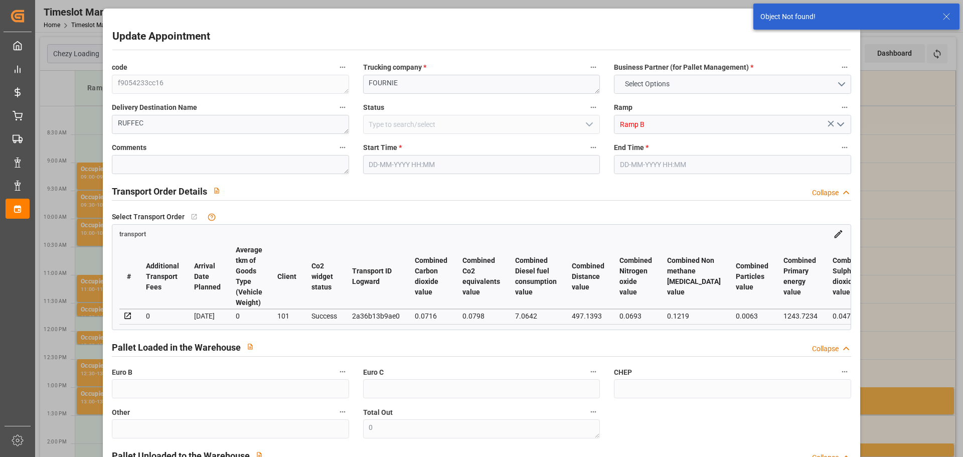
type input "101"
type input "2686.326"
type input "0"
type input "4710.8598"
type input "0"
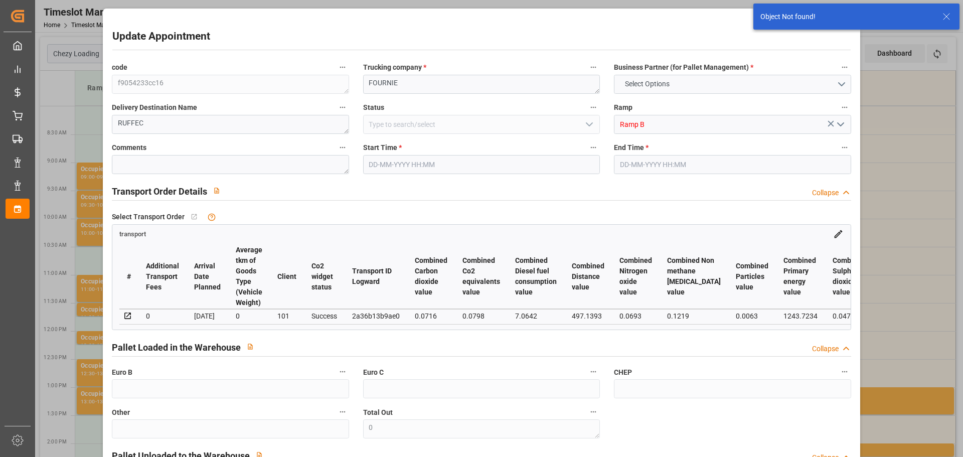
type input "0"
type input "21"
type input "35"
type input "[DATE] 11:30"
type input "[DATE] 11:45"
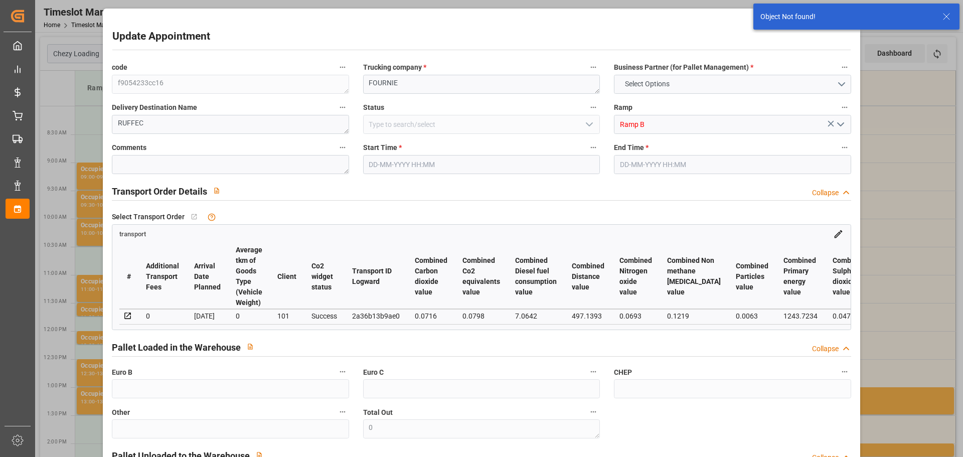
type input "[DATE] 13:32"
type input "[DATE] 11:25"
type input "[DATE]"
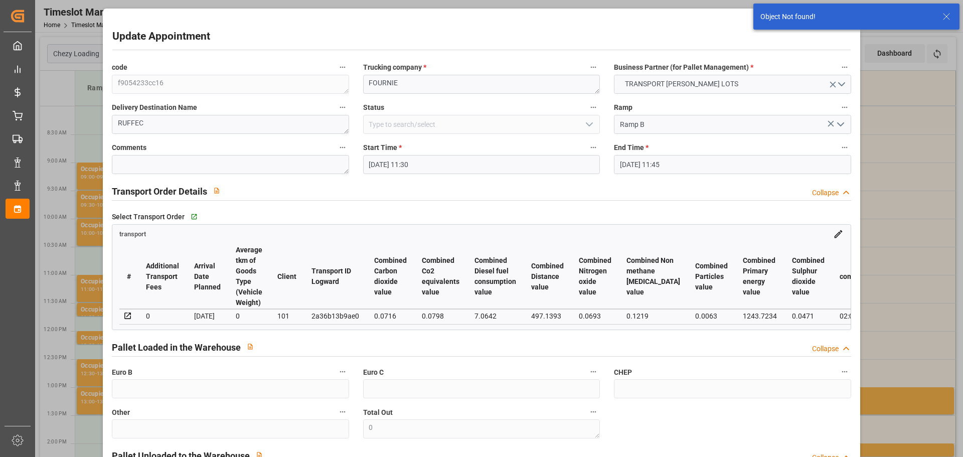
click at [384, 160] on input "[DATE] 11:30" at bounding box center [481, 164] width 237 height 19
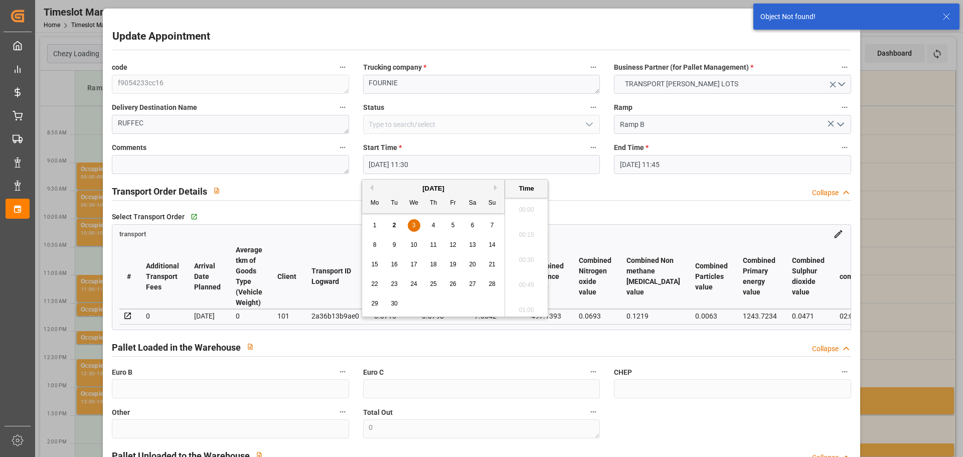
scroll to position [1107, 0]
click at [434, 221] on div "4" at bounding box center [433, 226] width 13 height 12
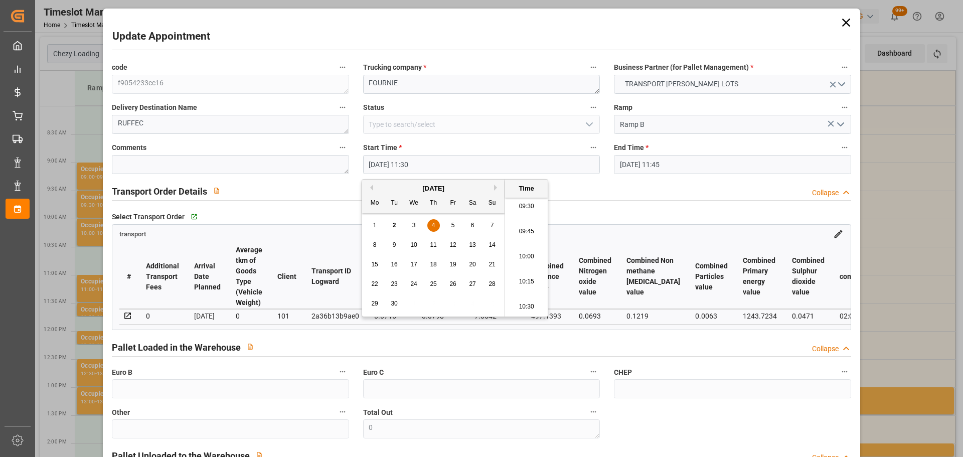
click at [528, 204] on li "09:30" at bounding box center [526, 206] width 43 height 25
type input "[DATE] 09:30"
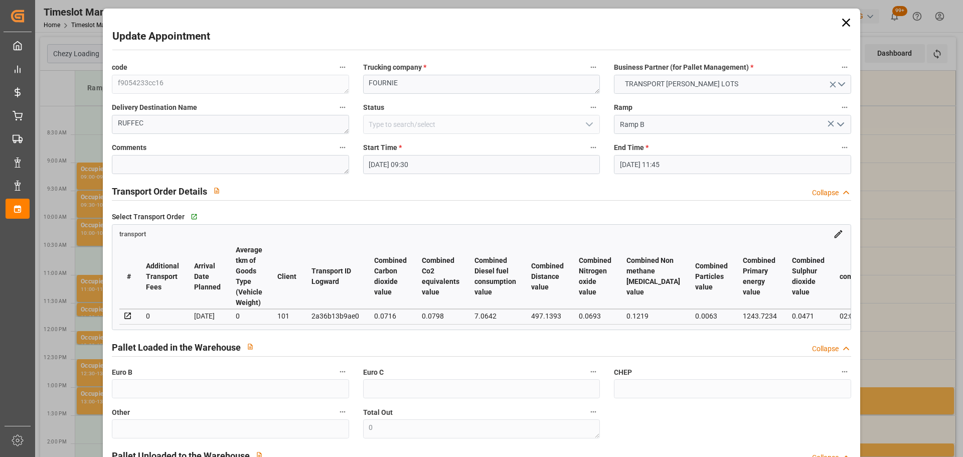
click at [668, 162] on input "[DATE] 11:45" at bounding box center [732, 164] width 237 height 19
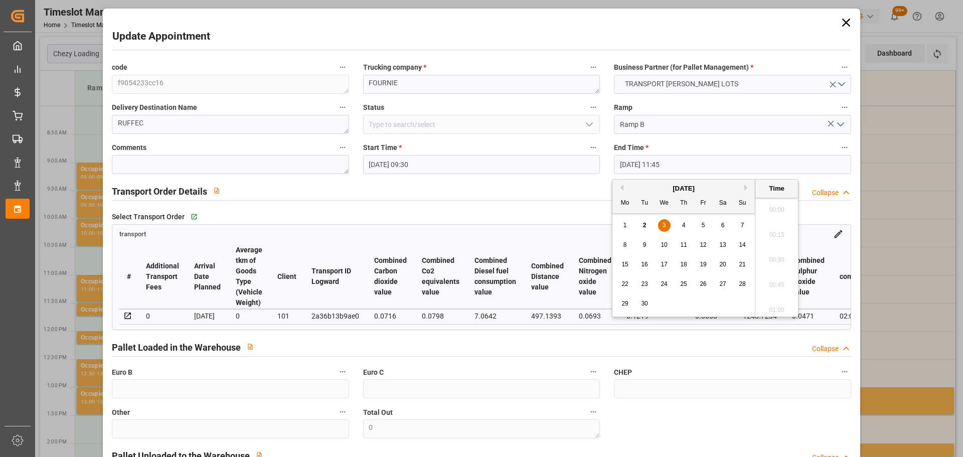
scroll to position [1132, 0]
click at [686, 221] on div "4" at bounding box center [684, 226] width 13 height 12
click at [776, 203] on li "09:45" at bounding box center [777, 206] width 43 height 25
type input "[DATE] 09:45"
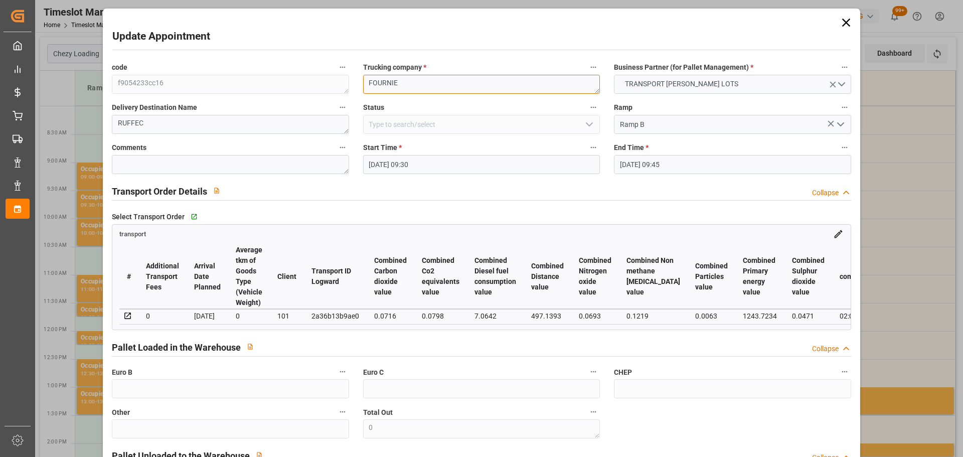
click at [225, 85] on div "code f9054233cc16 Trucking company * FOURNIE Business Partner (for Pallet Manag…" at bounding box center [481, 304] width 753 height 494
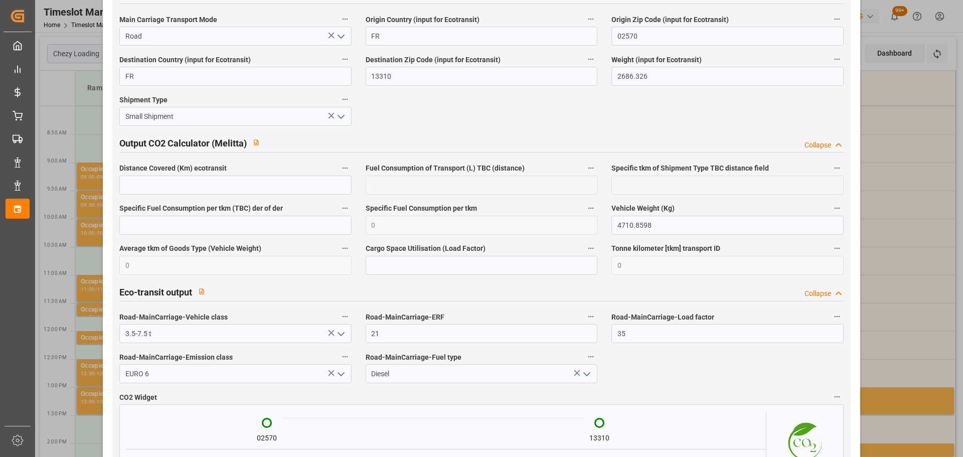
scroll to position [1674, 0]
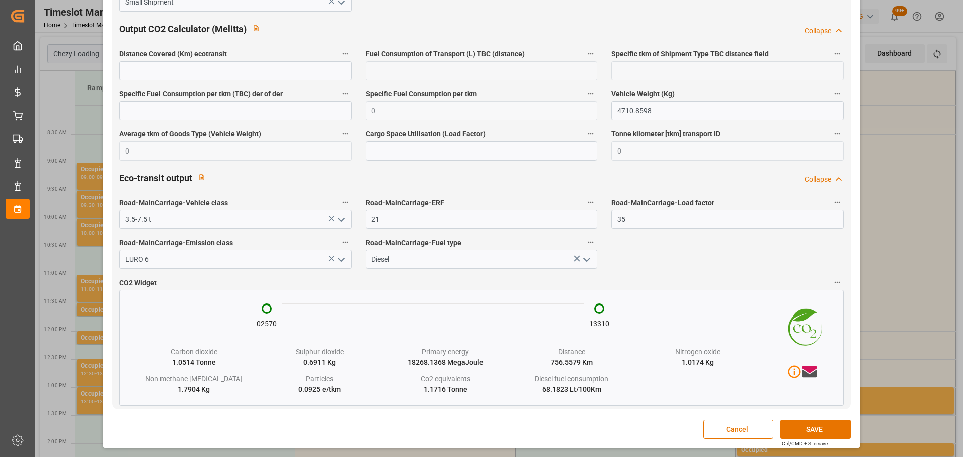
type textarea "[PERSON_NAME]"
click at [803, 430] on button "SAVE" at bounding box center [816, 429] width 70 height 19
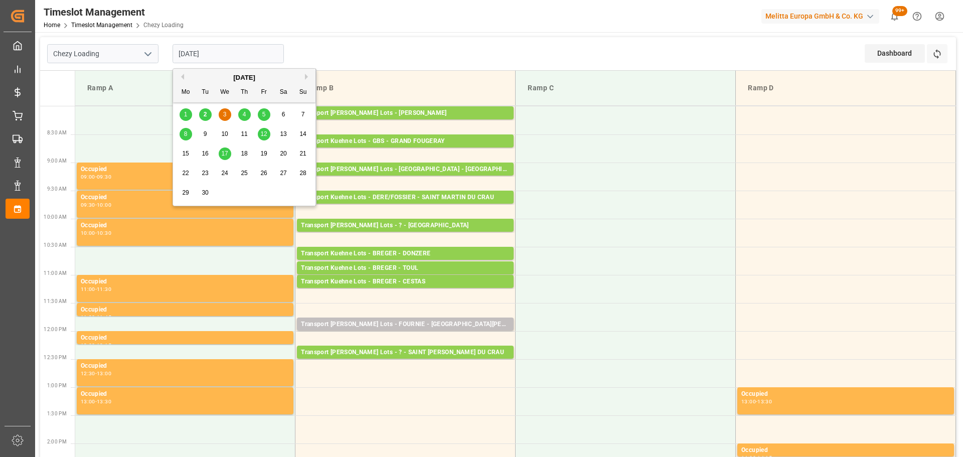
click at [208, 54] on input "[DATE]" at bounding box center [228, 53] width 111 height 19
click at [247, 115] on div "4" at bounding box center [244, 115] width 13 height 12
type input "[DATE]"
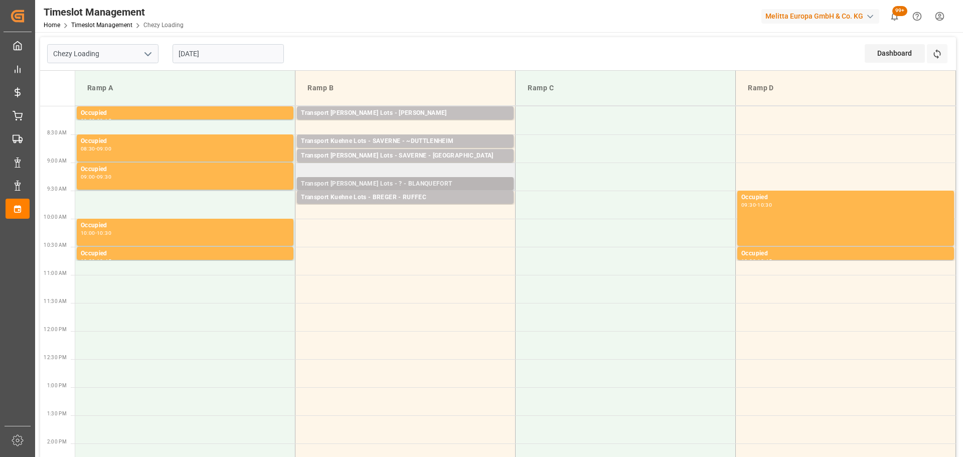
click at [362, 179] on div "Transport [PERSON_NAME] Lots - ? - BLANQUEFORT" at bounding box center [405, 184] width 209 height 10
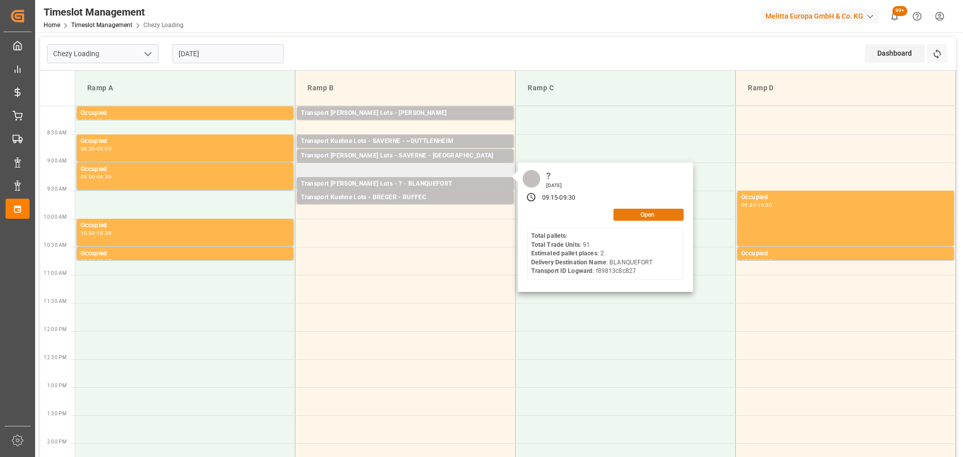
click at [641, 217] on button "Open" at bounding box center [649, 215] width 70 height 12
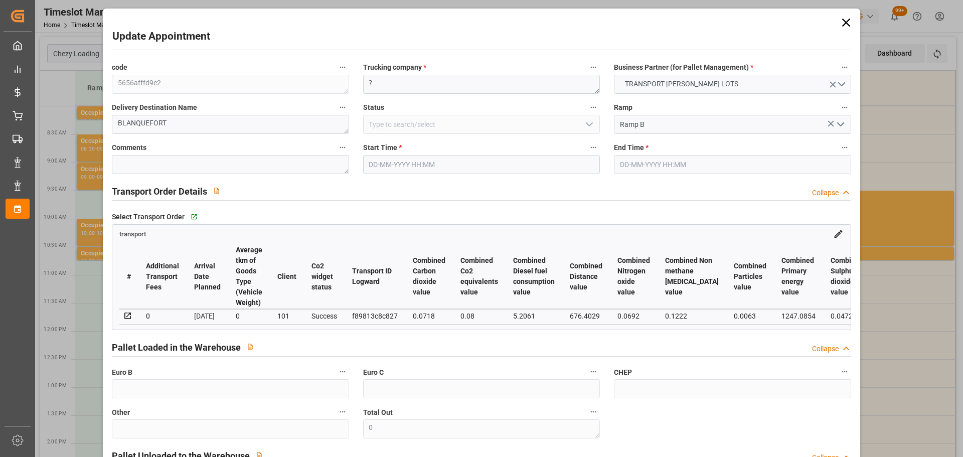
type input "[DATE] 09:15"
type input "[DATE] 09:30"
type input "[DATE] 13:43"
type input "[DATE] 11:21"
type input "[DATE]"
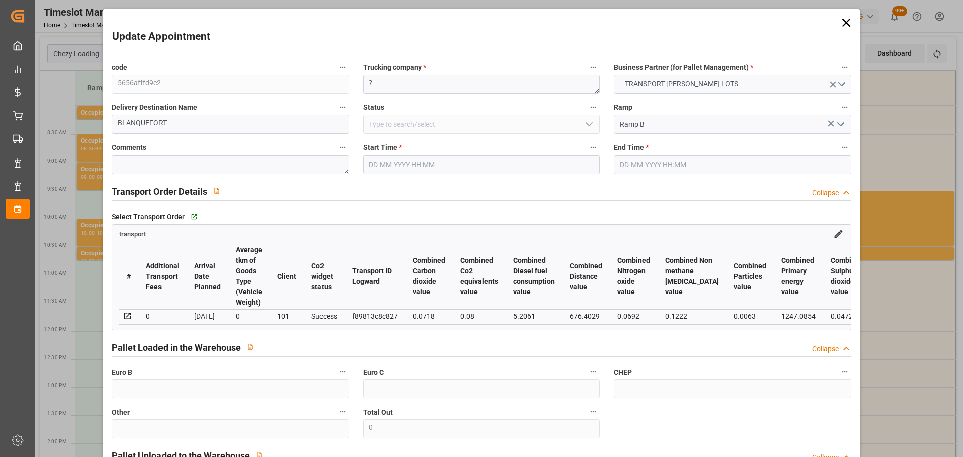
type input "[DATE]"
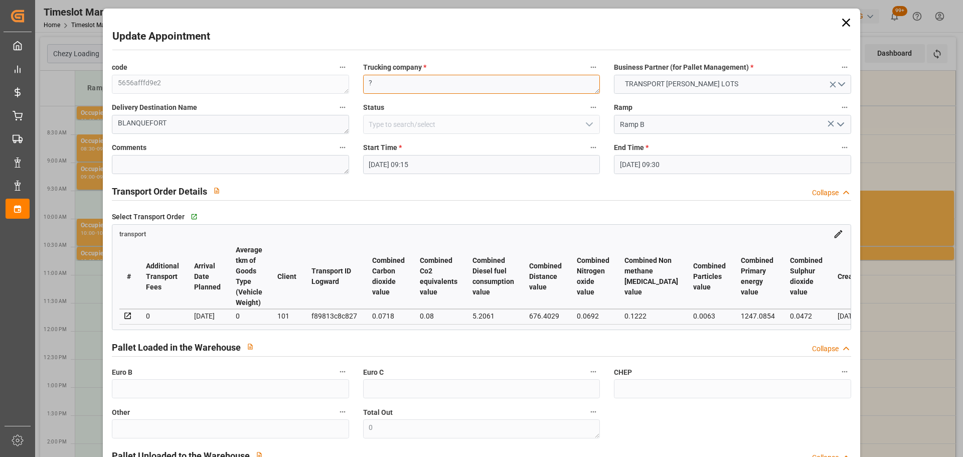
click at [424, 80] on textarea "?" at bounding box center [481, 84] width 237 height 19
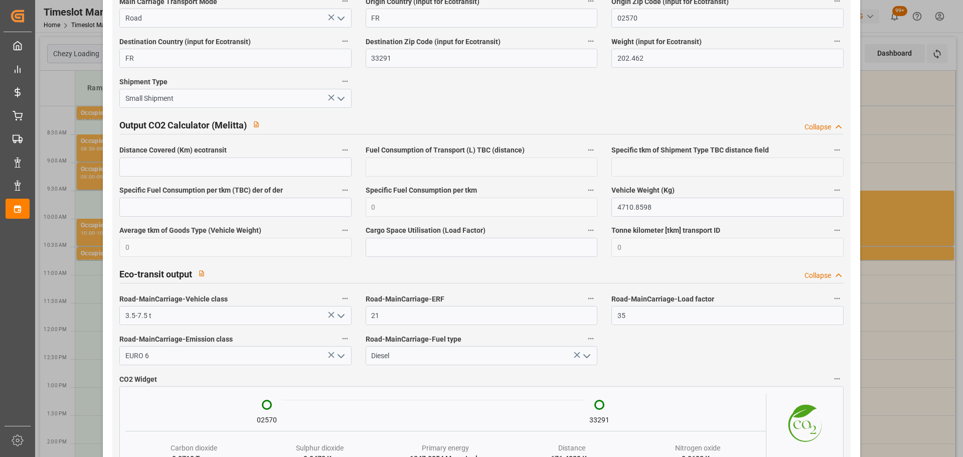
scroll to position [1659, 0]
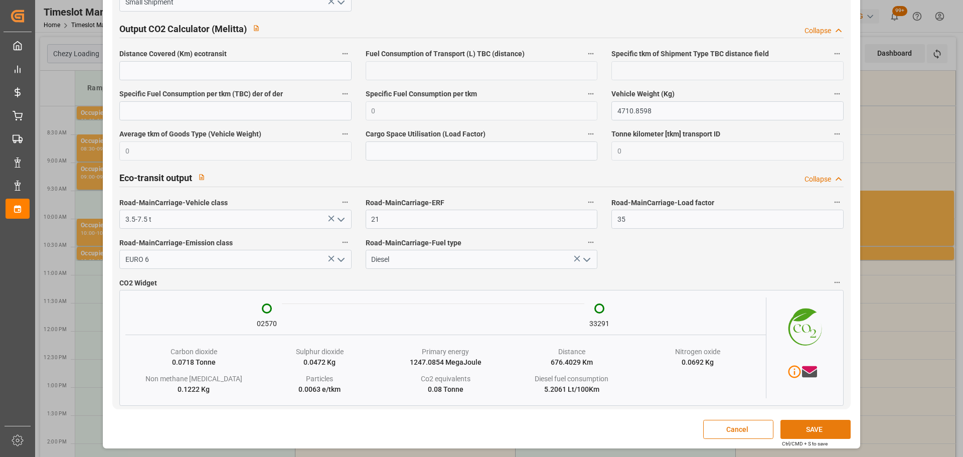
type textarea "[PERSON_NAME]"
click at [825, 426] on button "SAVE" at bounding box center [816, 429] width 70 height 19
